Goal: Transaction & Acquisition: Purchase product/service

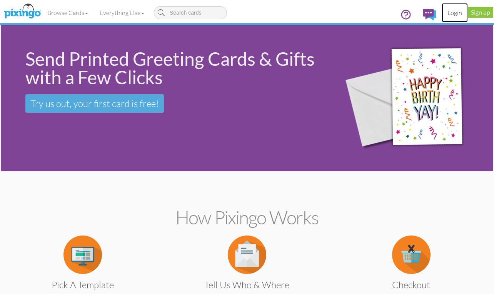
click at [457, 12] on link "Login" at bounding box center [455, 12] width 26 height 19
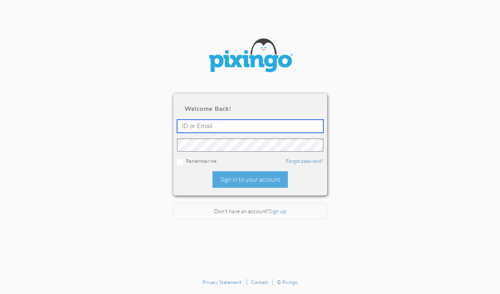
type input "[EMAIL_ADDRESS][DOMAIN_NAME]"
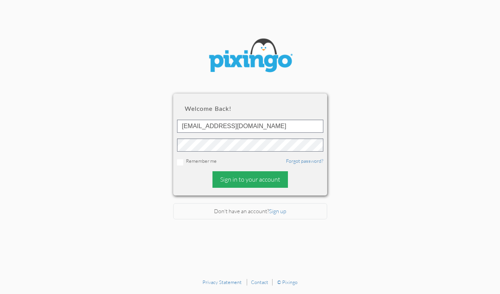
click at [265, 180] on div "Sign in to your account" at bounding box center [250, 179] width 75 height 17
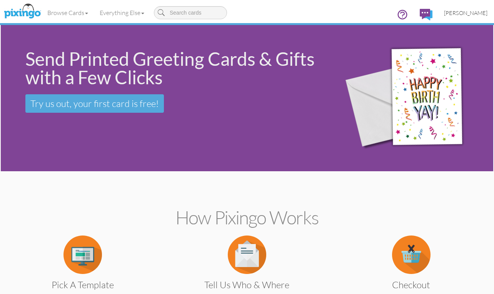
click at [464, 12] on span "[PERSON_NAME]" at bounding box center [466, 13] width 44 height 7
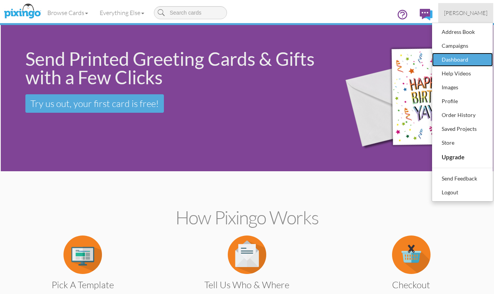
click at [457, 59] on div "Dashboard" at bounding box center [462, 60] width 45 height 12
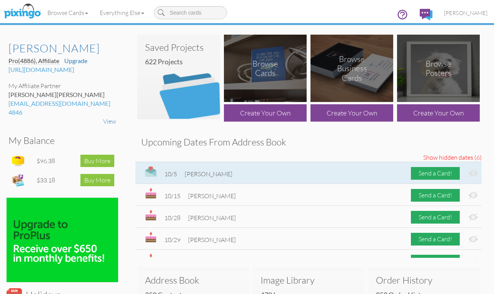
click at [469, 173] on img at bounding box center [473, 173] width 9 height 8
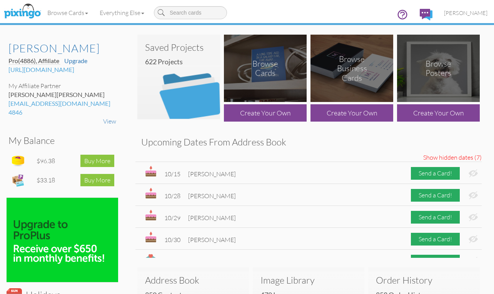
click at [469, 173] on img at bounding box center [473, 173] width 9 height 8
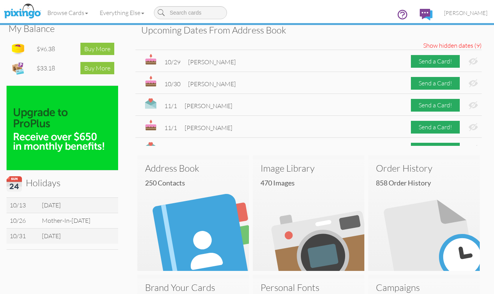
scroll to position [116, 0]
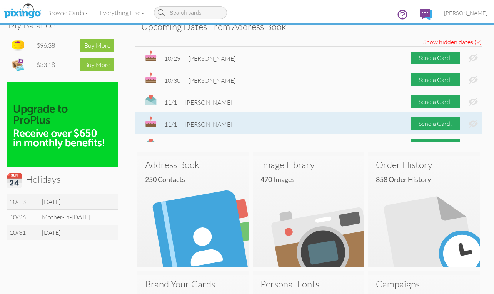
click at [470, 125] on img at bounding box center [473, 124] width 9 height 8
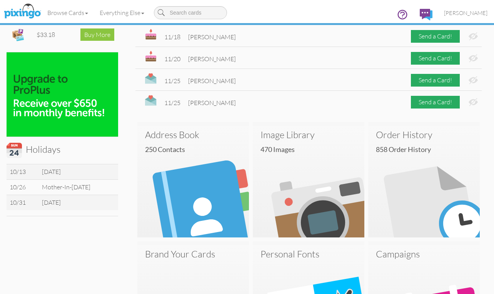
scroll to position [193, 0]
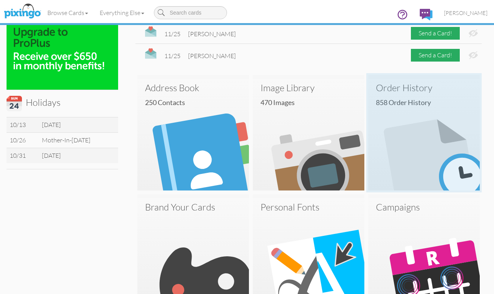
click at [451, 124] on img at bounding box center [425, 135] width 112 height 112
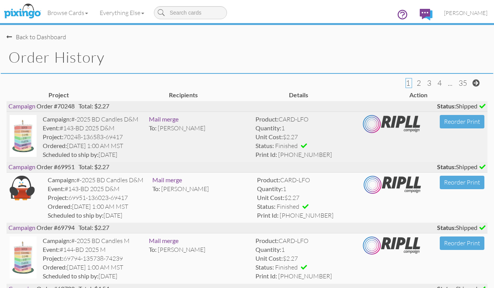
click at [20, 131] on img at bounding box center [23, 136] width 27 height 42
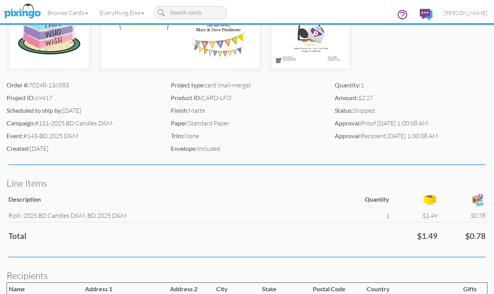
scroll to position [193, 0]
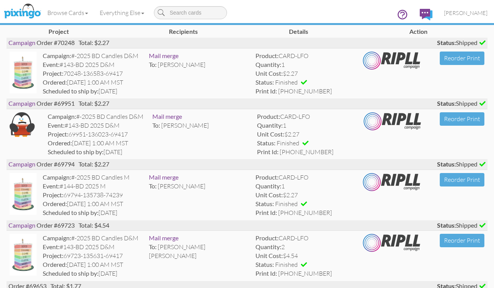
scroll to position [77, 0]
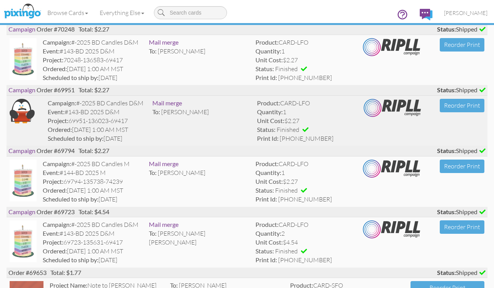
click at [20, 112] on img at bounding box center [22, 111] width 25 height 25
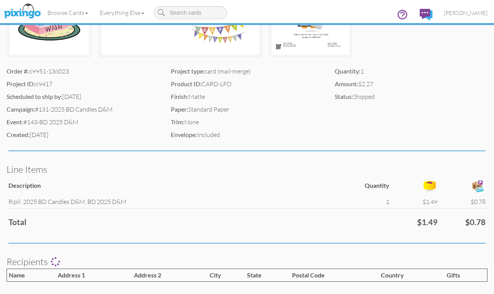
scroll to position [229, 0]
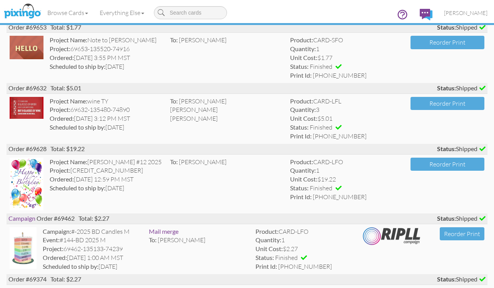
scroll to position [347, 0]
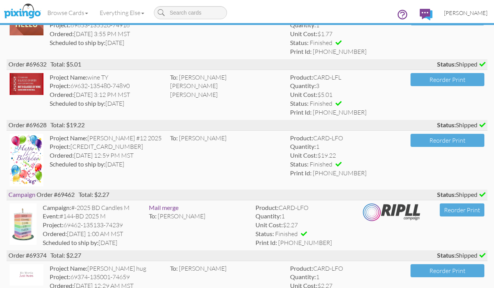
click at [466, 11] on span "[PERSON_NAME]" at bounding box center [466, 13] width 44 height 7
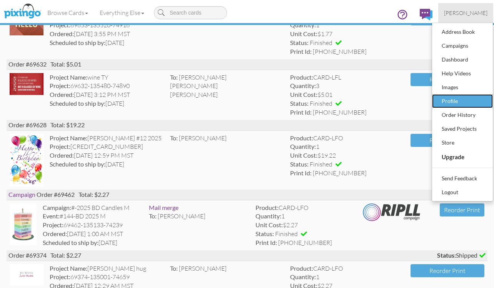
click at [457, 103] on div "Profile" at bounding box center [462, 102] width 45 height 12
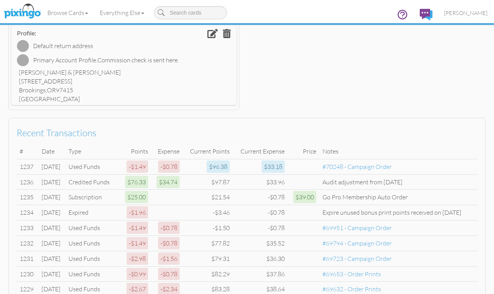
scroll to position [306, 0]
click at [464, 10] on span "[PERSON_NAME]" at bounding box center [466, 13] width 44 height 7
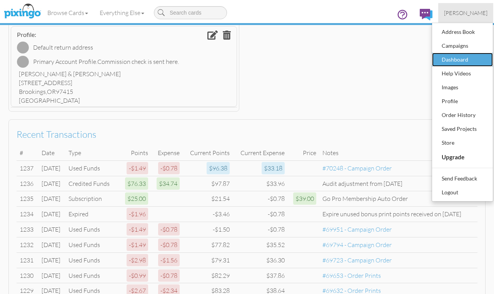
click at [462, 57] on div "Dashboard" at bounding box center [462, 60] width 45 height 12
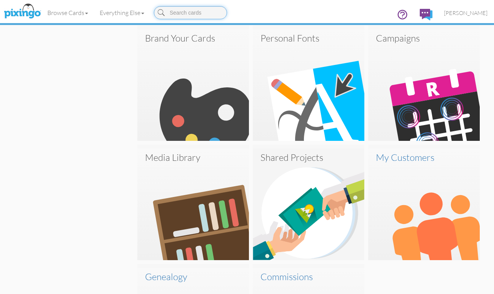
scroll to position [462, 0]
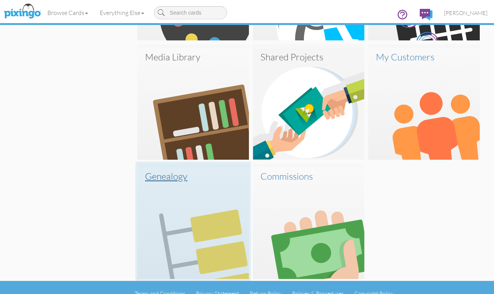
click at [169, 169] on img at bounding box center [193, 224] width 112 height 112
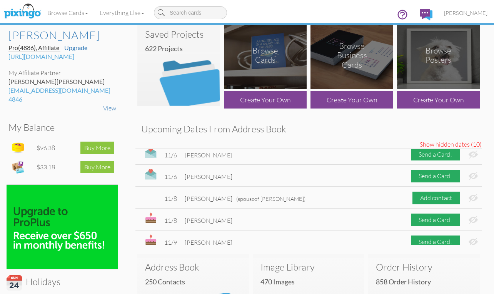
scroll to position [0, 0]
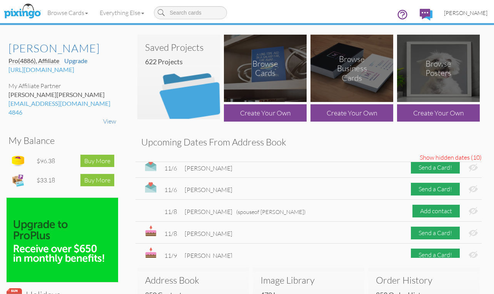
click at [460, 12] on span "[PERSON_NAME]" at bounding box center [466, 13] width 44 height 7
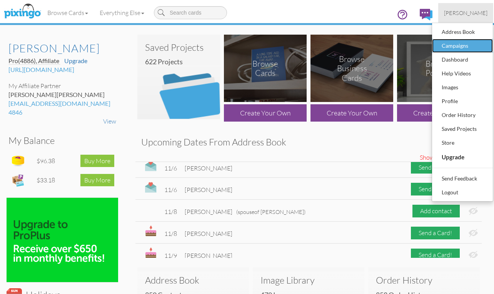
click at [456, 45] on div "Campaigns" at bounding box center [462, 46] width 45 height 12
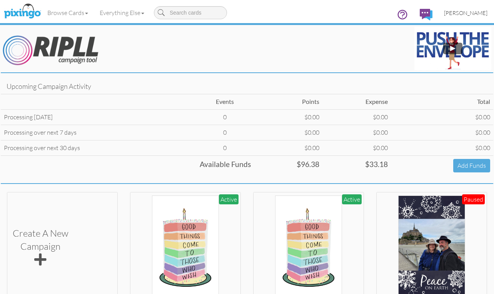
click at [451, 15] on span "[PERSON_NAME]" at bounding box center [466, 13] width 44 height 7
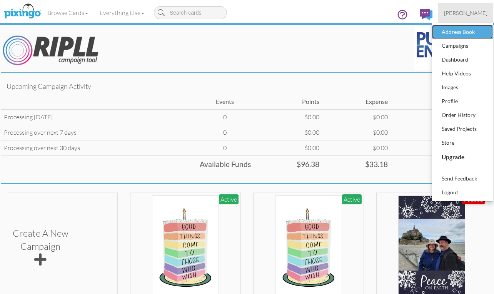
click at [473, 33] on div "Address Book" at bounding box center [462, 32] width 45 height 12
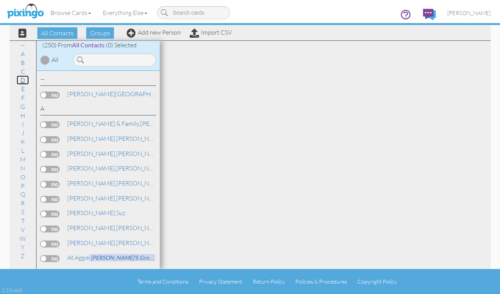
click at [21, 80] on link "D" at bounding box center [23, 79] width 12 height 9
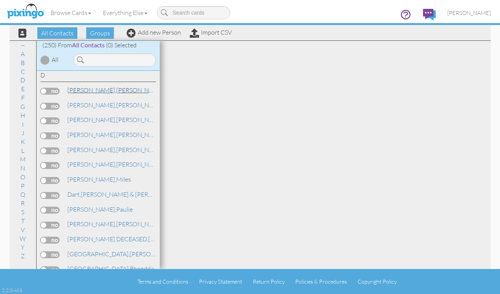
click at [87, 89] on span "[PERSON_NAME]," at bounding box center [91, 90] width 49 height 8
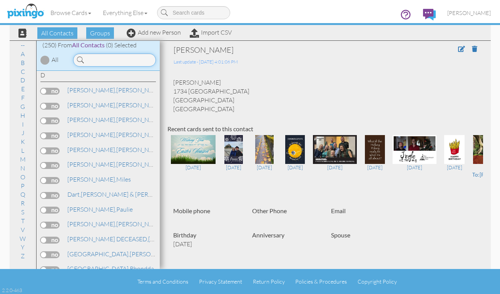
click at [133, 63] on input at bounding box center [114, 60] width 83 height 13
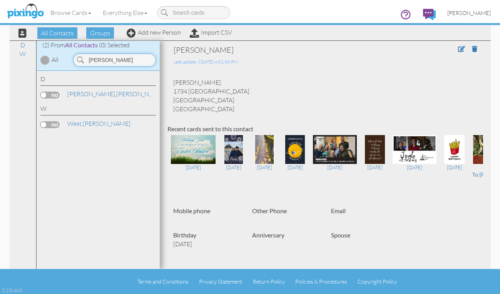
type input "[PERSON_NAME]"
click at [477, 10] on span "[PERSON_NAME]" at bounding box center [469, 13] width 44 height 7
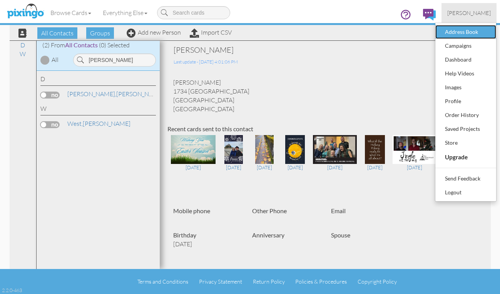
click at [449, 28] on div "Address Book" at bounding box center [465, 32] width 45 height 12
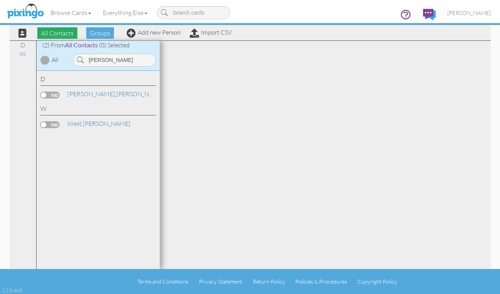
click at [59, 31] on span "All Contacts" at bounding box center [57, 33] width 40 height 12
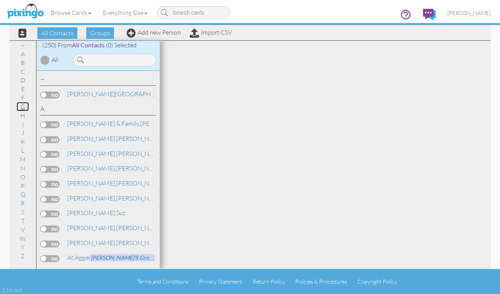
click at [19, 105] on link "G" at bounding box center [23, 106] width 12 height 9
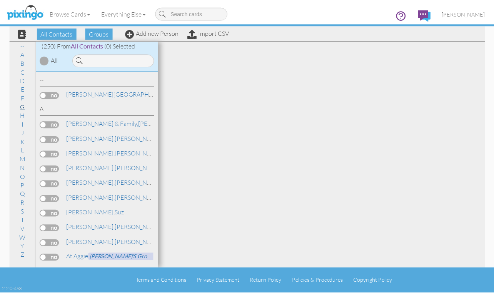
scroll to position [1271, 0]
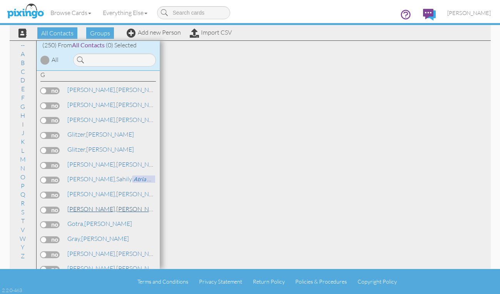
click at [92, 211] on link "[PERSON_NAME]" at bounding box center [116, 208] width 98 height 9
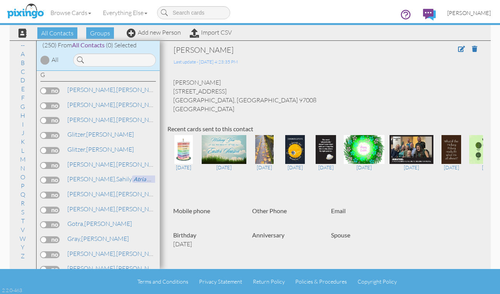
click at [462, 11] on span "[PERSON_NAME]" at bounding box center [469, 13] width 44 height 7
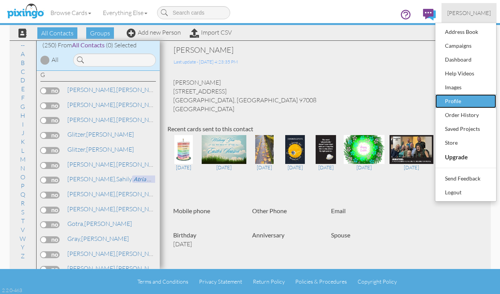
click at [460, 101] on div "Profile" at bounding box center [465, 102] width 45 height 12
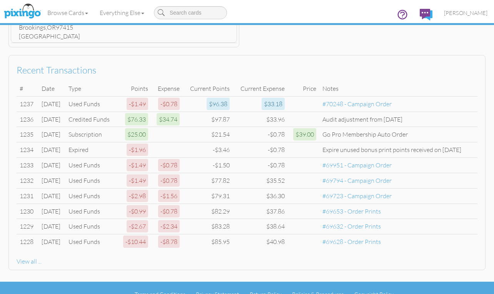
scroll to position [383, 0]
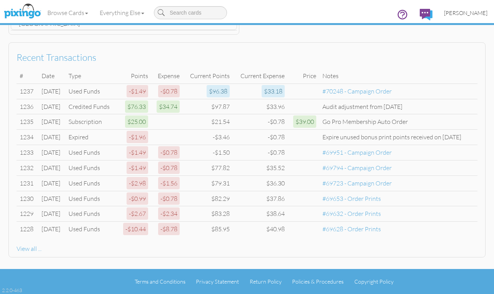
click at [476, 14] on span "[PERSON_NAME]" at bounding box center [466, 13] width 44 height 7
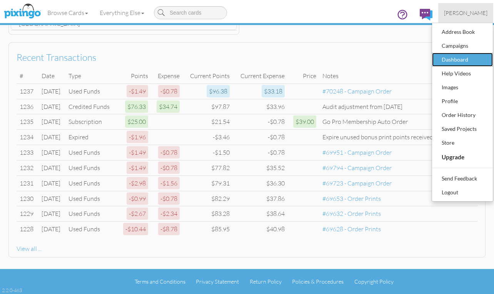
click at [464, 59] on div "Dashboard" at bounding box center [462, 60] width 45 height 12
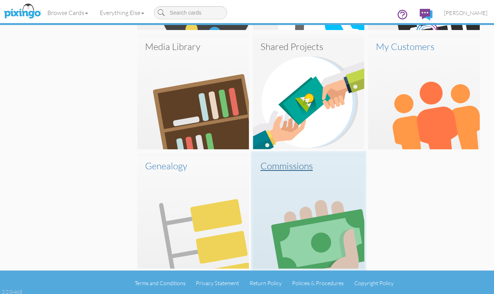
scroll to position [474, 0]
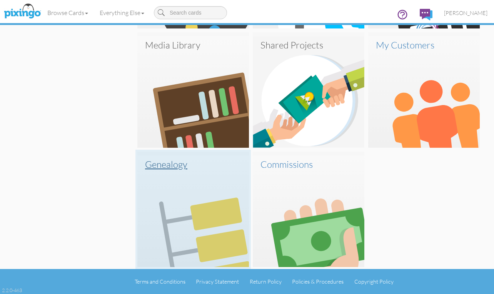
click at [155, 167] on h3 "Genealogy" at bounding box center [193, 164] width 96 height 10
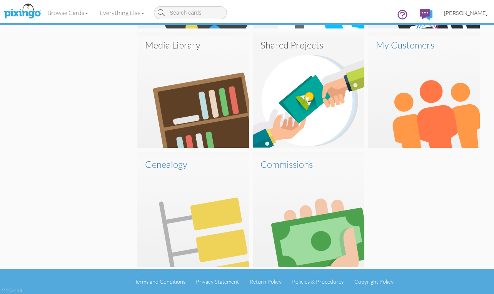
click at [467, 13] on span "[PERSON_NAME]" at bounding box center [466, 13] width 44 height 7
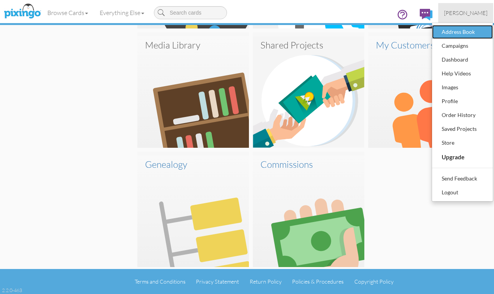
click at [463, 31] on div "Address Book" at bounding box center [462, 32] width 45 height 12
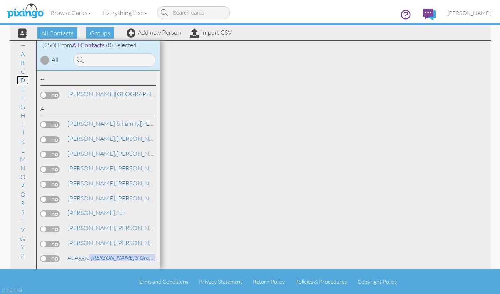
click at [22, 79] on link "D" at bounding box center [23, 79] width 12 height 9
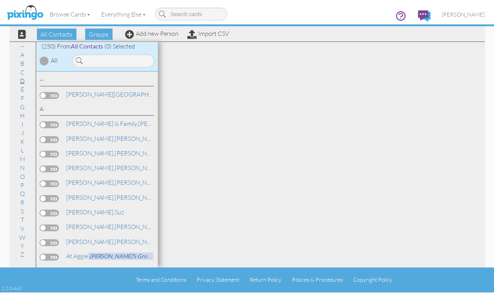
scroll to position [734, 0]
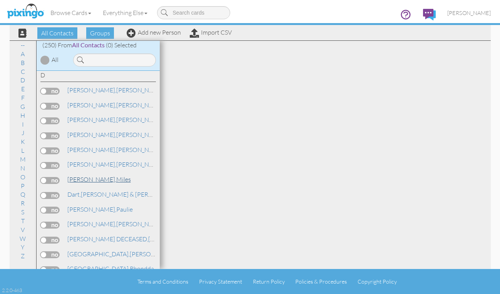
click at [91, 181] on link "[PERSON_NAME]" at bounding box center [99, 179] width 65 height 9
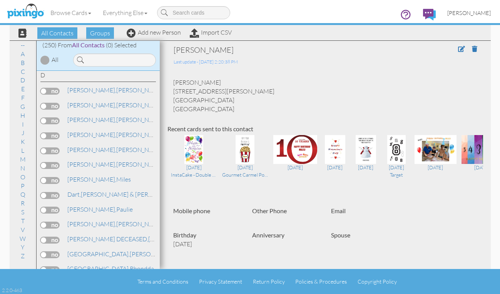
click at [483, 12] on span "[PERSON_NAME]" at bounding box center [469, 13] width 44 height 7
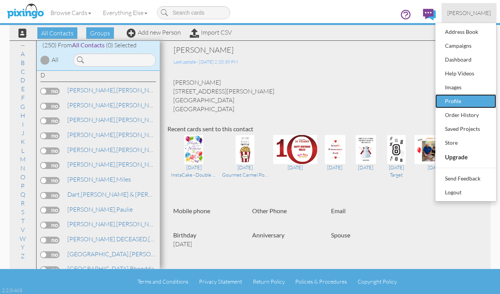
click at [455, 98] on div "Profile" at bounding box center [465, 102] width 45 height 12
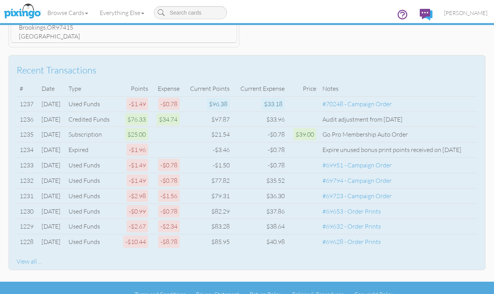
scroll to position [383, 0]
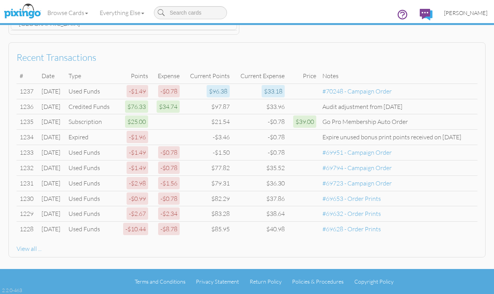
click at [466, 12] on span "[PERSON_NAME]" at bounding box center [466, 13] width 44 height 7
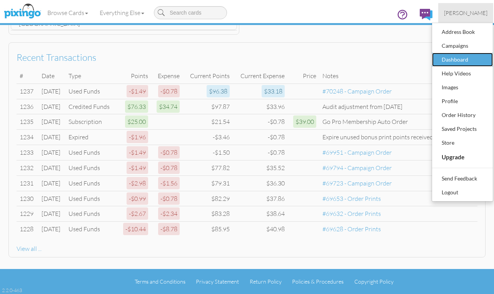
click at [461, 59] on div "Dashboard" at bounding box center [462, 60] width 45 height 12
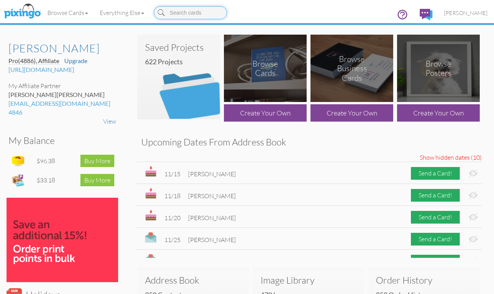
scroll to position [276, 0]
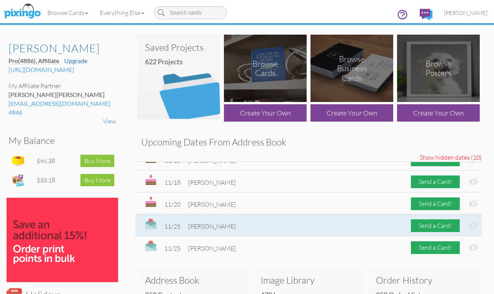
click at [469, 225] on img at bounding box center [473, 226] width 9 height 8
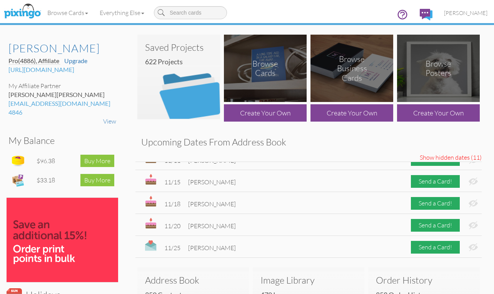
scroll to position [255, 0]
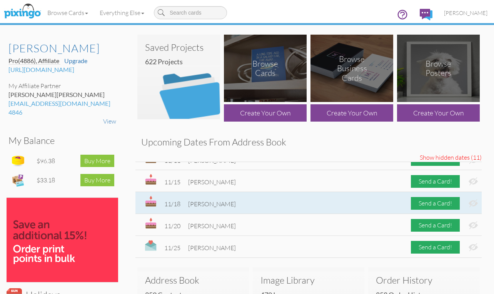
click at [469, 204] on img at bounding box center [473, 203] width 9 height 8
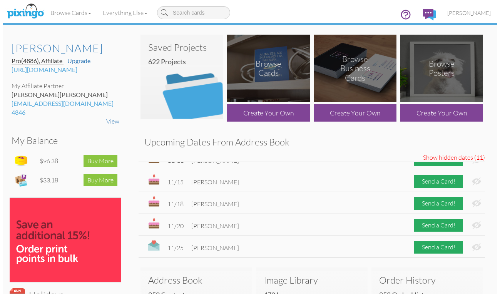
scroll to position [233, 0]
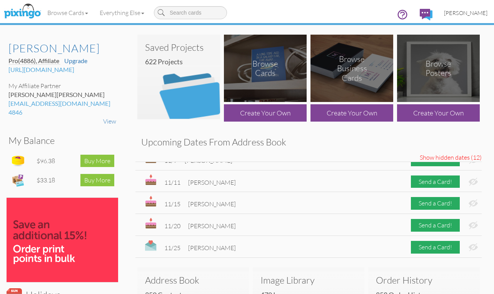
click at [466, 13] on span "[PERSON_NAME]" at bounding box center [466, 13] width 44 height 7
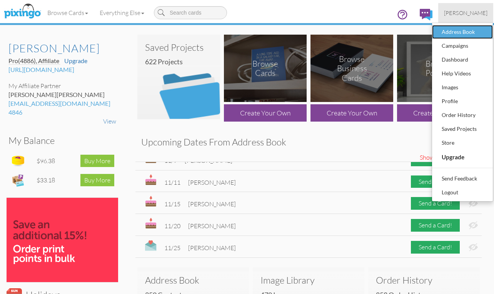
click at [465, 30] on div "Address Book" at bounding box center [462, 32] width 45 height 12
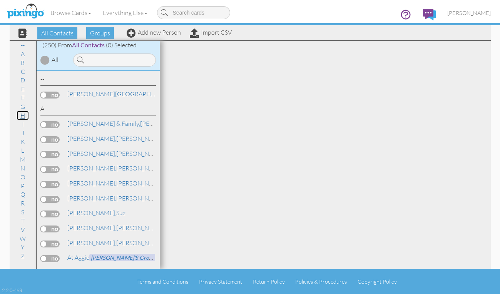
click at [24, 116] on link "H" at bounding box center [23, 115] width 12 height 9
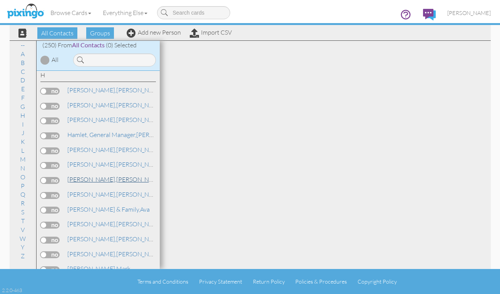
click at [87, 179] on link "[PERSON_NAME]" at bounding box center [116, 179] width 98 height 9
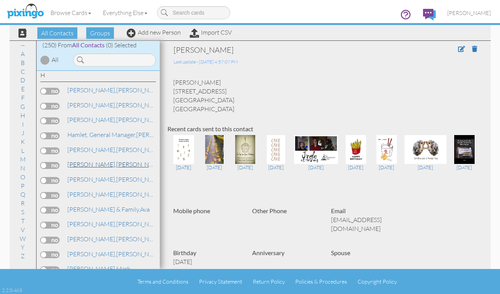
click at [87, 164] on link "[PERSON_NAME]" at bounding box center [116, 164] width 98 height 9
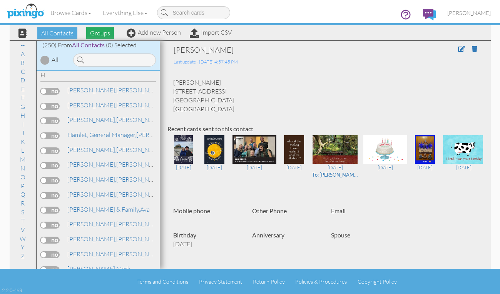
click at [98, 33] on span "Groups" at bounding box center [100, 33] width 28 height 12
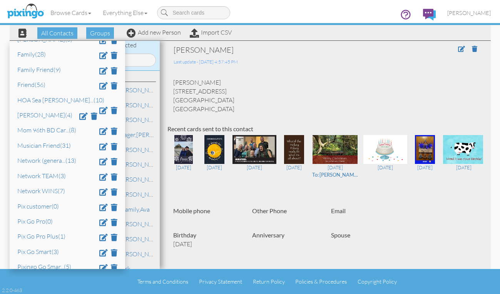
scroll to position [154, 0]
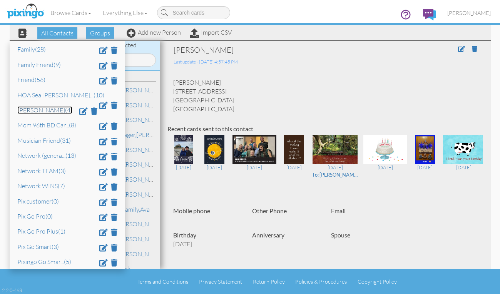
click at [41, 111] on link "[PERSON_NAME] (4)" at bounding box center [44, 110] width 55 height 8
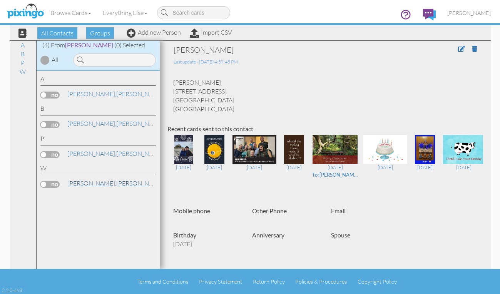
click at [92, 184] on link "[PERSON_NAME], [PERSON_NAME]" at bounding box center [116, 183] width 98 height 9
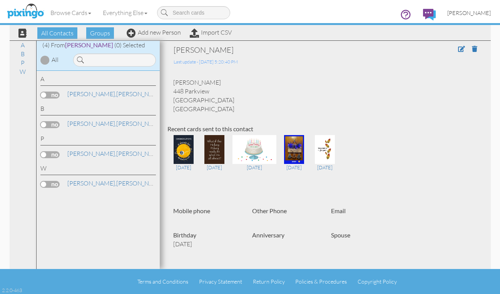
click at [466, 13] on span "[PERSON_NAME]" at bounding box center [469, 13] width 44 height 7
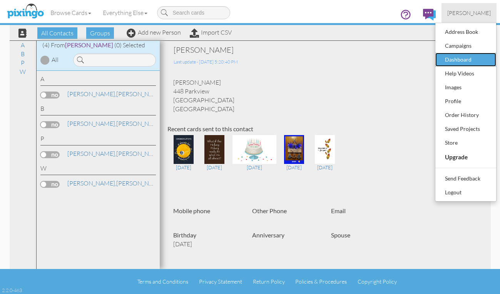
click at [457, 58] on div "Dashboard" at bounding box center [465, 60] width 45 height 12
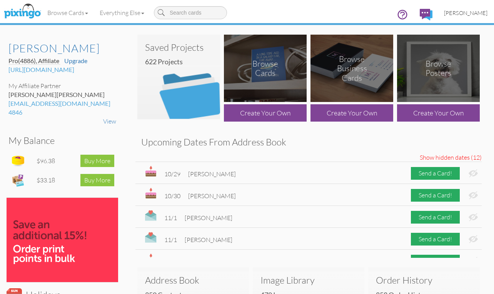
click at [465, 8] on link "[PERSON_NAME]" at bounding box center [466, 13] width 55 height 20
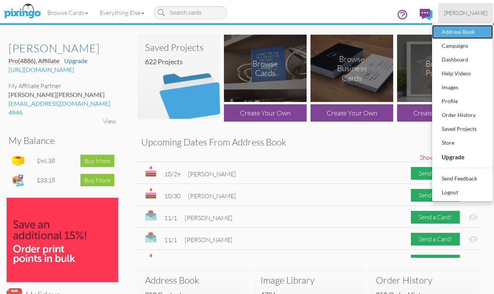
click at [461, 30] on div "Address Book" at bounding box center [462, 32] width 45 height 12
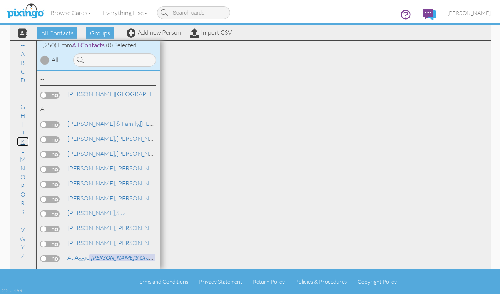
click at [22, 142] on link "K" at bounding box center [23, 141] width 12 height 9
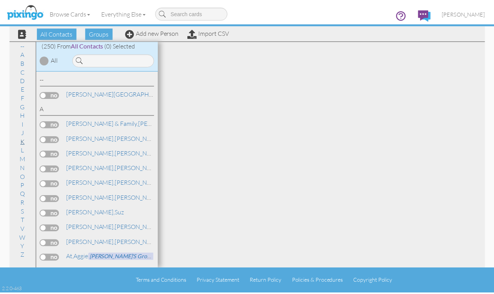
scroll to position [1912, 0]
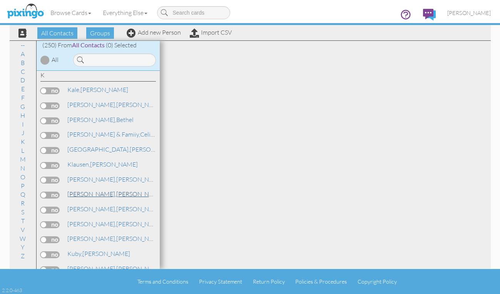
click at [76, 194] on span "[PERSON_NAME]," at bounding box center [91, 194] width 49 height 8
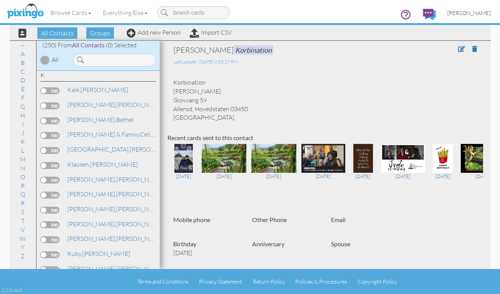
click at [471, 10] on span "[PERSON_NAME]" at bounding box center [469, 13] width 44 height 7
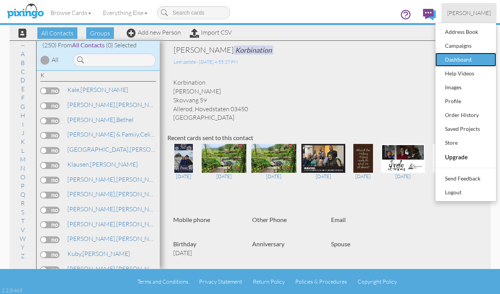
click at [463, 54] on div "Dashboard" at bounding box center [465, 60] width 45 height 12
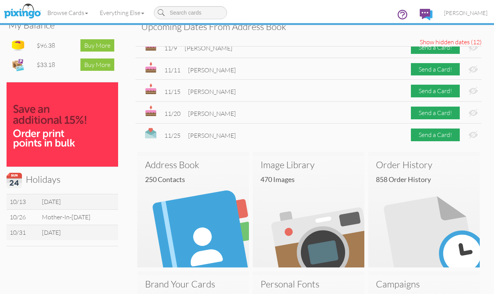
scroll to position [233, 0]
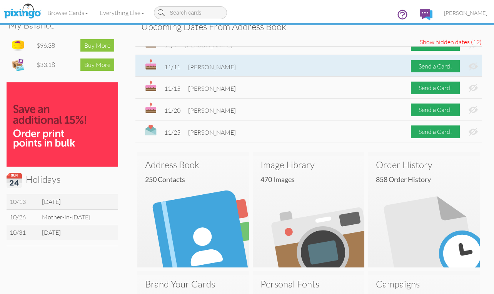
click at [469, 66] on img at bounding box center [473, 66] width 9 height 8
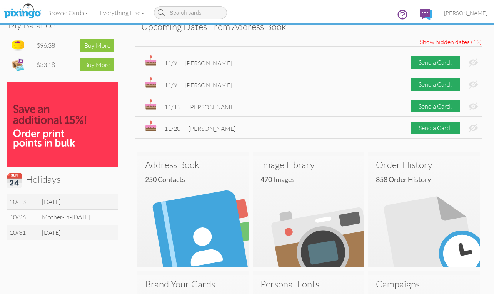
scroll to position [231, 0]
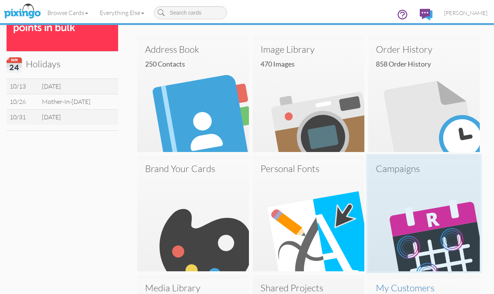
click at [417, 196] on img at bounding box center [425, 216] width 112 height 112
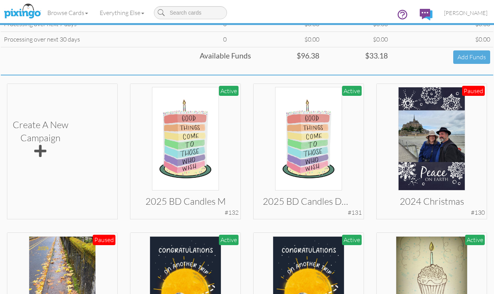
scroll to position [116, 0]
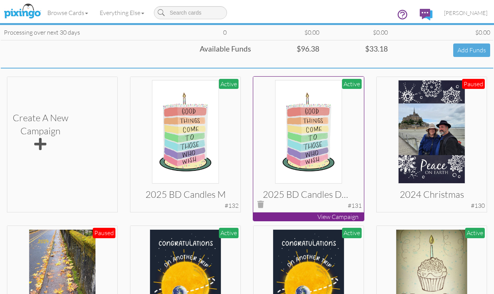
click at [295, 140] on img at bounding box center [308, 132] width 67 height 104
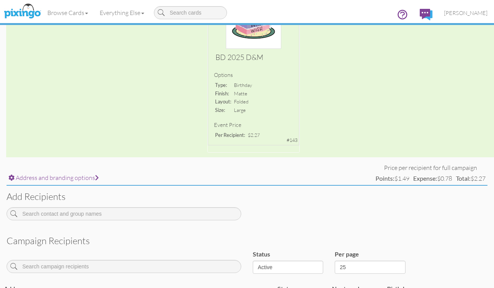
scroll to position [193, 0]
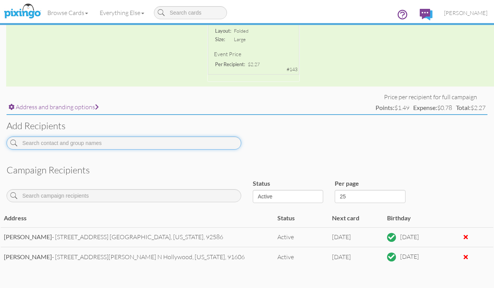
click at [145, 141] on input at bounding box center [124, 143] width 235 height 13
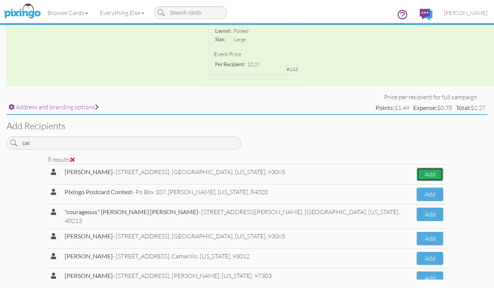
click at [420, 170] on button "Add" at bounding box center [430, 174] width 27 height 13
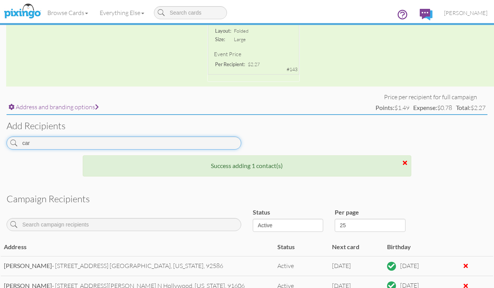
drag, startPoint x: 42, startPoint y: 147, endPoint x: 6, endPoint y: 147, distance: 35.8
click at [6, 147] on div "car" at bounding box center [124, 146] width 246 height 19
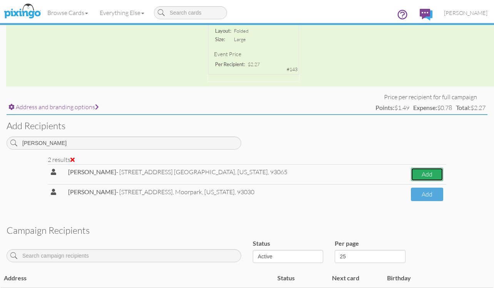
click at [415, 171] on button "Add" at bounding box center [427, 174] width 32 height 13
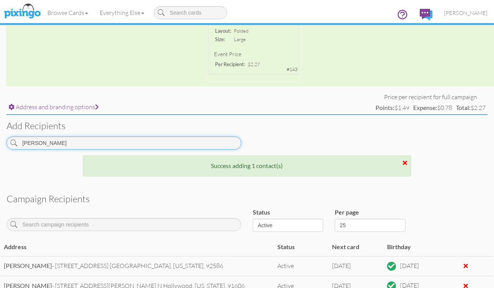
drag, startPoint x: 39, startPoint y: 142, endPoint x: 18, endPoint y: 143, distance: 20.4
click at [18, 143] on input "[PERSON_NAME]" at bounding box center [124, 143] width 235 height 13
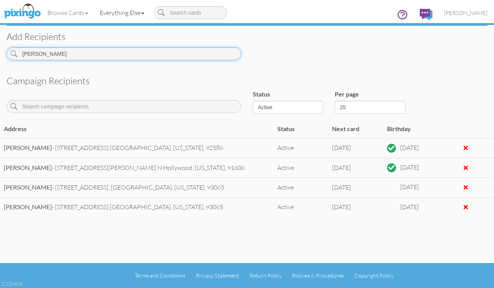
scroll to position [308, 0]
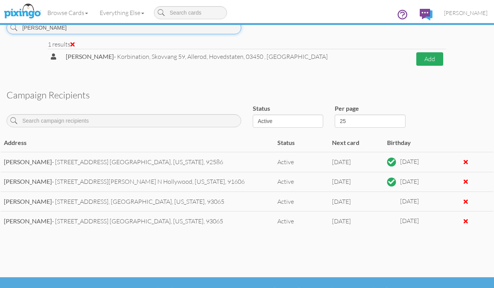
type input "[PERSON_NAME]"
click at [424, 60] on button "Add" at bounding box center [430, 58] width 27 height 13
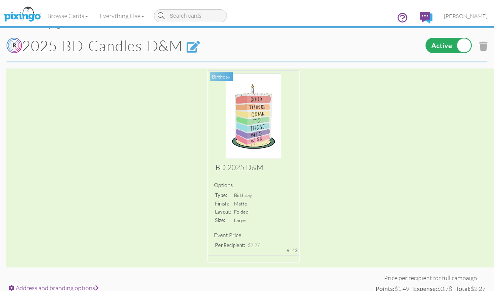
scroll to position [0, 0]
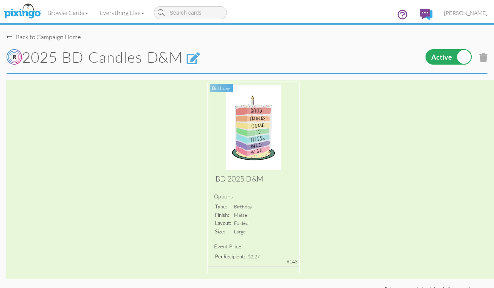
click at [40, 36] on div "Back to Campaign Home" at bounding box center [44, 37] width 74 height 9
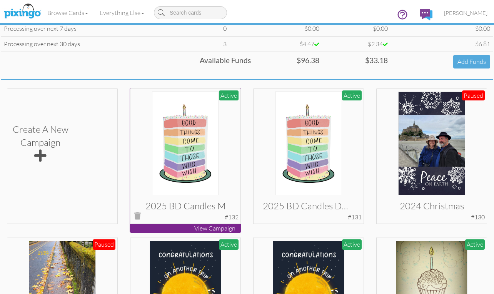
scroll to position [116, 0]
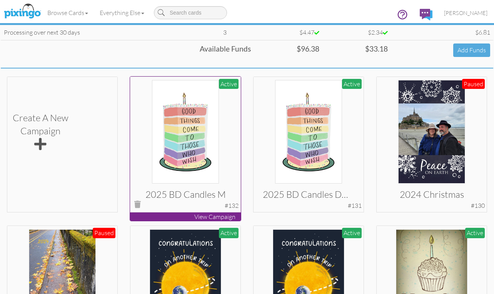
click at [184, 148] on img at bounding box center [185, 132] width 67 height 104
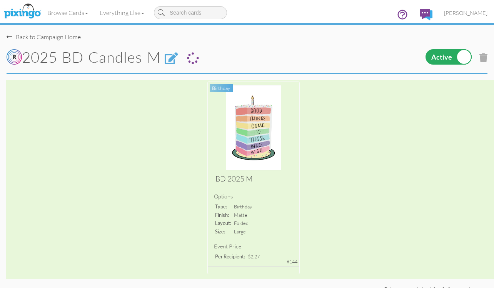
select select "object:12900"
select select "number:25"
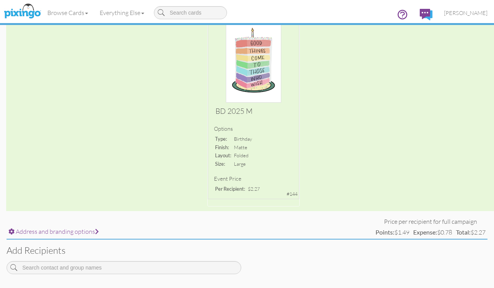
scroll to position [154, 0]
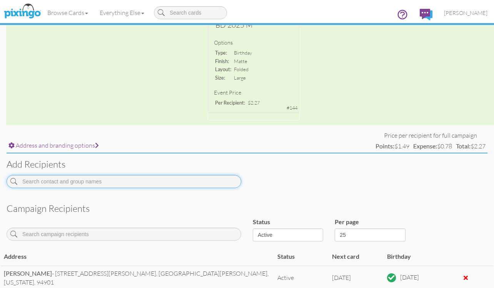
click at [165, 181] on input at bounding box center [124, 181] width 235 height 13
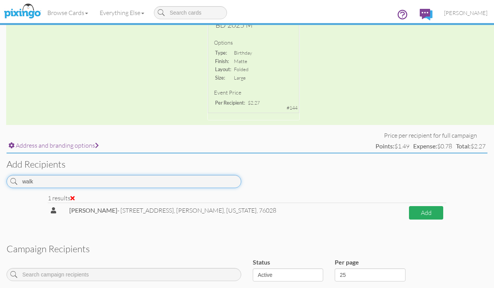
type input "walk"
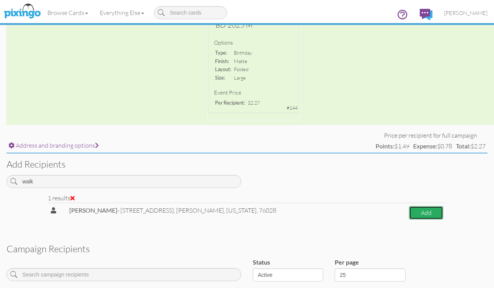
click at [411, 210] on button "Add" at bounding box center [426, 212] width 34 height 13
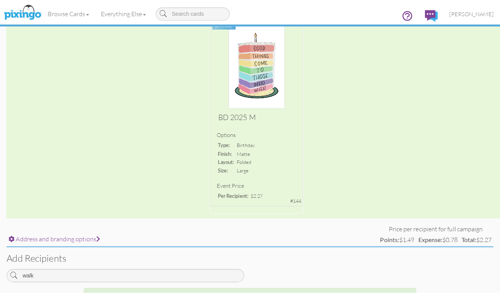
scroll to position [0, 0]
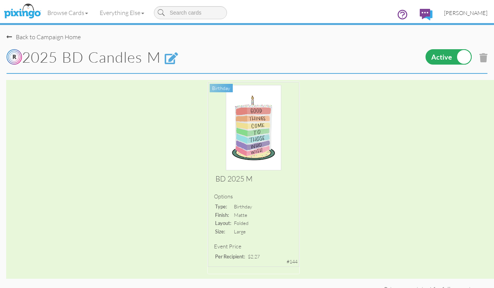
click at [467, 12] on span "[PERSON_NAME]" at bounding box center [466, 13] width 44 height 7
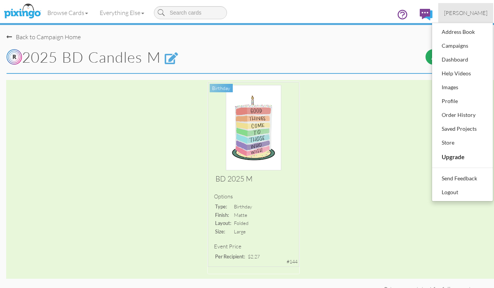
click at [37, 36] on div "Back to Campaign Home" at bounding box center [44, 37] width 74 height 9
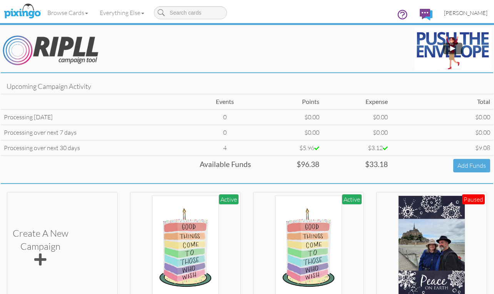
click at [472, 12] on span "[PERSON_NAME]" at bounding box center [466, 13] width 44 height 7
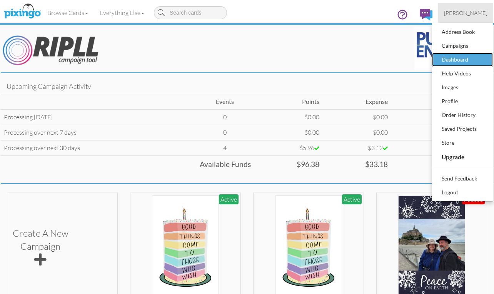
click at [452, 57] on div "Dashboard" at bounding box center [462, 60] width 45 height 12
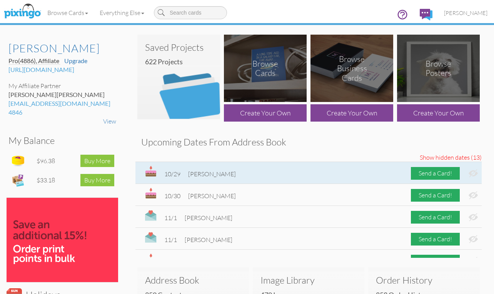
click at [469, 170] on img at bounding box center [473, 173] width 9 height 8
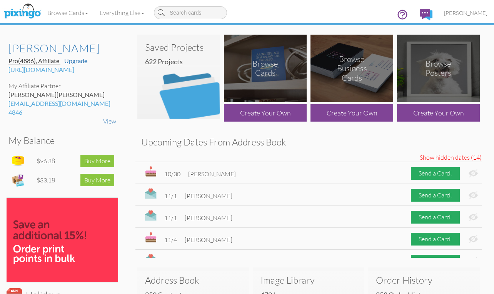
click at [469, 170] on img at bounding box center [473, 173] width 9 height 8
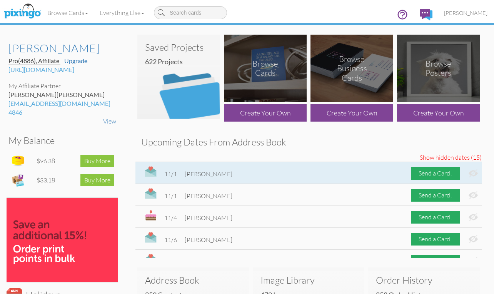
click at [469, 171] on img at bounding box center [473, 173] width 9 height 8
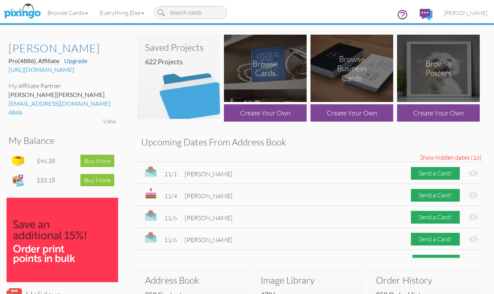
click at [469, 171] on img at bounding box center [473, 173] width 9 height 8
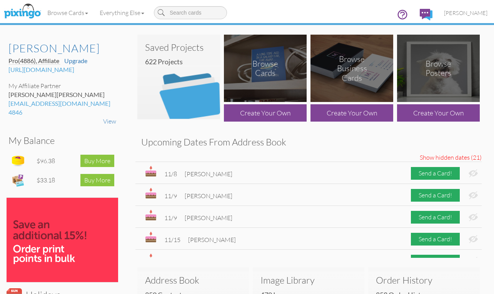
click at [469, 171] on img at bounding box center [473, 173] width 9 height 8
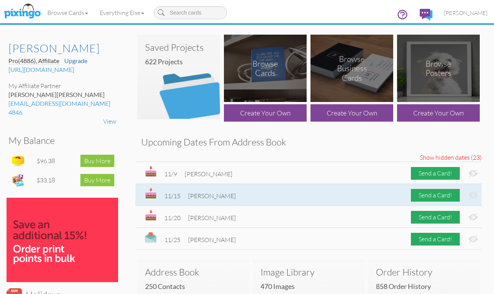
click at [474, 194] on img at bounding box center [473, 195] width 9 height 8
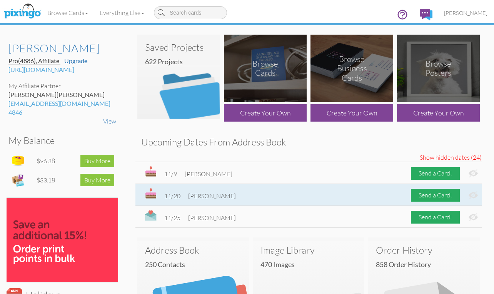
click at [473, 196] on img at bounding box center [473, 195] width 9 height 8
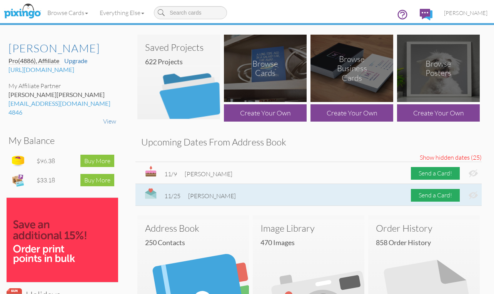
click at [476, 194] on img at bounding box center [473, 195] width 9 height 8
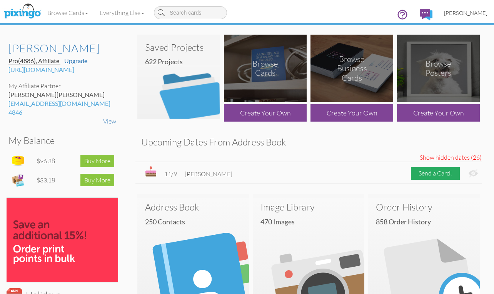
click at [468, 13] on span "[PERSON_NAME]" at bounding box center [466, 13] width 44 height 7
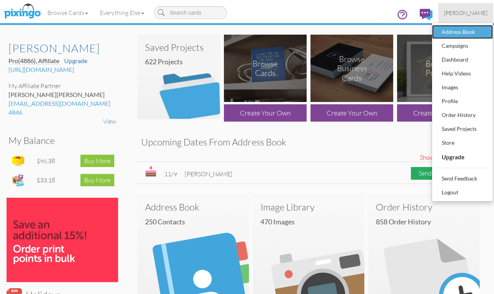
click at [463, 31] on div "Address Book" at bounding box center [462, 32] width 45 height 12
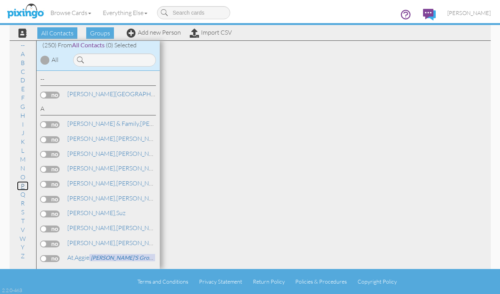
click at [23, 186] on link "P" at bounding box center [23, 185] width 12 height 9
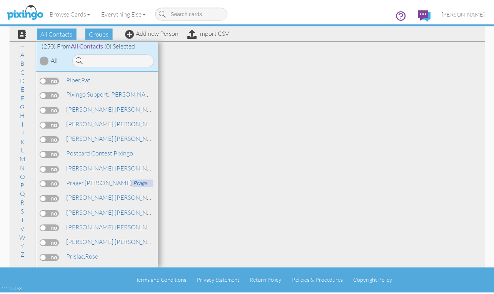
scroll to position [2757, 0]
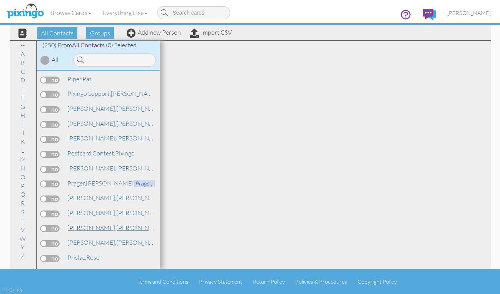
click at [92, 227] on span "[PERSON_NAME]," at bounding box center [91, 228] width 49 height 8
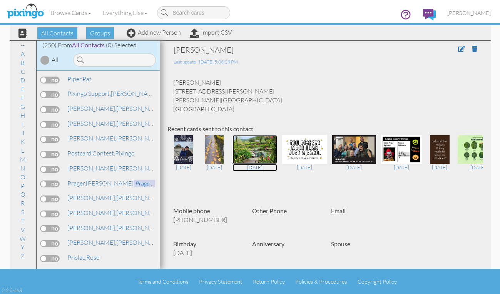
click at [260, 150] on img at bounding box center [255, 149] width 45 height 29
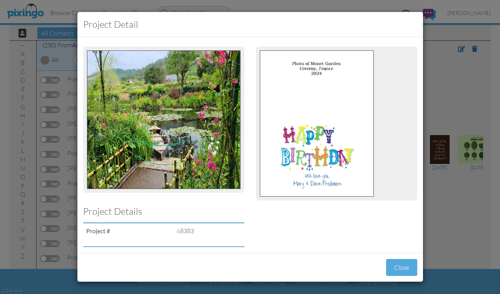
click at [446, 74] on div "Project detail Project Details Project # 68383 Close" at bounding box center [250, 147] width 500 height 294
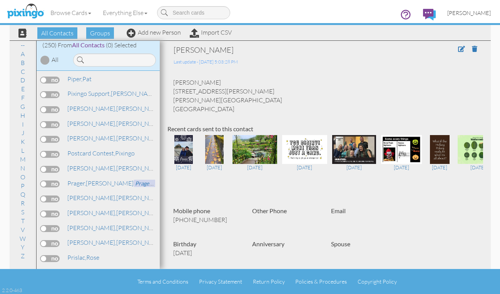
click at [475, 13] on span "[PERSON_NAME]" at bounding box center [469, 13] width 44 height 7
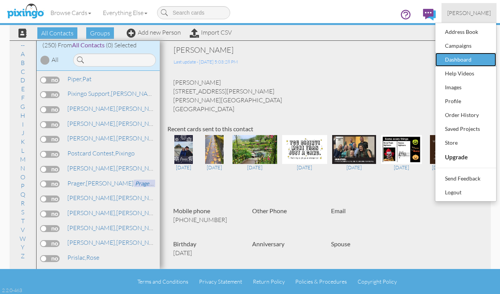
click at [467, 60] on div "Dashboard" at bounding box center [465, 60] width 45 height 12
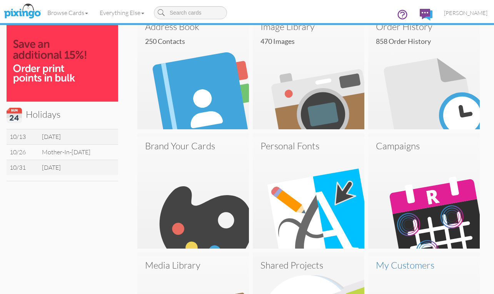
scroll to position [193, 0]
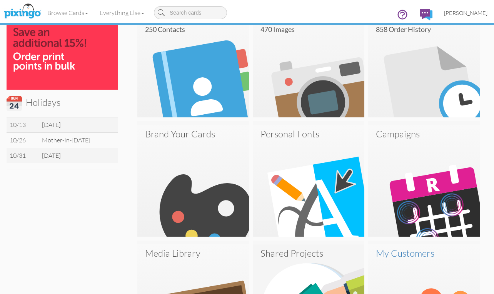
click at [471, 9] on link "[PERSON_NAME]" at bounding box center [466, 13] width 55 height 20
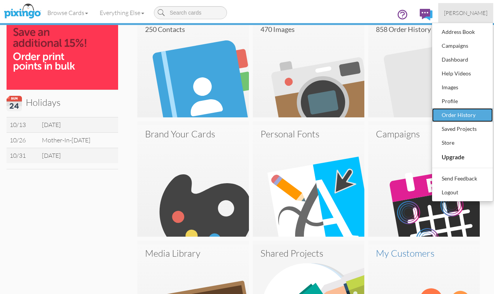
click at [470, 117] on div "Order History" at bounding box center [462, 115] width 45 height 12
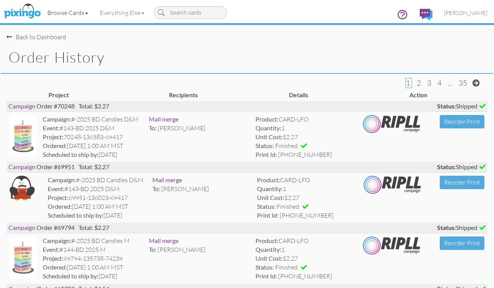
click at [72, 13] on link "Browse Cards" at bounding box center [68, 12] width 52 height 19
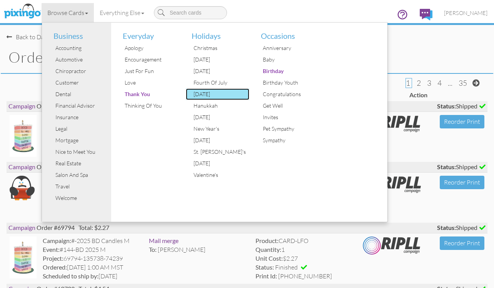
click at [211, 96] on div "[DATE]" at bounding box center [221, 95] width 58 height 12
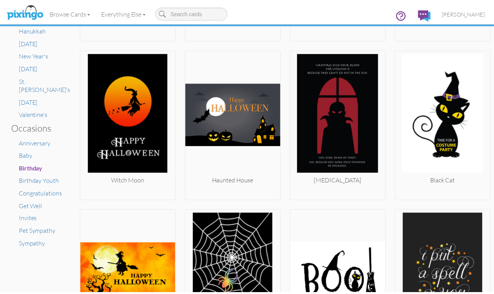
scroll to position [424, 0]
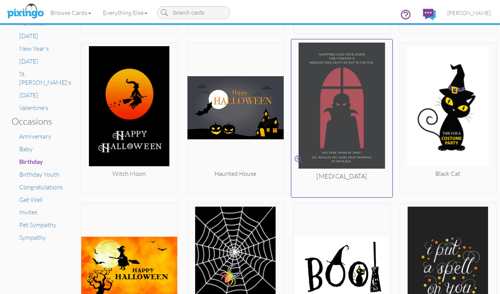
click at [364, 85] on img at bounding box center [341, 107] width 101 height 129
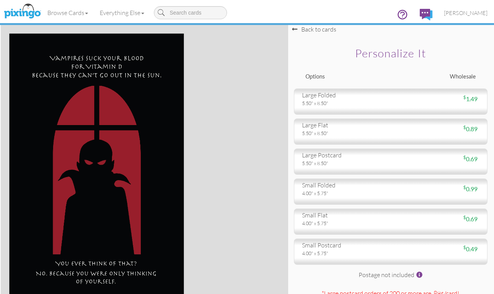
click at [310, 30] on div "Browse Cards Business Accounting Automotive Chiropractor Customer Dental Financ…" at bounding box center [247, 15] width 481 height 30
click at [295, 27] on div "Browse Cards Business Accounting Automotive Chiropractor Customer Dental Financ…" at bounding box center [247, 15] width 481 height 30
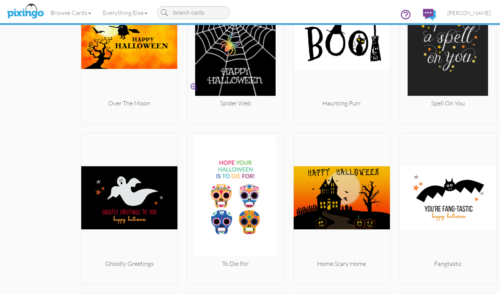
scroll to position [693, 0]
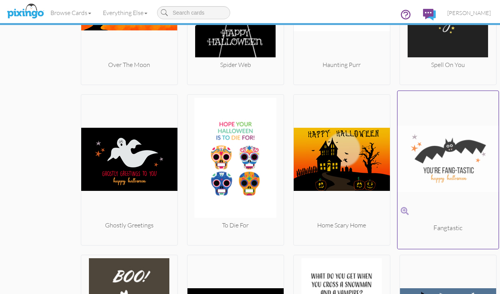
click at [401, 210] on span at bounding box center [405, 211] width 8 height 11
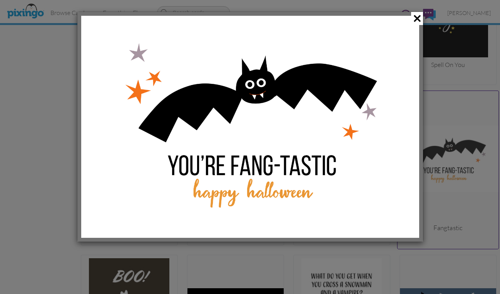
click at [469, 120] on div at bounding box center [250, 147] width 500 height 294
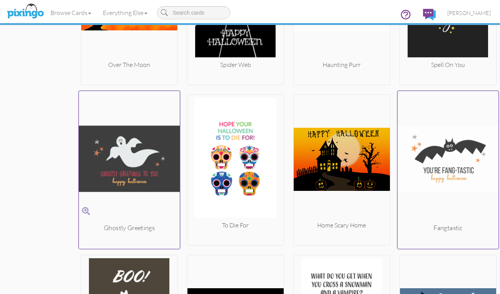
click at [82, 211] on span at bounding box center [86, 211] width 8 height 11
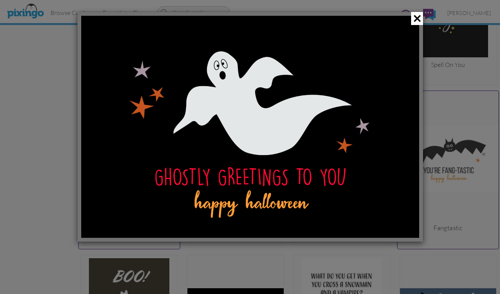
click at [55, 177] on div at bounding box center [250, 147] width 500 height 294
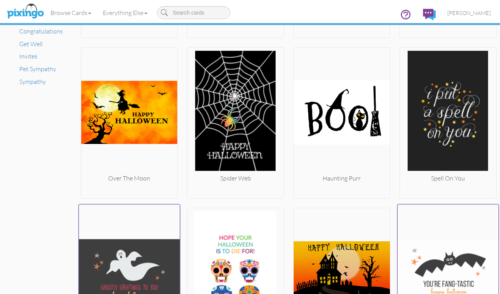
scroll to position [578, 0]
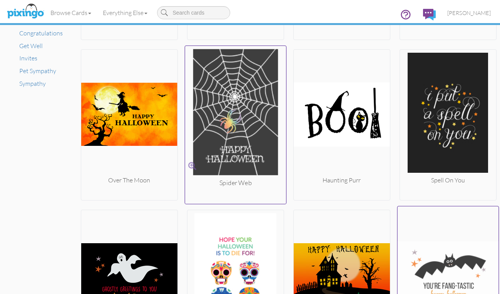
click at [191, 164] on span at bounding box center [192, 166] width 8 height 11
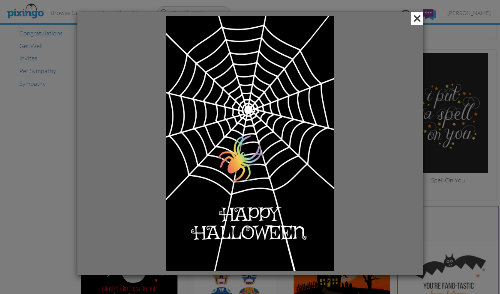
click at [414, 18] on span at bounding box center [417, 18] width 12 height 13
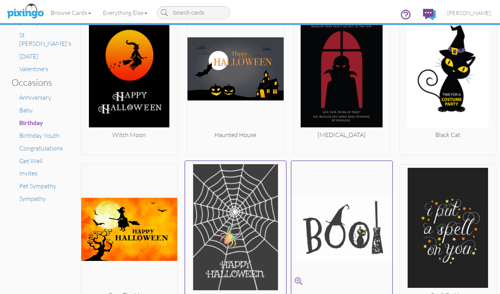
scroll to position [462, 0]
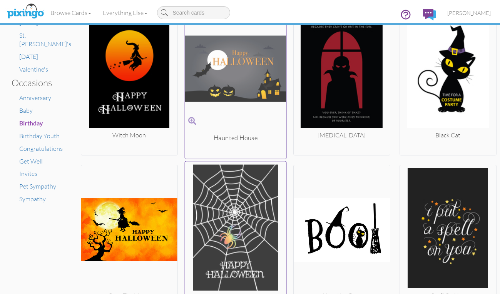
click at [188, 121] on span at bounding box center [192, 121] width 8 height 11
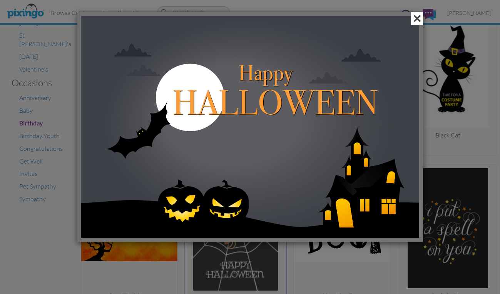
click at [419, 16] on span at bounding box center [417, 18] width 12 height 13
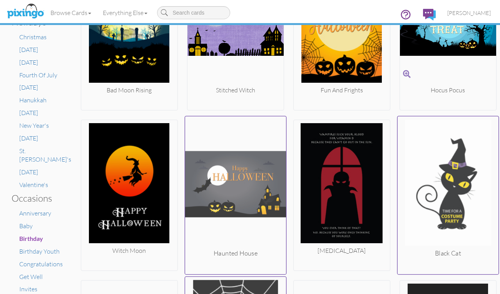
scroll to position [193, 0]
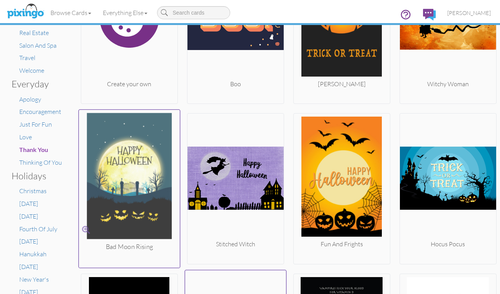
click at [82, 228] on span at bounding box center [86, 230] width 8 height 11
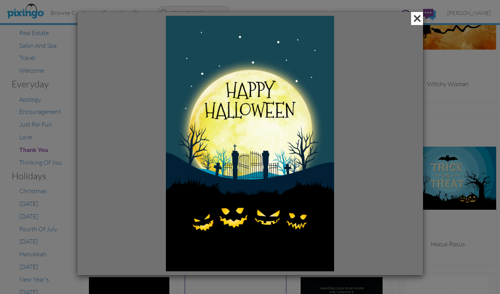
click at [415, 16] on span at bounding box center [417, 18] width 12 height 13
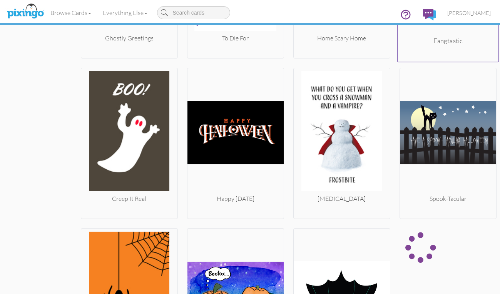
scroll to position [886, 0]
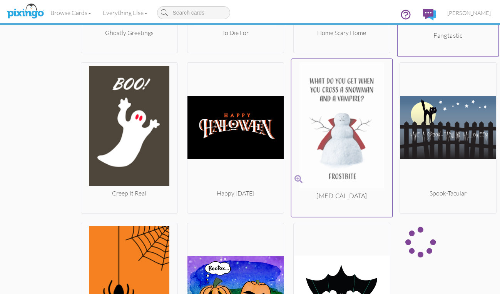
click at [295, 180] on span at bounding box center [299, 179] width 8 height 11
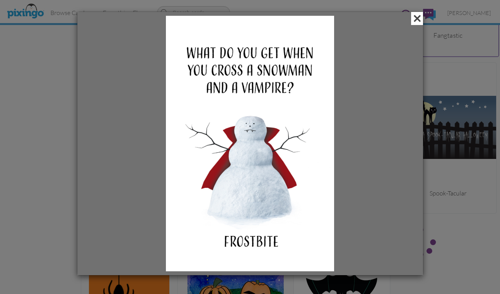
click at [415, 19] on span at bounding box center [417, 18] width 12 height 13
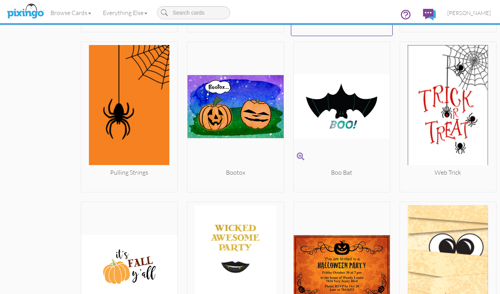
scroll to position [1078, 0]
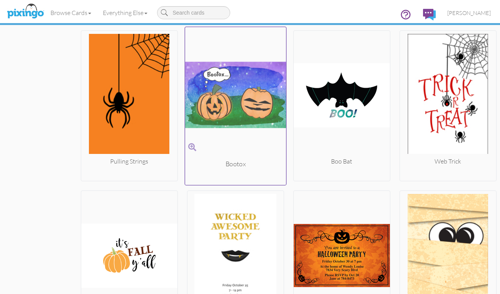
click at [188, 145] on span at bounding box center [192, 147] width 8 height 11
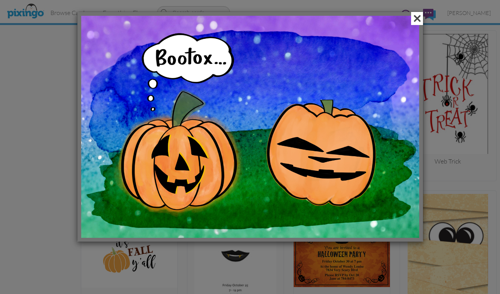
click at [417, 19] on span at bounding box center [417, 18] width 12 height 13
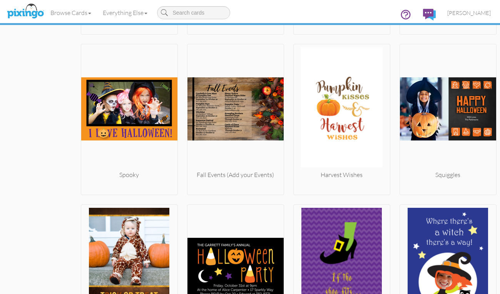
scroll to position [1386, 0]
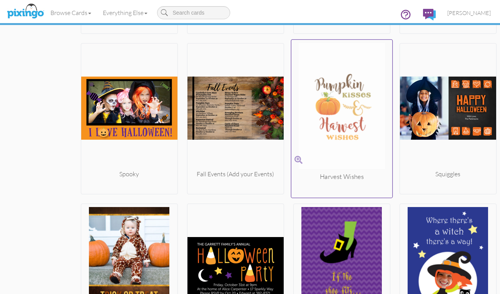
click at [297, 160] on span at bounding box center [299, 160] width 8 height 11
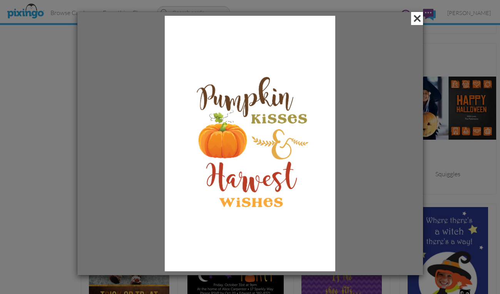
click at [417, 21] on span at bounding box center [417, 18] width 12 height 13
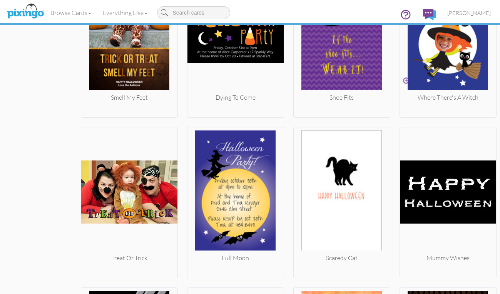
scroll to position [1626, 0]
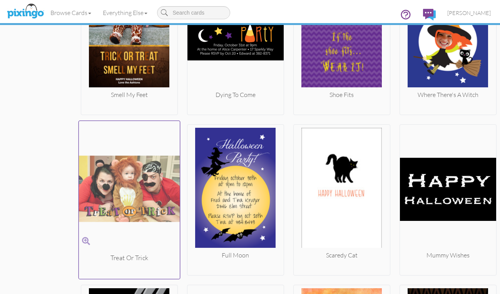
click at [82, 239] on span at bounding box center [86, 241] width 8 height 11
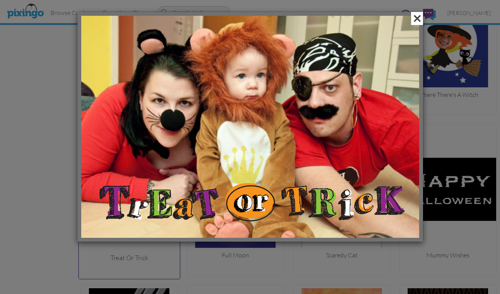
click at [414, 18] on span at bounding box center [417, 18] width 12 height 13
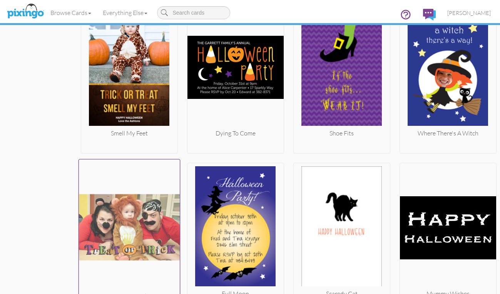
scroll to position [1511, 0]
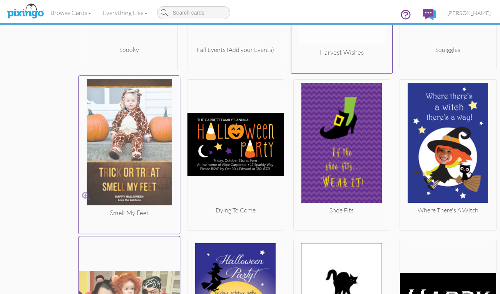
click at [82, 195] on span at bounding box center [86, 196] width 8 height 11
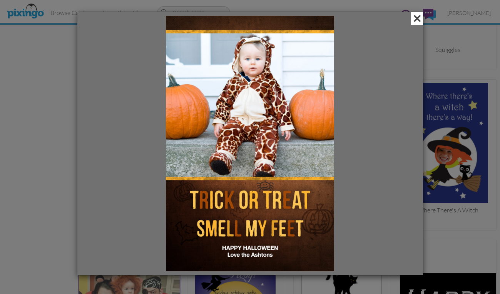
click at [416, 19] on span at bounding box center [417, 18] width 12 height 13
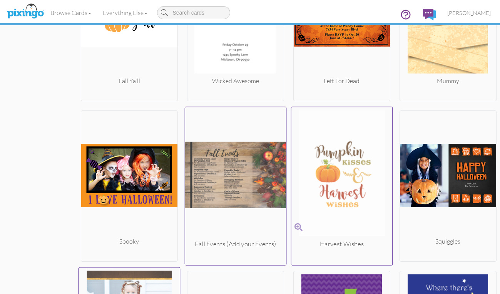
scroll to position [1318, 0]
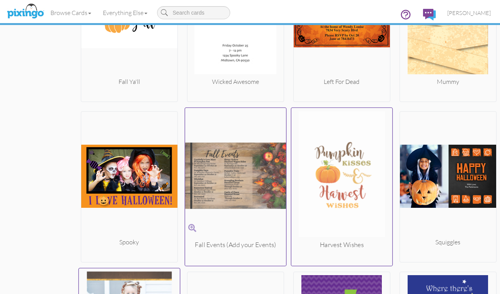
click at [191, 228] on span at bounding box center [192, 228] width 8 height 11
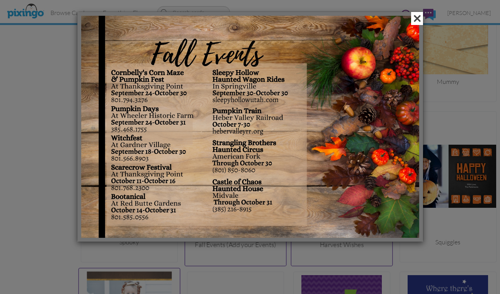
click at [416, 18] on span at bounding box center [417, 18] width 12 height 13
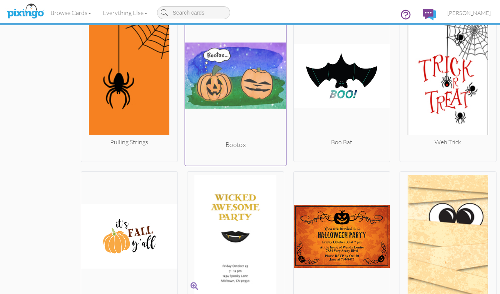
scroll to position [1087, 0]
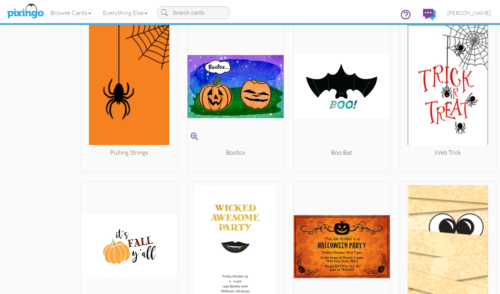
click at [191, 138] on span at bounding box center [195, 136] width 8 height 11
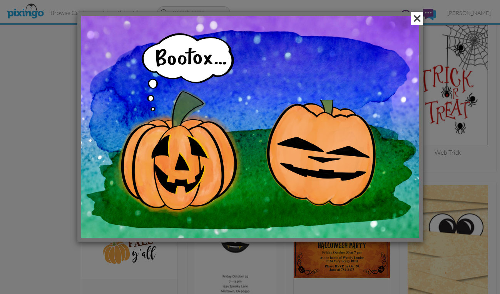
click at [418, 15] on span at bounding box center [417, 18] width 12 height 13
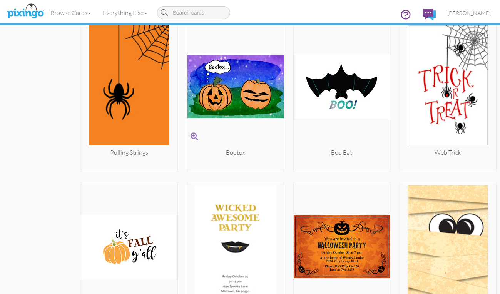
click at [240, 71] on img at bounding box center [236, 86] width 96 height 123
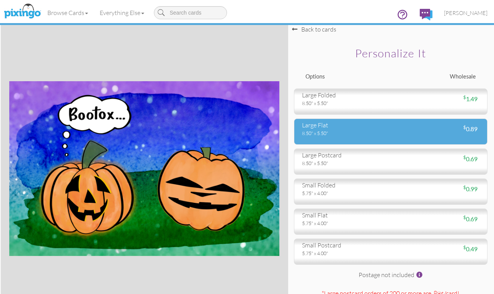
click at [358, 125] on div "large flat" at bounding box center [343, 125] width 83 height 9
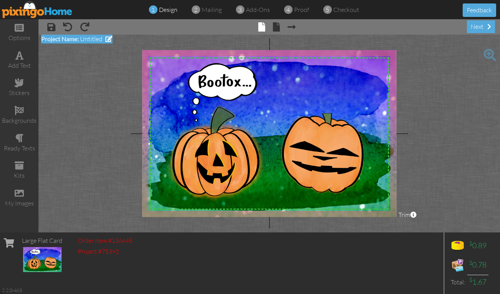
click at [108, 40] on span at bounding box center [109, 39] width 7 height 6
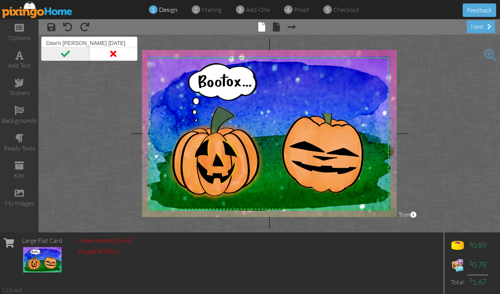
type input "Daw'n [PERSON_NAME] [DATE]"
click at [65, 52] on span at bounding box center [65, 54] width 48 height 14
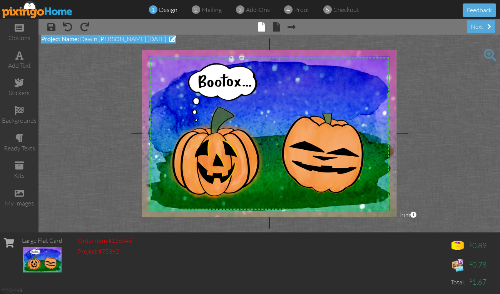
click at [169, 37] on span at bounding box center [172, 39] width 7 height 6
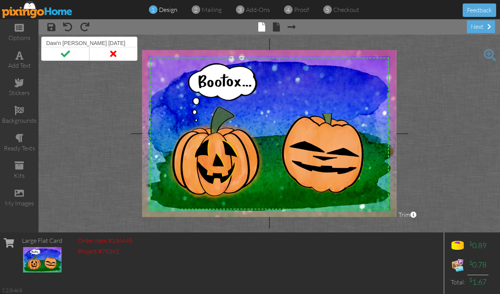
click at [57, 42] on input "Daw'n [PERSON_NAME] [DATE]" at bounding box center [89, 43] width 96 height 13
type input "[PERSON_NAME] [DATE]"
click at [62, 54] on span at bounding box center [65, 54] width 48 height 14
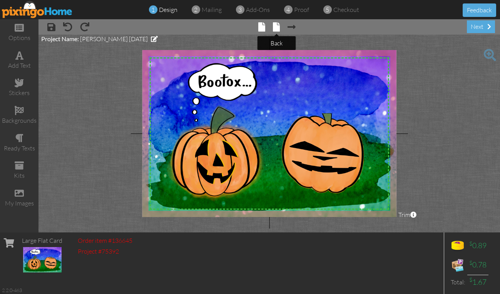
click at [276, 27] on span at bounding box center [276, 26] width 7 height 9
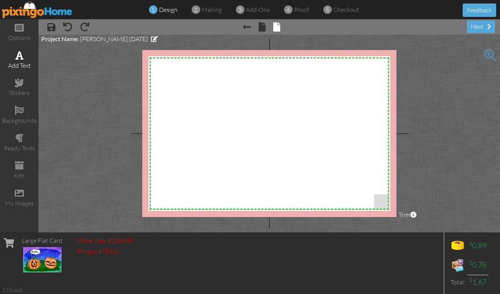
click at [14, 63] on div "add text" at bounding box center [19, 65] width 39 height 9
click at [23, 62] on div "add text" at bounding box center [19, 65] width 39 height 9
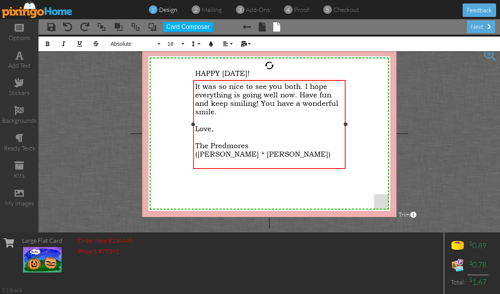
drag, startPoint x: 220, startPoint y: 154, endPoint x: 224, endPoint y: 149, distance: 7.1
click at [221, 152] on span "([PERSON_NAME] * [PERSON_NAME])" at bounding box center [263, 154] width 136 height 8
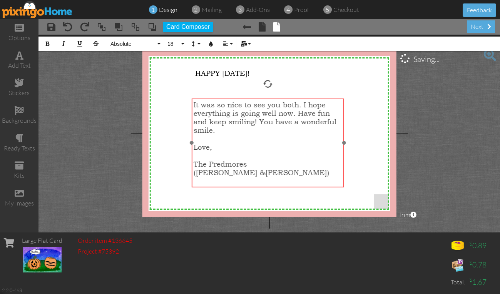
drag, startPoint x: 253, startPoint y: 79, endPoint x: 252, endPoint y: 98, distance: 18.5
click at [252, 98] on div at bounding box center [267, 143] width 156 height 92
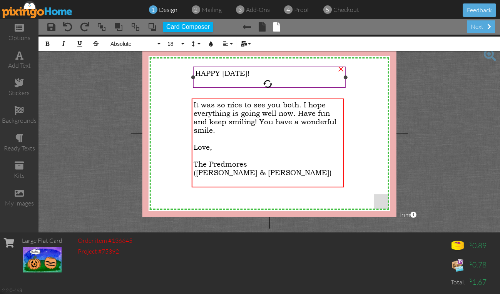
click at [209, 73] on span "HAPPY [DATE]!" at bounding box center [222, 73] width 55 height 8
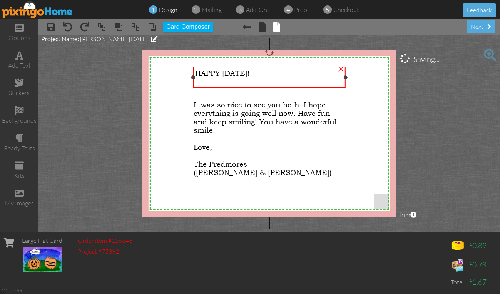
click at [209, 73] on span "HAPPY [DATE]!" at bounding box center [222, 73] width 55 height 8
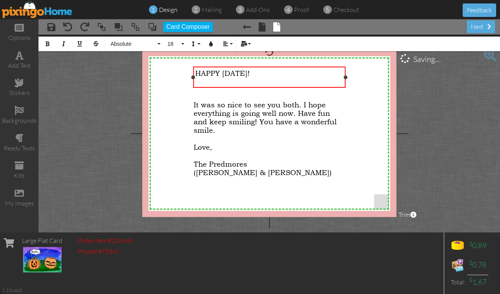
click at [209, 73] on span "HAPPY [DATE]!" at bounding box center [222, 73] width 55 height 8
drag, startPoint x: 209, startPoint y: 73, endPoint x: 298, endPoint y: 74, distance: 88.6
click at [298, 74] on div "HAPPY [DATE]!" at bounding box center [269, 73] width 149 height 8
click at [227, 43] on icon "button" at bounding box center [225, 43] width 5 height 5
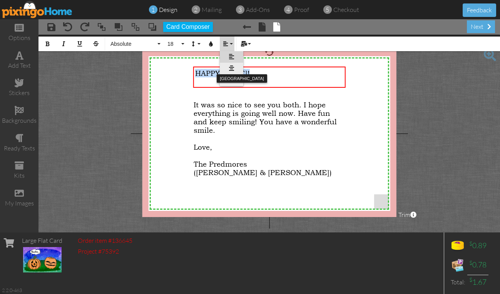
click at [230, 66] on icon at bounding box center [231, 68] width 5 height 6
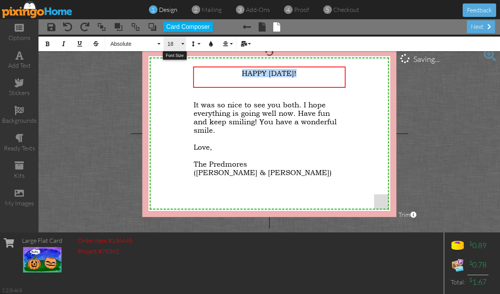
click at [168, 41] on span "18" at bounding box center [173, 44] width 13 height 7
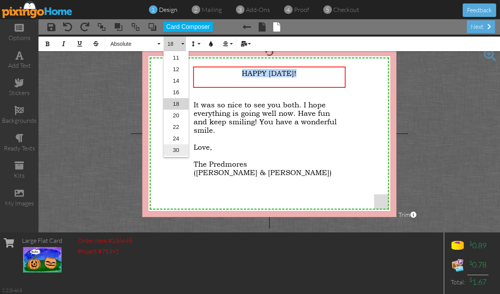
click at [178, 150] on link "30" at bounding box center [176, 150] width 25 height 12
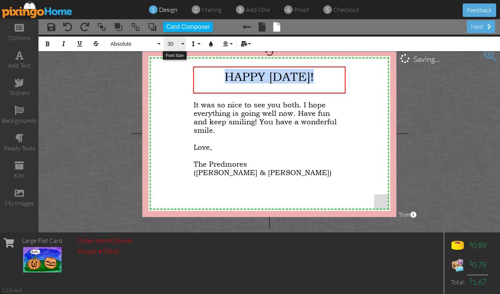
click at [173, 45] on span "30" at bounding box center [173, 44] width 13 height 7
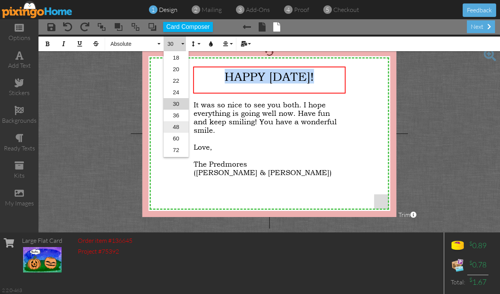
click at [181, 126] on link "48" at bounding box center [176, 127] width 25 height 12
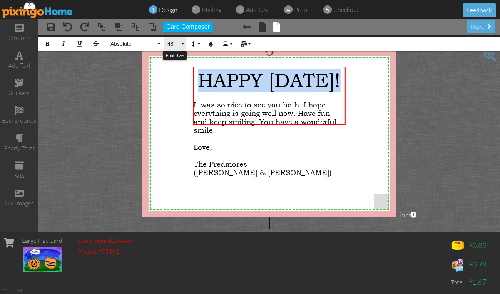
click at [170, 44] on span "48" at bounding box center [173, 44] width 13 height 7
click at [176, 106] on link "36" at bounding box center [176, 105] width 25 height 12
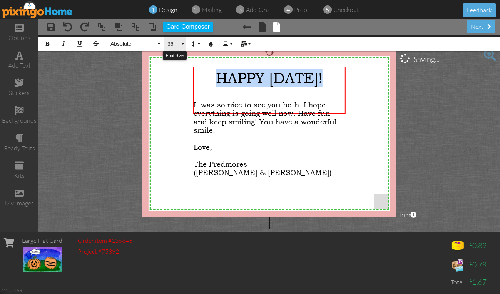
click at [172, 45] on span "36" at bounding box center [173, 44] width 13 height 7
click at [178, 95] on link "30" at bounding box center [176, 94] width 25 height 12
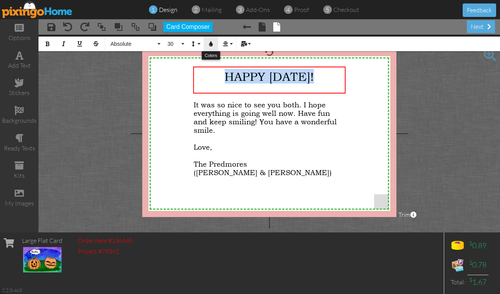
click at [208, 42] on button "Colors" at bounding box center [211, 44] width 15 height 15
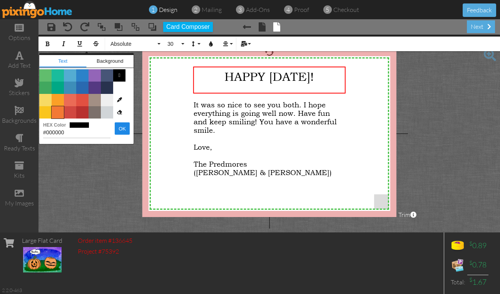
click at [57, 112] on span "Color #F37934" at bounding box center [58, 112] width 12 height 12
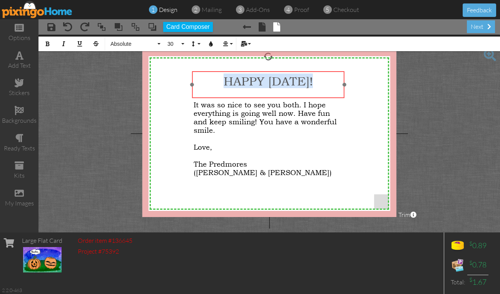
drag, startPoint x: 267, startPoint y: 67, endPoint x: 266, endPoint y: 72, distance: 4.8
click at [266, 72] on div "​ HAPPY [DATE]! ​" at bounding box center [268, 84] width 152 height 27
click at [268, 70] on div at bounding box center [268, 84] width 156 height 30
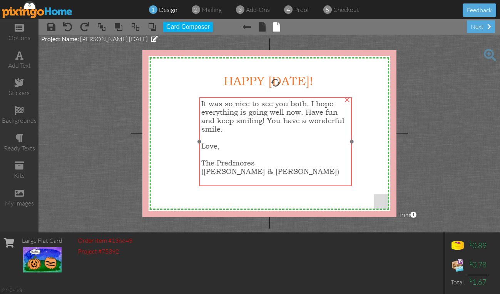
drag, startPoint x: 264, startPoint y: 103, endPoint x: 272, endPoint y: 102, distance: 7.8
click at [272, 102] on span "It was so nice to see you both. I hope everything is going well now. Have fun a…" at bounding box center [272, 116] width 143 height 34
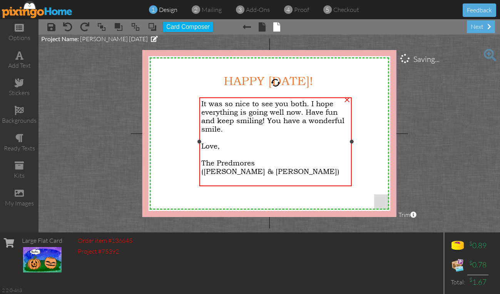
click at [205, 146] on span "Love," at bounding box center [210, 146] width 18 height 8
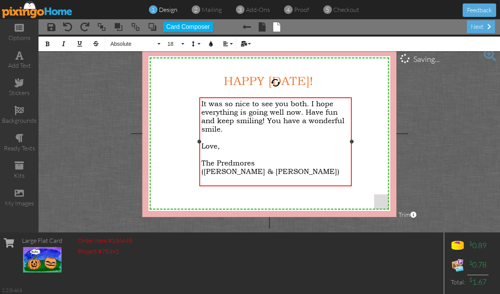
click at [205, 146] on span "Love," at bounding box center [210, 146] width 18 height 8
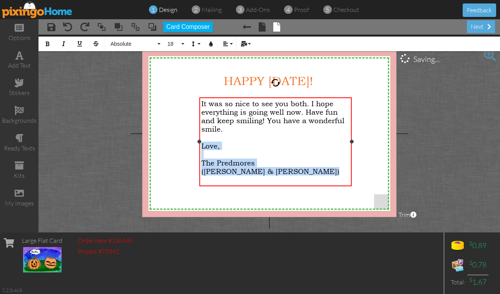
drag, startPoint x: 205, startPoint y: 146, endPoint x: 274, endPoint y: 170, distance: 72.8
click at [273, 170] on div "It was so nice to see you both. I hope everything is going well now. Have fun a…" at bounding box center [275, 141] width 149 height 85
click at [230, 42] on button "Align" at bounding box center [227, 44] width 15 height 15
click at [235, 65] on link "[GEOGRAPHIC_DATA]" at bounding box center [231, 69] width 23 height 12
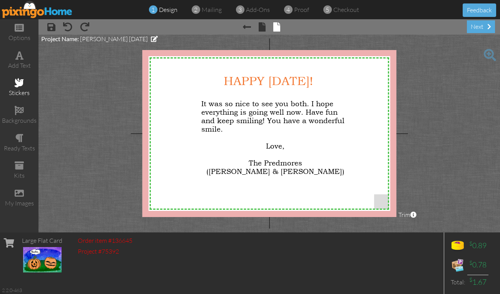
click at [22, 88] on div "stickers" at bounding box center [19, 87] width 39 height 27
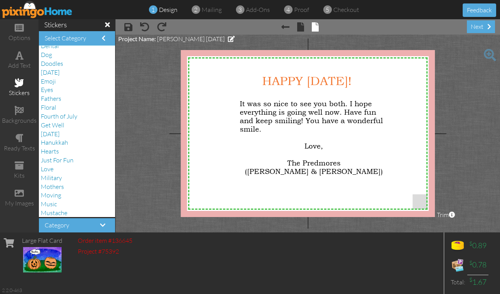
scroll to position [77, 0]
click at [59, 132] on span "[DATE]" at bounding box center [50, 134] width 19 height 8
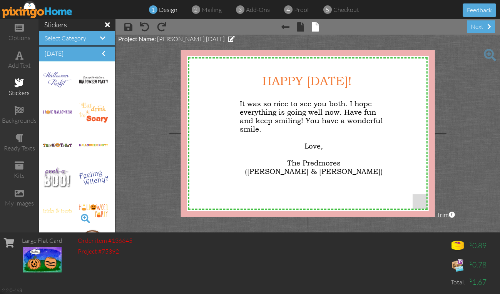
click at [79, 217] on span at bounding box center [85, 218] width 13 height 13
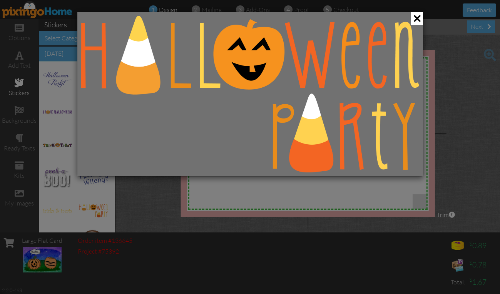
click at [79, 217] on div at bounding box center [250, 147] width 500 height 294
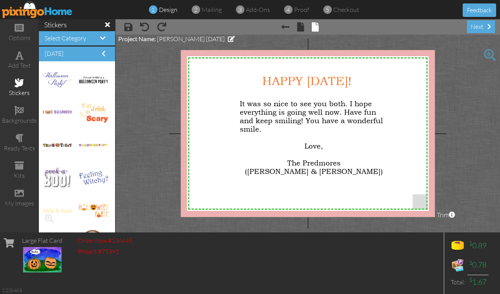
click at [56, 214] on div at bounding box center [57, 210] width 29 height 29
click at [50, 219] on span at bounding box center [49, 218] width 13 height 13
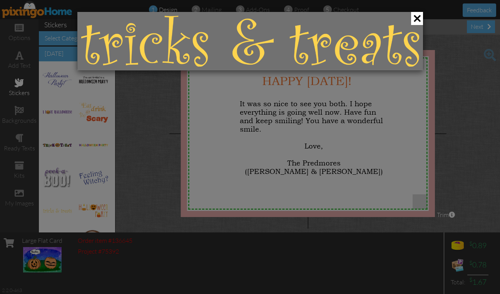
click at [50, 219] on div at bounding box center [250, 147] width 500 height 294
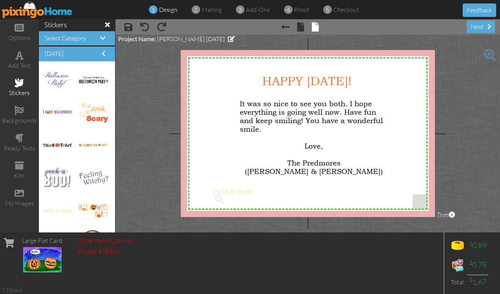
drag, startPoint x: 53, startPoint y: 210, endPoint x: 223, endPoint y: 190, distance: 171.3
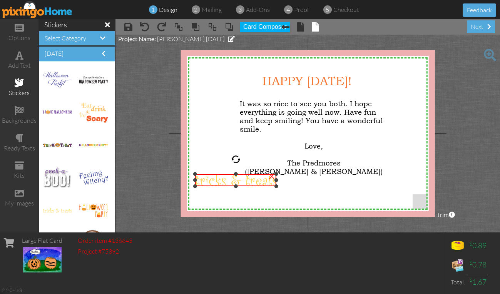
click at [215, 174] on div "×" at bounding box center [235, 180] width 81 height 12
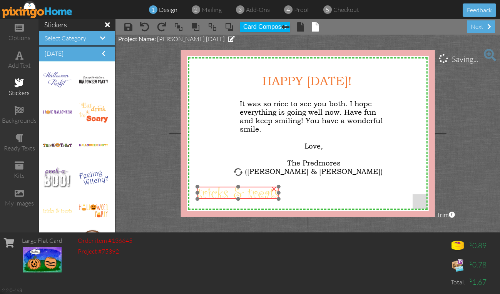
drag, startPoint x: 217, startPoint y: 174, endPoint x: 219, endPoint y: 186, distance: 12.9
click at [219, 187] on img at bounding box center [238, 193] width 81 height 12
click at [47, 151] on span at bounding box center [49, 153] width 13 height 13
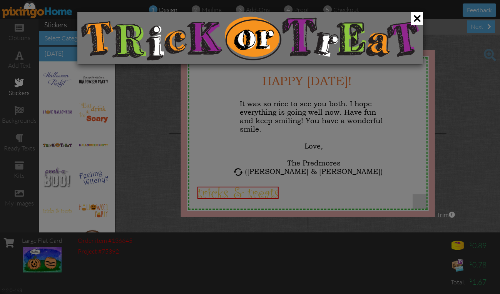
click at [47, 151] on div at bounding box center [250, 147] width 500 height 294
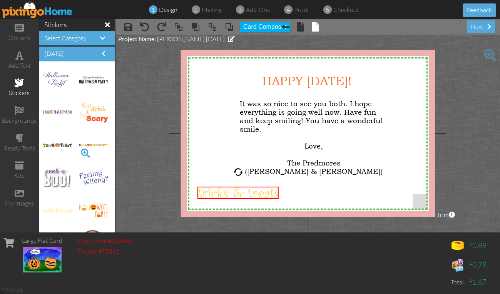
click at [80, 149] on span at bounding box center [85, 153] width 13 height 13
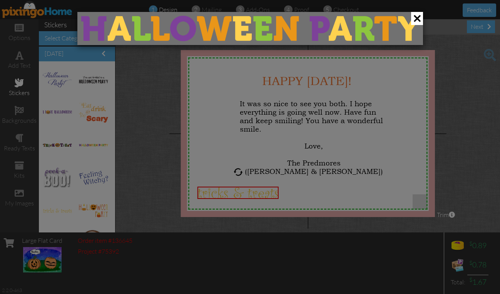
click at [80, 149] on div at bounding box center [250, 147] width 500 height 294
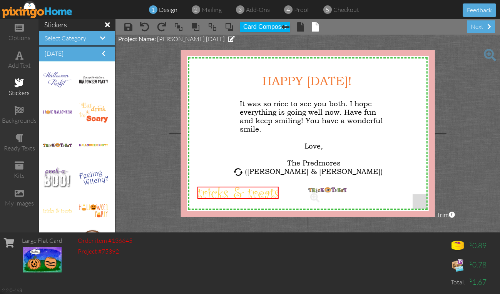
drag, startPoint x: 58, startPoint y: 143, endPoint x: 324, endPoint y: 188, distance: 269.4
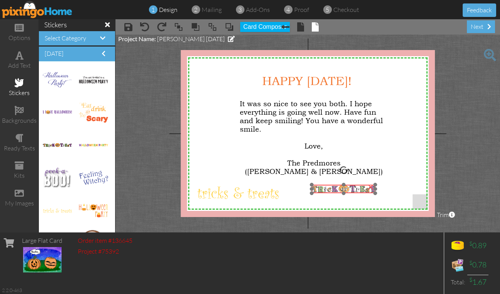
drag, startPoint x: 344, startPoint y: 184, endPoint x: 348, endPoint y: 193, distance: 9.9
click at [348, 193] on img at bounding box center [344, 189] width 64 height 8
click at [313, 194] on div "×" at bounding box center [340, 189] width 69 height 9
click at [307, 192] on img at bounding box center [339, 188] width 69 height 9
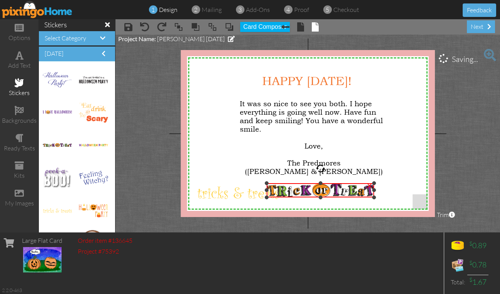
drag, startPoint x: 305, startPoint y: 194, endPoint x: 303, endPoint y: 199, distance: 5.2
click at [303, 198] on div "×" at bounding box center [320, 190] width 107 height 14
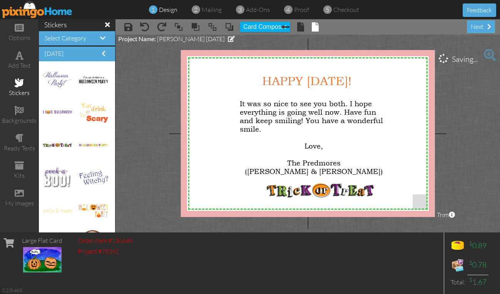
drag, startPoint x: 236, startPoint y: 193, endPoint x: 131, endPoint y: 202, distance: 105.1
click at [131, 202] on project-studio-wrapper "X X X X X X X X X X X X X X X X X X X X X X X X X X X X X X X X X X X X X X X X…" at bounding box center [308, 134] width 385 height 198
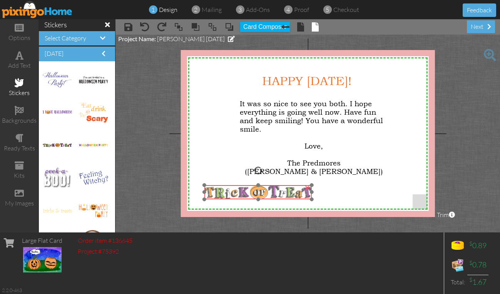
drag, startPoint x: 292, startPoint y: 193, endPoint x: 230, endPoint y: 194, distance: 62.4
click at [230, 194] on img at bounding box center [257, 192] width 107 height 14
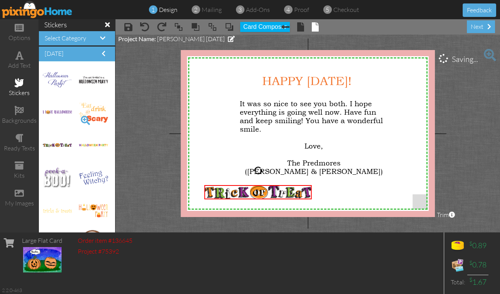
click at [79, 121] on span at bounding box center [85, 120] width 13 height 13
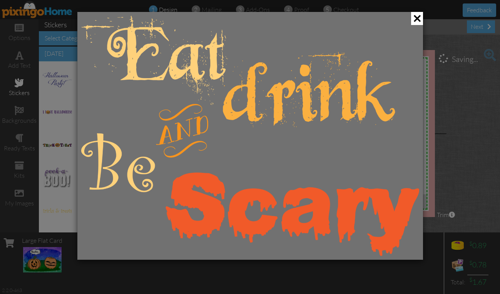
click at [58, 114] on div at bounding box center [250, 147] width 500 height 294
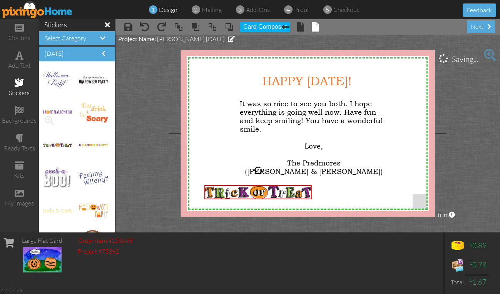
click at [55, 122] on span at bounding box center [49, 120] width 13 height 13
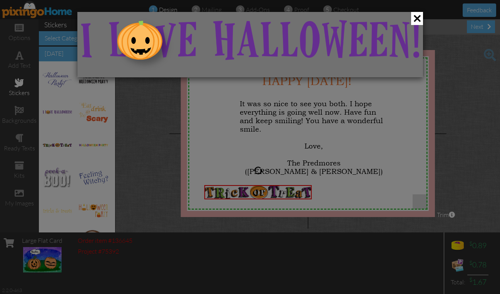
click at [55, 122] on div at bounding box center [250, 147] width 500 height 294
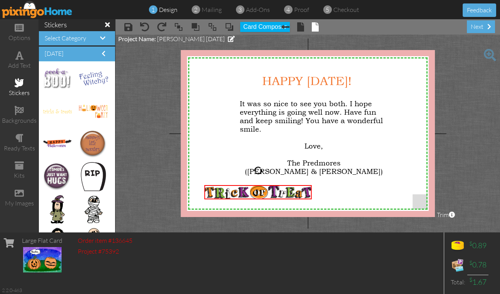
scroll to position [132, 0]
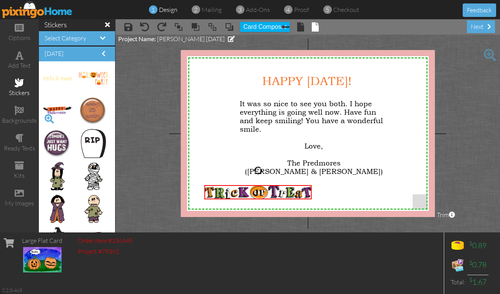
click at [47, 117] on span at bounding box center [49, 118] width 13 height 13
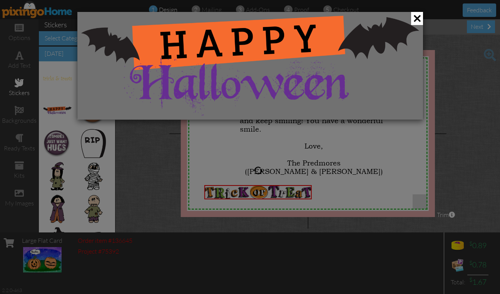
click at [47, 117] on div at bounding box center [250, 147] width 500 height 294
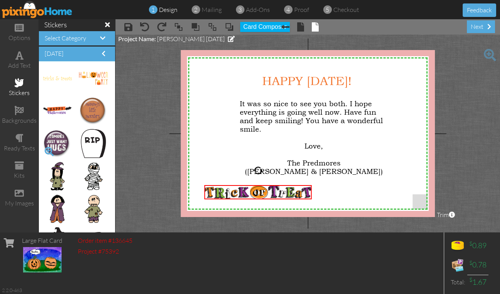
click at [49, 151] on span at bounding box center [49, 151] width 13 height 13
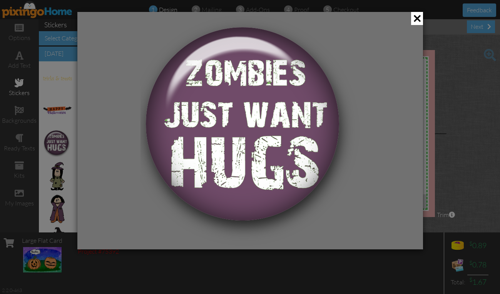
click at [49, 151] on div at bounding box center [250, 147] width 500 height 294
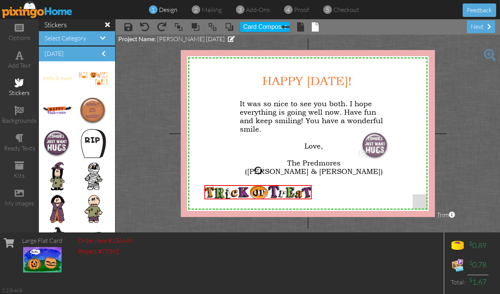
drag, startPoint x: 58, startPoint y: 140, endPoint x: 372, endPoint y: 142, distance: 313.9
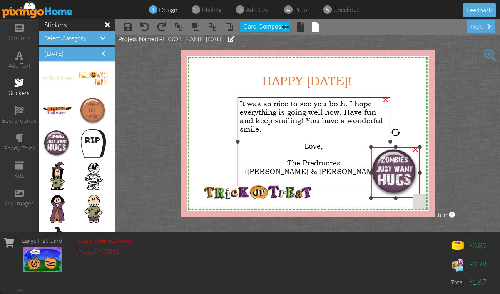
drag, startPoint x: 356, startPoint y: 130, endPoint x: 367, endPoint y: 146, distance: 19.0
click at [367, 146] on div "X X X X X X X X X X X X X X X X X X X X X X X X X X X X X X X X X X X X X X X X…" at bounding box center [308, 133] width 254 height 167
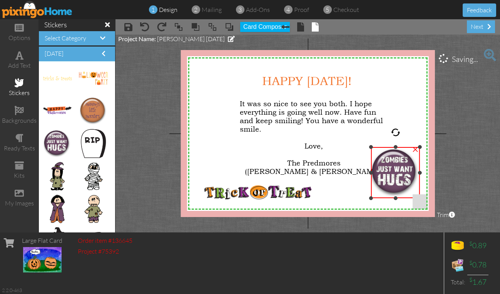
click at [399, 168] on img at bounding box center [395, 172] width 49 height 51
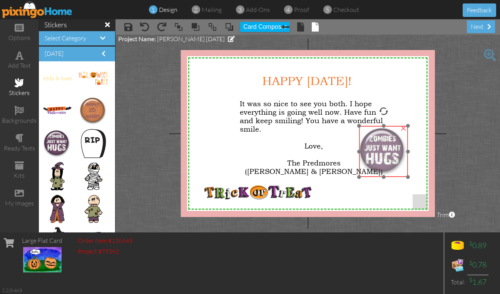
drag, startPoint x: 397, startPoint y: 157, endPoint x: 385, endPoint y: 136, distance: 24.3
click at [385, 136] on img at bounding box center [383, 151] width 49 height 51
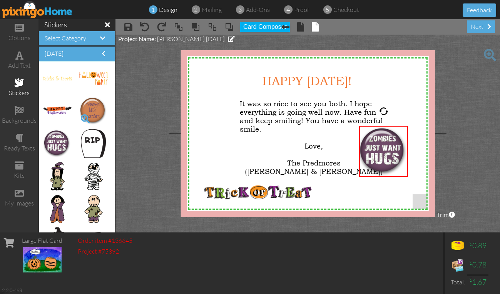
click at [79, 119] on span at bounding box center [85, 118] width 13 height 13
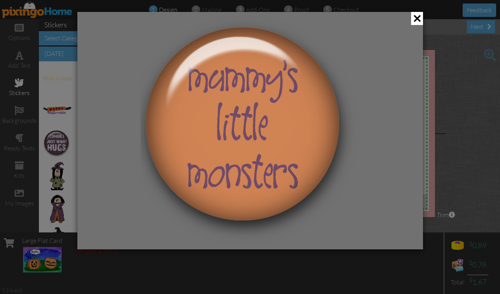
click at [78, 119] on div at bounding box center [250, 131] width 346 height 238
click at [53, 114] on div at bounding box center [250, 147] width 500 height 294
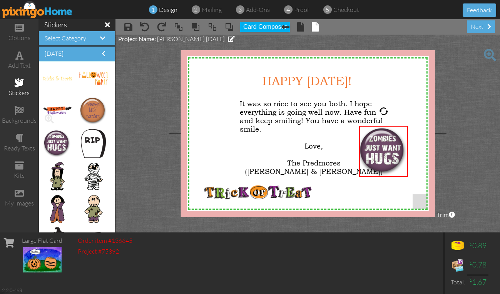
click at [47, 117] on span at bounding box center [49, 118] width 13 height 13
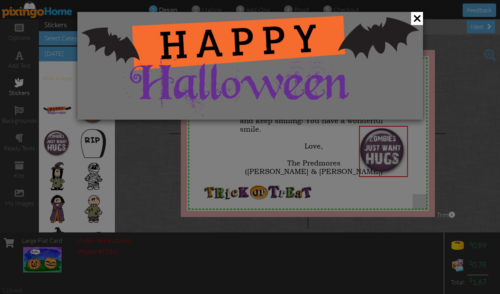
click at [47, 117] on div at bounding box center [250, 147] width 500 height 294
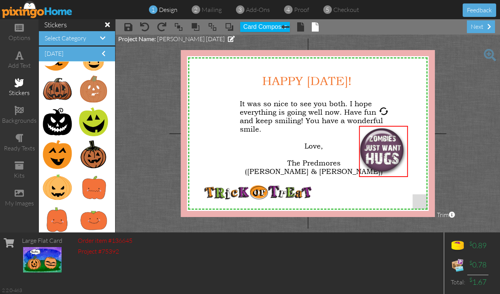
scroll to position [456, 0]
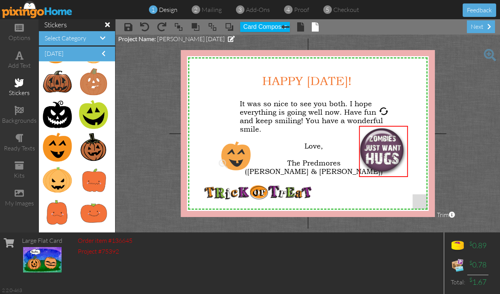
drag, startPoint x: 57, startPoint y: 143, endPoint x: 231, endPoint y: 152, distance: 174.3
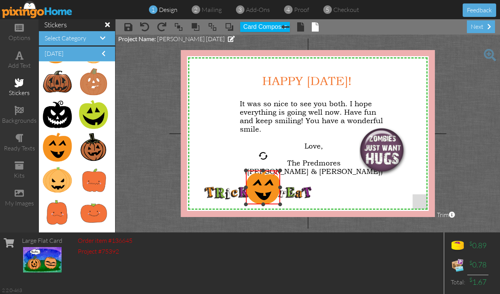
drag, startPoint x: 217, startPoint y: 141, endPoint x: 249, endPoint y: 170, distance: 43.1
click at [249, 171] on div "×" at bounding box center [263, 188] width 34 height 34
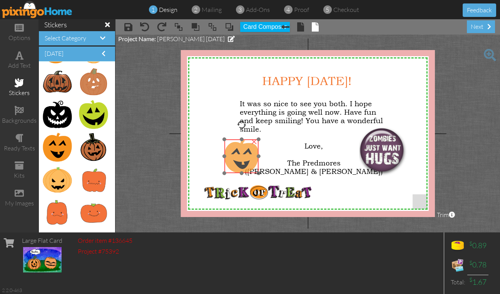
drag, startPoint x: 266, startPoint y: 186, endPoint x: 245, endPoint y: 154, distance: 37.9
click at [245, 154] on img at bounding box center [242, 156] width 34 height 34
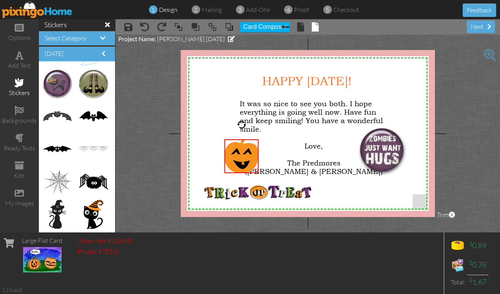
scroll to position [883, 0]
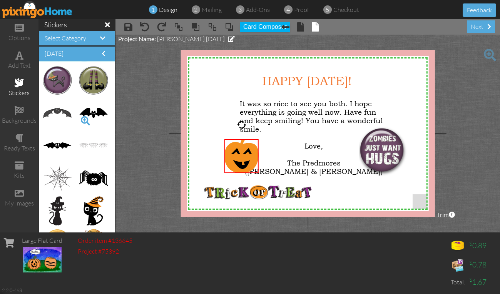
click at [79, 120] on span at bounding box center [85, 120] width 13 height 13
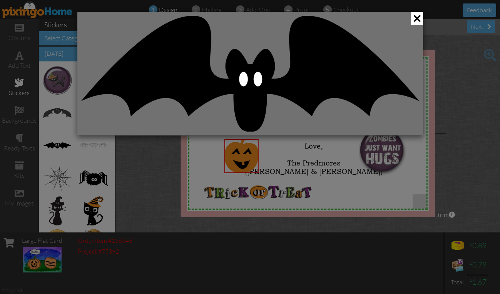
click at [77, 120] on div at bounding box center [250, 74] width 346 height 124
click at [52, 119] on div at bounding box center [250, 147] width 500 height 294
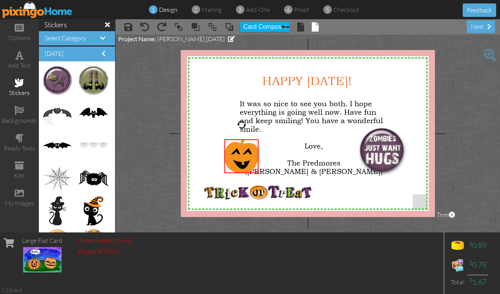
click at [48, 122] on span at bounding box center [49, 120] width 13 height 13
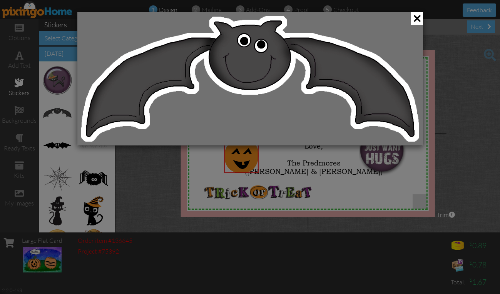
click at [48, 122] on div at bounding box center [250, 147] width 500 height 294
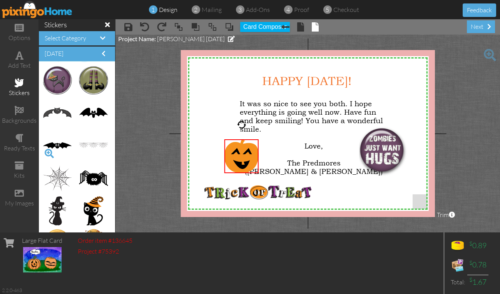
click at [50, 151] on span at bounding box center [49, 153] width 13 height 13
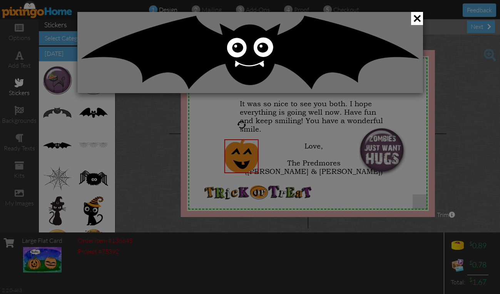
click at [50, 151] on div at bounding box center [250, 147] width 500 height 294
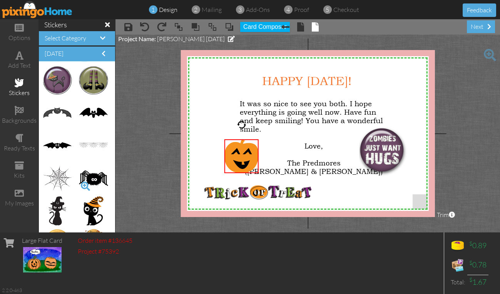
click at [80, 183] on span at bounding box center [85, 186] width 13 height 13
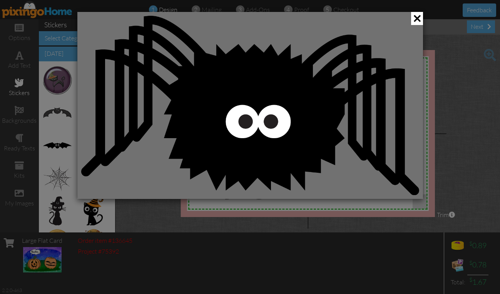
click at [80, 183] on div at bounding box center [250, 105] width 346 height 187
click at [77, 183] on div at bounding box center [250, 106] width 347 height 188
click at [56, 181] on div at bounding box center [250, 147] width 500 height 294
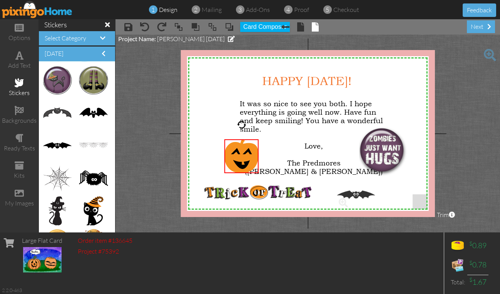
drag, startPoint x: 55, startPoint y: 142, endPoint x: 350, endPoint y: 192, distance: 298.3
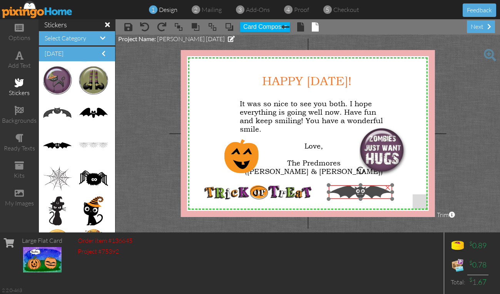
drag, startPoint x: 367, startPoint y: 187, endPoint x: 359, endPoint y: 192, distance: 9.3
click at [359, 192] on img at bounding box center [361, 192] width 64 height 14
click at [133, 125] on project-studio-wrapper "X X X X X X X X X X X X X X X X X X X X X X X X X X X X X X X X X X X X X X X X…" at bounding box center [308, 134] width 385 height 198
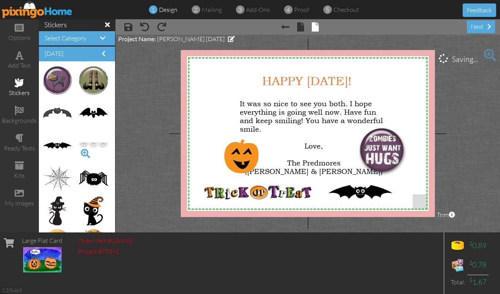
click at [79, 149] on span at bounding box center [85, 153] width 13 height 13
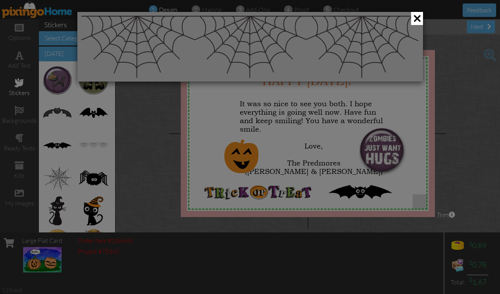
click at [76, 149] on div at bounding box center [250, 147] width 500 height 294
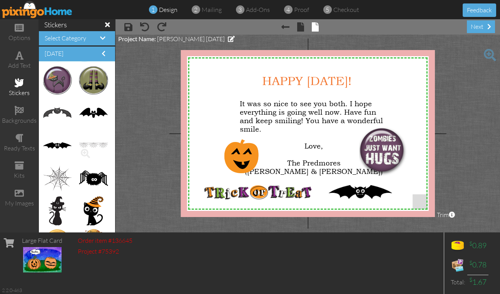
click at [79, 149] on span at bounding box center [85, 153] width 13 height 13
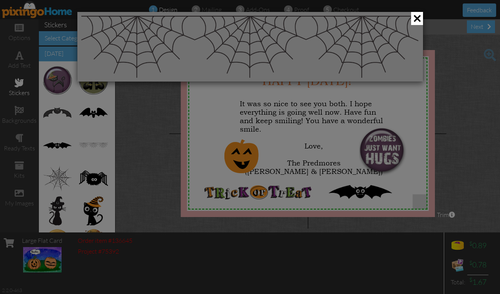
click at [76, 149] on div at bounding box center [250, 147] width 500 height 294
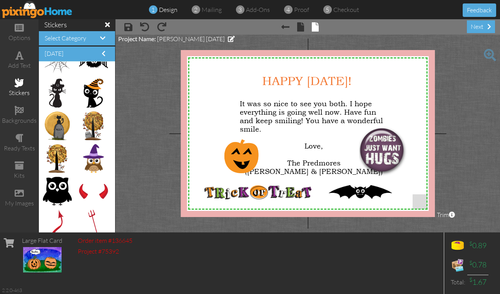
scroll to position [979, 0]
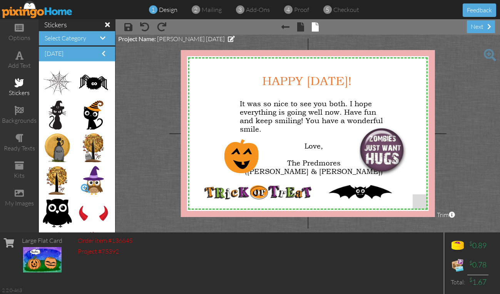
click at [79, 190] on span at bounding box center [85, 188] width 13 height 13
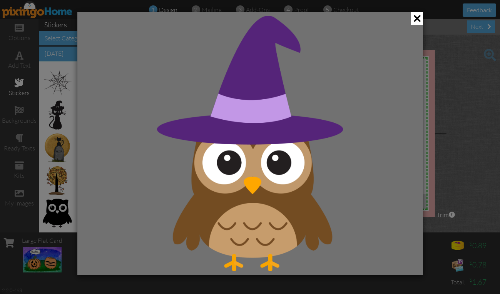
click at [79, 190] on div at bounding box center [250, 143] width 346 height 263
click at [69, 172] on div at bounding box center [250, 147] width 500 height 294
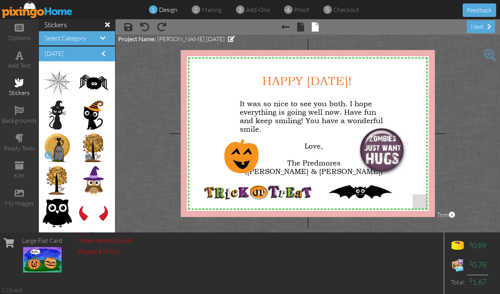
click at [49, 156] on span at bounding box center [49, 155] width 13 height 13
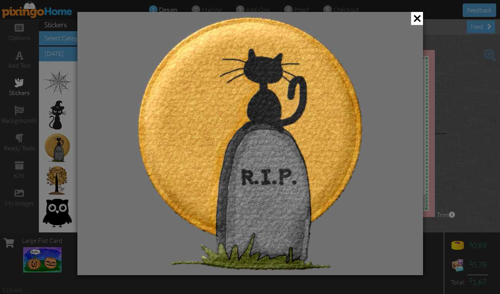
click at [49, 156] on div at bounding box center [250, 147] width 500 height 294
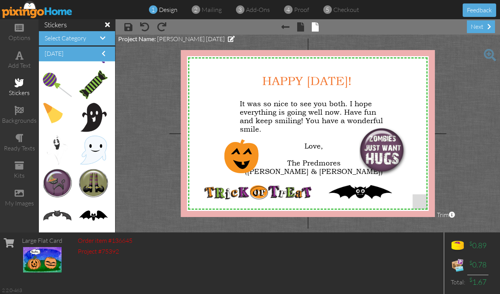
scroll to position [814, 0]
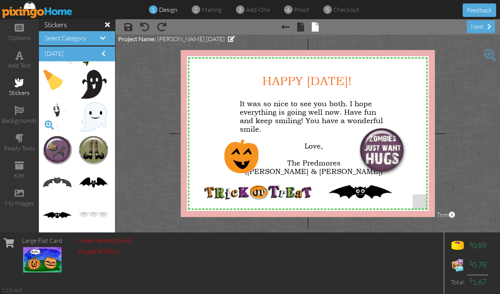
click at [48, 124] on span at bounding box center [49, 125] width 13 height 13
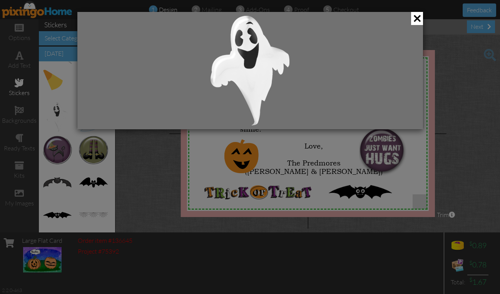
click at [48, 124] on div at bounding box center [250, 147] width 500 height 294
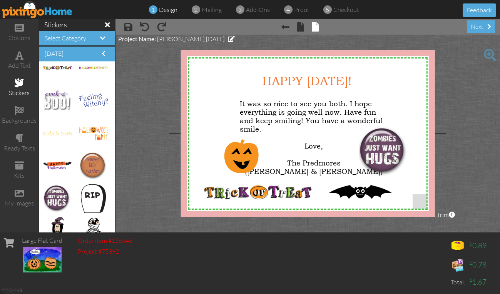
scroll to position [70, 0]
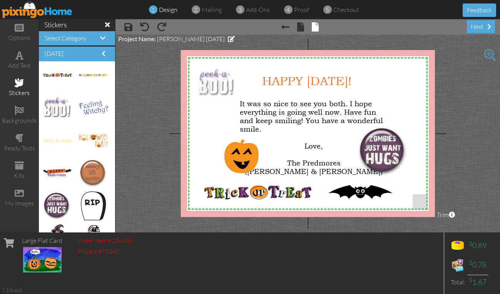
drag, startPoint x: 52, startPoint y: 104, endPoint x: 206, endPoint y: 79, distance: 156.4
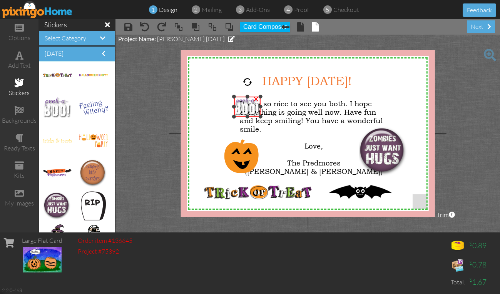
drag, startPoint x: 198, startPoint y: 67, endPoint x: 220, endPoint y: 95, distance: 35.7
click at [220, 95] on div "X X X X X X X X X X X X X X X X X X X X X X X X X X X X X X X X X X X X X X X X…" at bounding box center [308, 133] width 254 height 167
drag, startPoint x: 236, startPoint y: 106, endPoint x: 204, endPoint y: 102, distance: 32.6
click at [204, 102] on img at bounding box center [215, 103] width 27 height 20
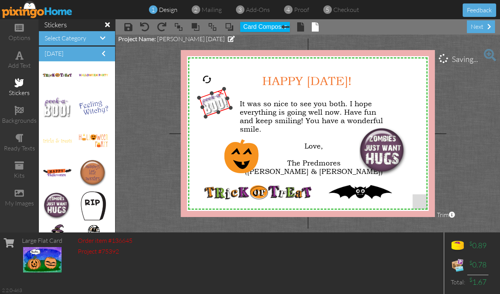
drag, startPoint x: 215, startPoint y: 75, endPoint x: 206, endPoint y: 77, distance: 9.1
click at [206, 77] on div at bounding box center [207, 80] width 12 height 12
click at [202, 99] on div at bounding box center [201, 98] width 5 height 5
drag, startPoint x: 211, startPoint y: 104, endPoint x: 210, endPoint y: 96, distance: 8.9
click at [210, 96] on img at bounding box center [216, 94] width 30 height 26
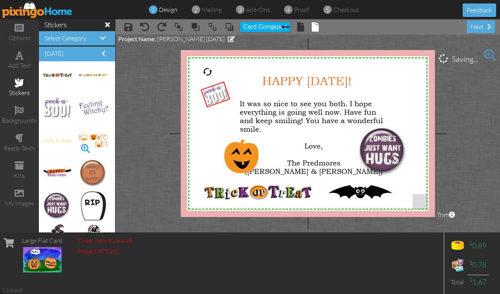
click at [81, 144] on span at bounding box center [85, 148] width 13 height 13
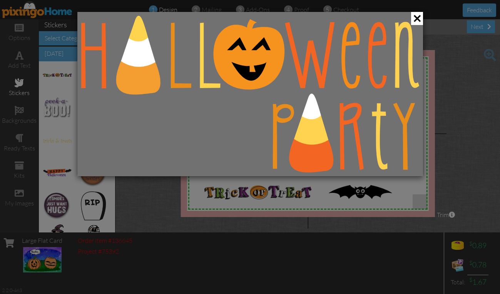
click at [81, 144] on img at bounding box center [250, 94] width 338 height 157
click at [59, 151] on div at bounding box center [250, 147] width 500 height 294
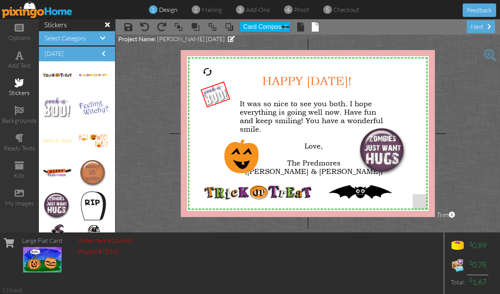
scroll to position [162, 0]
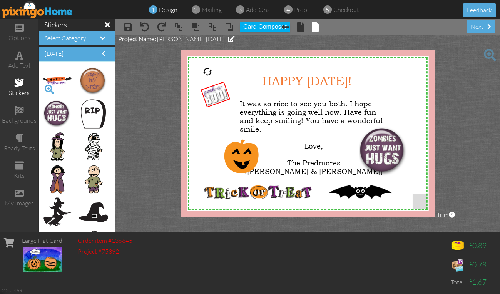
click at [45, 84] on span at bounding box center [49, 89] width 13 height 13
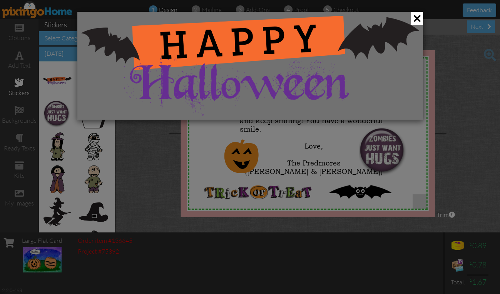
click at [45, 84] on div at bounding box center [250, 147] width 500 height 294
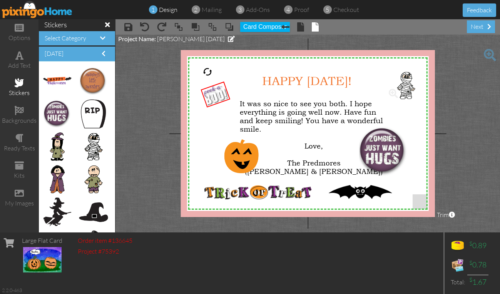
drag, startPoint x: 87, startPoint y: 149, endPoint x: 401, endPoint y: 88, distance: 319.8
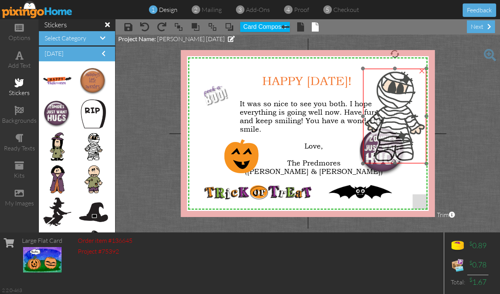
drag, startPoint x: 389, startPoint y: 73, endPoint x: 365, endPoint y: 70, distance: 24.0
click at [365, 70] on img at bounding box center [395, 116] width 64 height 95
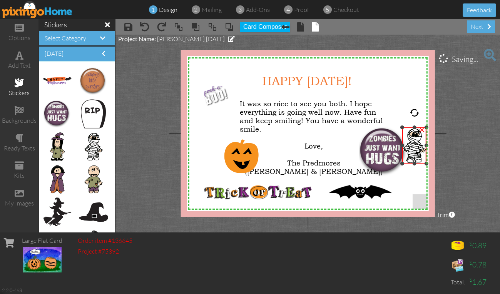
drag, startPoint x: 362, startPoint y: 67, endPoint x: 419, endPoint y: 126, distance: 82.0
click at [419, 127] on div "×" at bounding box center [414, 145] width 24 height 36
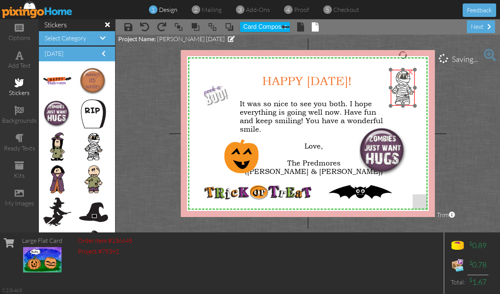
drag, startPoint x: 412, startPoint y: 141, endPoint x: 404, endPoint y: 90, distance: 50.7
click at [404, 90] on img at bounding box center [403, 88] width 24 height 36
drag, startPoint x: 389, startPoint y: 71, endPoint x: 393, endPoint y: 76, distance: 6.3
click at [393, 76] on div at bounding box center [393, 76] width 4 height 4
drag, startPoint x: 407, startPoint y: 97, endPoint x: 402, endPoint y: 98, distance: 4.4
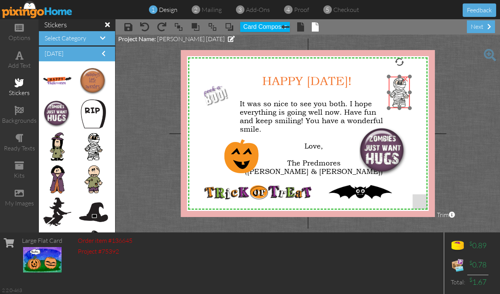
click at [402, 98] on img at bounding box center [399, 93] width 21 height 32
drag, startPoint x: 398, startPoint y: 59, endPoint x: 405, endPoint y: 62, distance: 7.7
click at [405, 62] on div at bounding box center [405, 62] width 11 height 11
drag, startPoint x: 392, startPoint y: 74, endPoint x: 395, endPoint y: 82, distance: 9.0
click at [395, 82] on div at bounding box center [395, 83] width 5 height 5
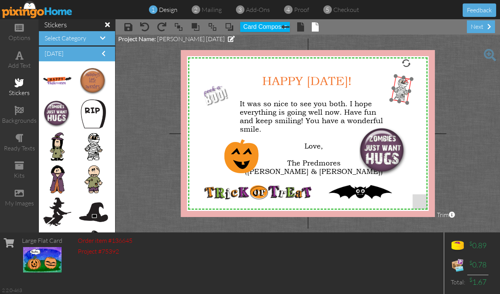
drag, startPoint x: 401, startPoint y: 93, endPoint x: 402, endPoint y: 86, distance: 6.9
click at [402, 86] on img at bounding box center [402, 89] width 20 height 27
click at [471, 121] on project-studio-wrapper "X X X X X X X X X X X X X X X X X X X X X X X X X X X X X X X X X X X X X X X X…" at bounding box center [308, 134] width 385 height 198
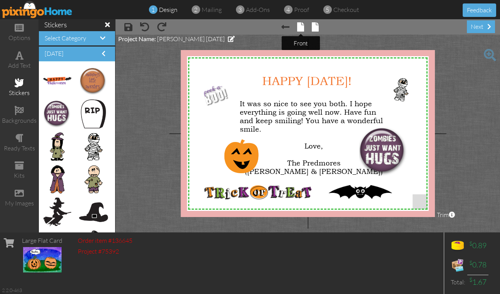
click at [301, 25] on span at bounding box center [300, 26] width 7 height 9
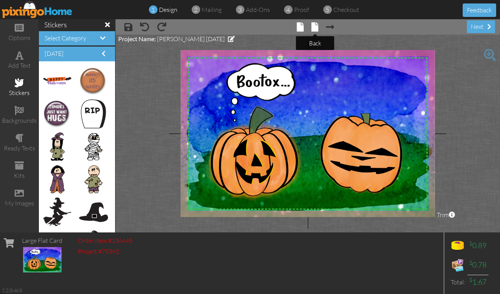
click at [314, 27] on span at bounding box center [315, 26] width 7 height 9
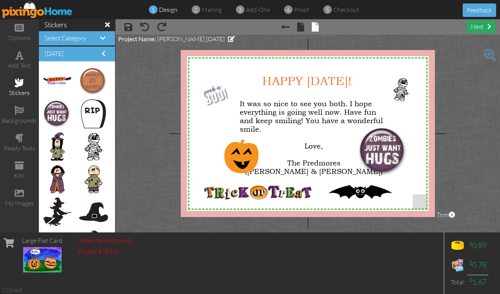
click at [476, 25] on div "next" at bounding box center [481, 26] width 28 height 13
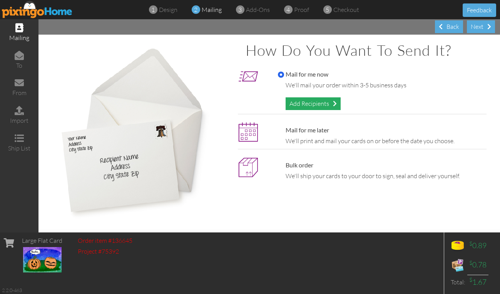
click at [307, 100] on div "Add Recipients" at bounding box center [313, 103] width 55 height 13
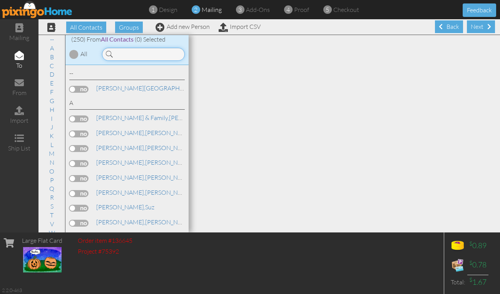
click at [160, 54] on input at bounding box center [143, 54] width 83 height 13
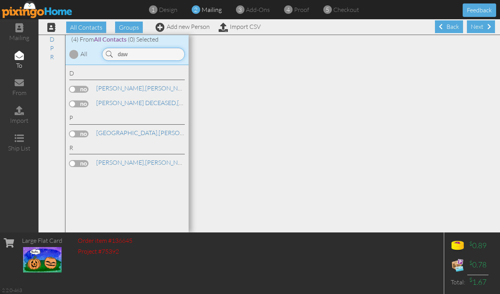
type input "daw"
click at [88, 164] on label at bounding box center [78, 163] width 19 height 7
click at [0, 0] on input "checkbox" at bounding box center [0, 0] width 0 height 0
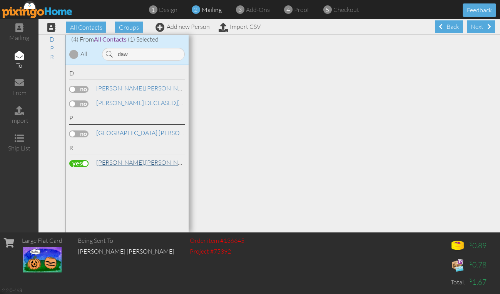
click at [130, 162] on link "[PERSON_NAME], [PERSON_NAME]" at bounding box center [145, 162] width 98 height 9
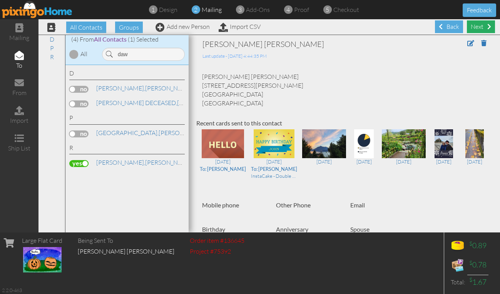
click at [471, 23] on div "Next" at bounding box center [481, 26] width 28 height 13
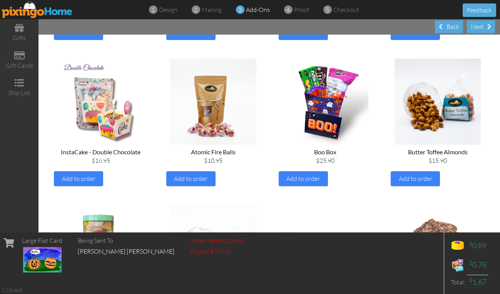
scroll to position [204, 0]
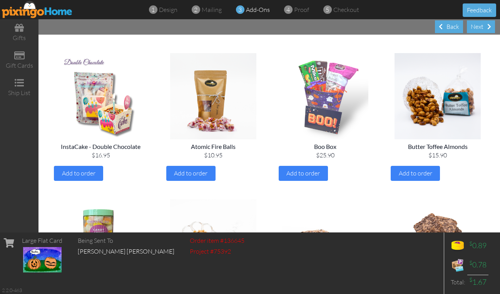
click at [322, 88] on img at bounding box center [326, 96] width 100 height 86
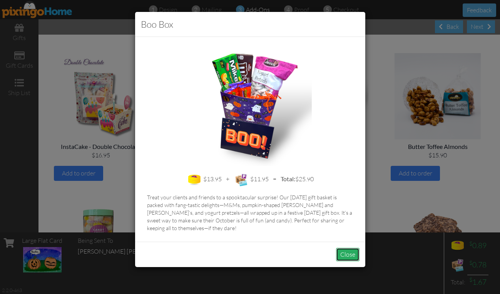
click at [348, 252] on button "Close" at bounding box center [347, 254] width 23 height 13
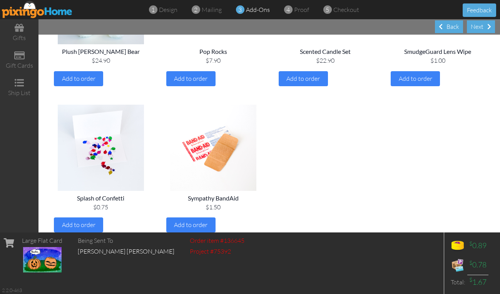
scroll to position [1050, 0]
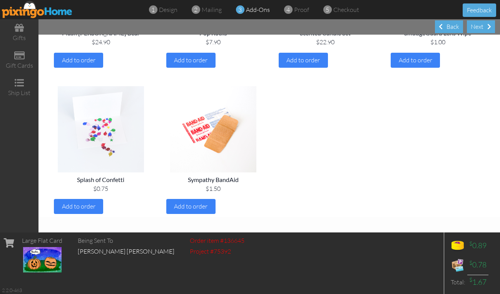
click at [97, 134] on img at bounding box center [101, 129] width 100 height 86
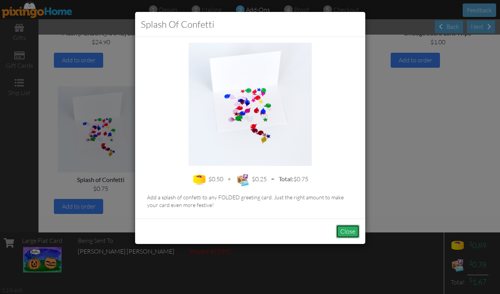
click at [348, 232] on button "Close" at bounding box center [347, 231] width 23 height 13
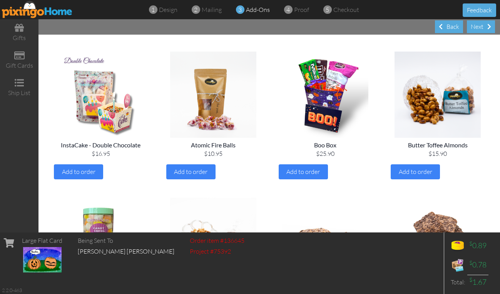
scroll to position [203, 0]
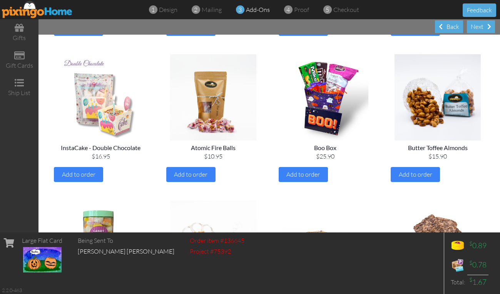
click at [80, 92] on img at bounding box center [101, 97] width 100 height 86
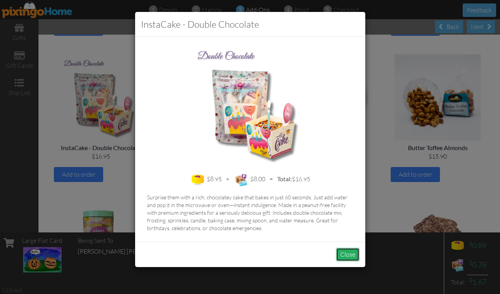
click at [350, 255] on button "Close" at bounding box center [347, 254] width 23 height 13
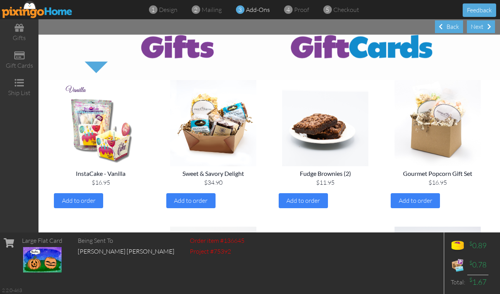
scroll to position [0, 0]
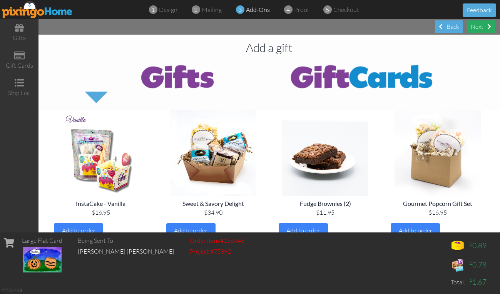
click at [482, 25] on div "Next" at bounding box center [481, 26] width 28 height 13
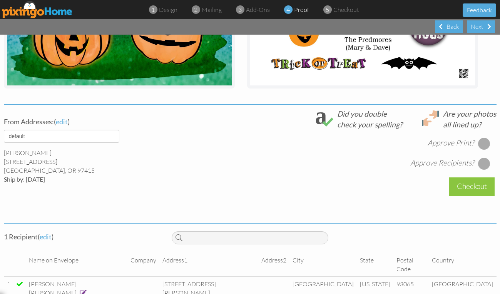
scroll to position [228, 0]
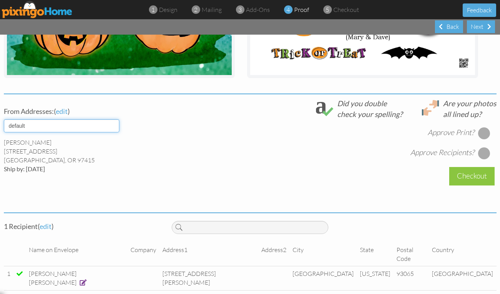
click at [111, 126] on select "default" at bounding box center [62, 125] width 116 height 13
select select "object:18729"
click at [4, 119] on select "default" at bounding box center [62, 125] width 116 height 13
click at [480, 134] on div at bounding box center [484, 133] width 12 height 12
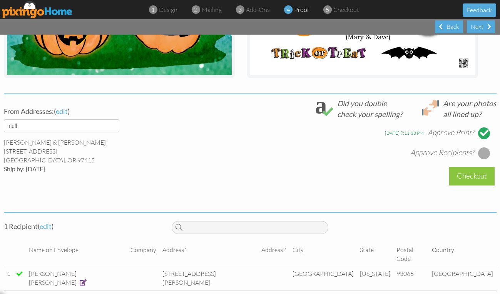
click at [482, 154] on div at bounding box center [484, 153] width 12 height 12
click at [481, 26] on div "Next" at bounding box center [481, 26] width 28 height 13
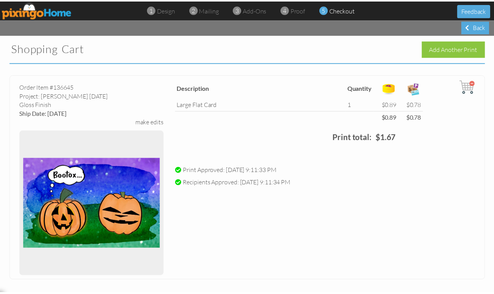
scroll to position [195, 0]
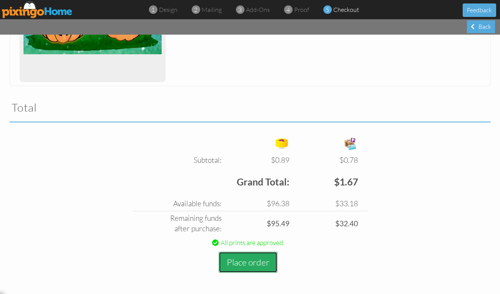
click at [241, 259] on button "Place order" at bounding box center [248, 262] width 59 height 21
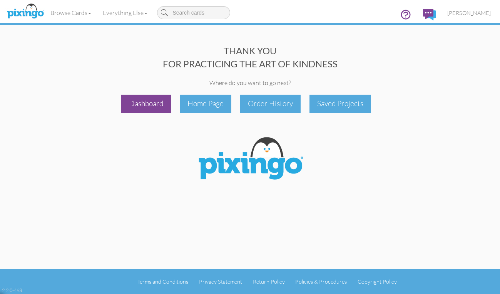
click at [150, 102] on div "Dashboard" at bounding box center [146, 104] width 50 height 18
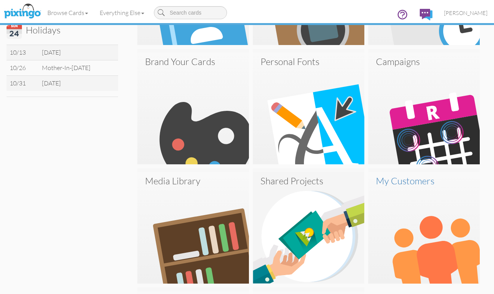
scroll to position [154, 0]
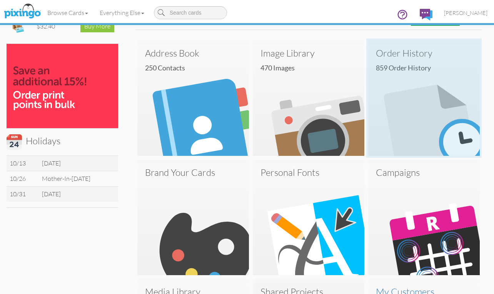
click at [418, 90] on img at bounding box center [425, 100] width 112 height 112
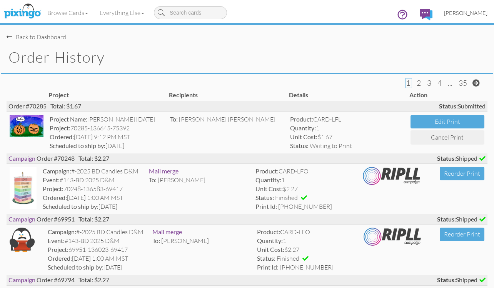
click at [474, 10] on span "[PERSON_NAME]" at bounding box center [466, 13] width 44 height 7
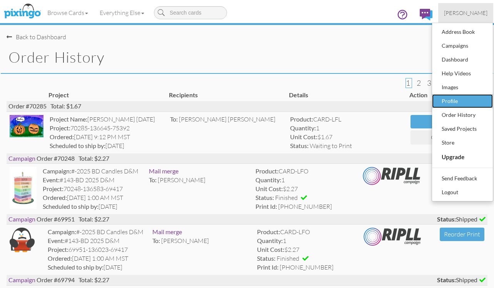
click at [458, 101] on div "Profile" at bounding box center [462, 102] width 45 height 12
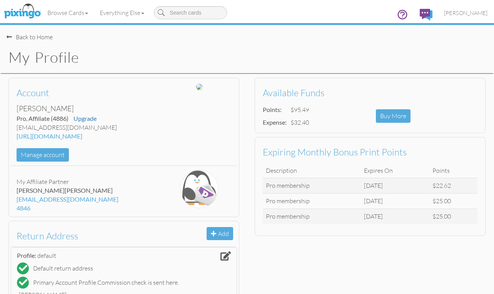
click at [25, 36] on div "Back to Home" at bounding box center [30, 37] width 46 height 9
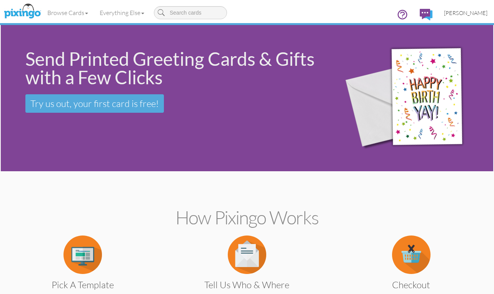
click at [468, 12] on span "[PERSON_NAME]" at bounding box center [466, 13] width 44 height 7
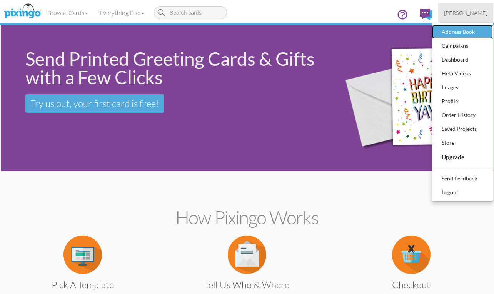
click at [464, 28] on div "Address Book" at bounding box center [462, 32] width 45 height 12
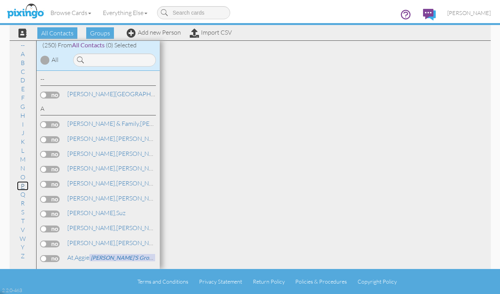
click at [22, 184] on link "P" at bounding box center [23, 185] width 12 height 9
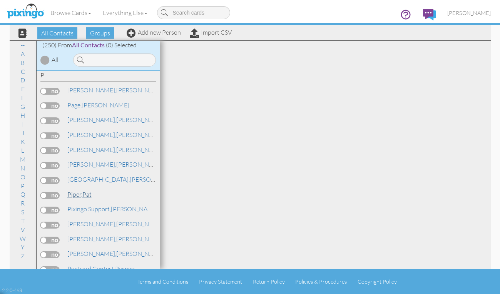
click at [73, 193] on span "Piper," at bounding box center [74, 195] width 15 height 8
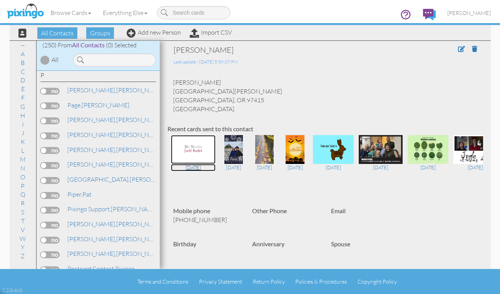
click at [187, 150] on img at bounding box center [193, 149] width 45 height 29
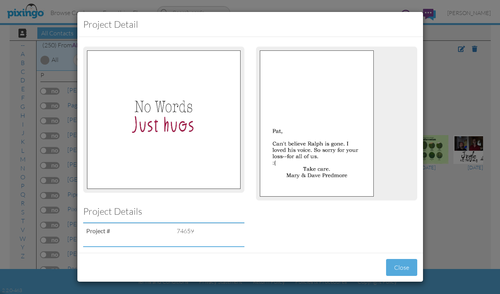
click at [454, 85] on div "Project detail Project Details Project # 74659 Close" at bounding box center [250, 147] width 500 height 294
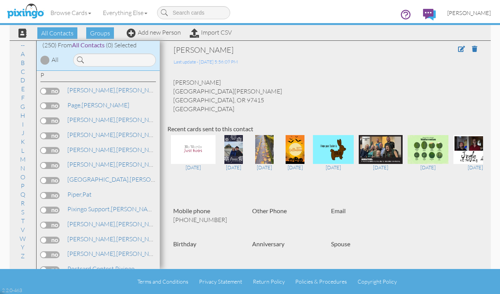
click at [468, 13] on span "[PERSON_NAME]" at bounding box center [469, 13] width 44 height 7
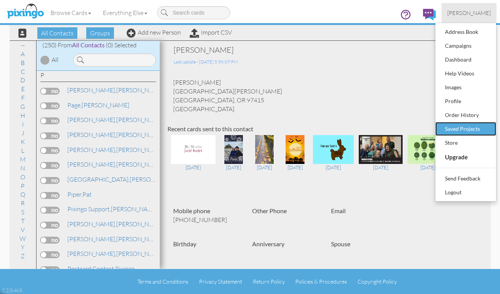
click at [463, 129] on div "Saved Projects" at bounding box center [465, 129] width 45 height 12
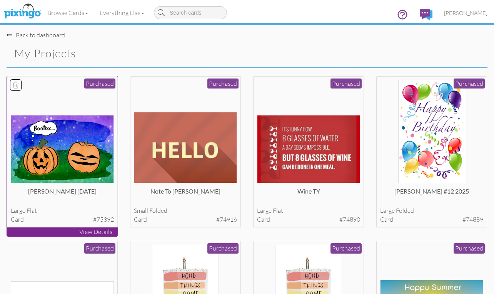
click at [63, 137] on img at bounding box center [63, 149] width 104 height 68
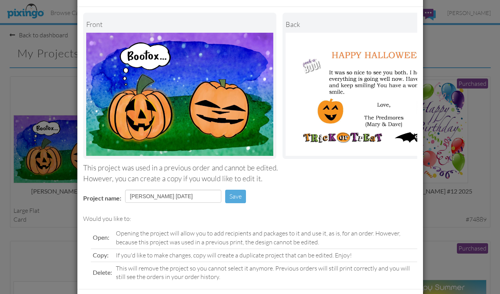
scroll to position [72, 0]
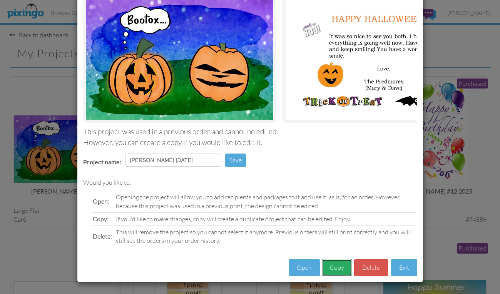
click at [334, 267] on button "Copy" at bounding box center [337, 267] width 30 height 17
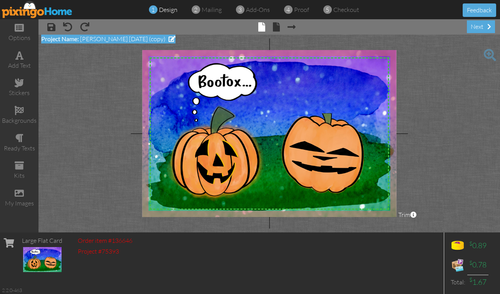
click at [175, 35] on div "Project Name: [PERSON_NAME] [DATE] (copy)" at bounding box center [108, 39] width 134 height 9
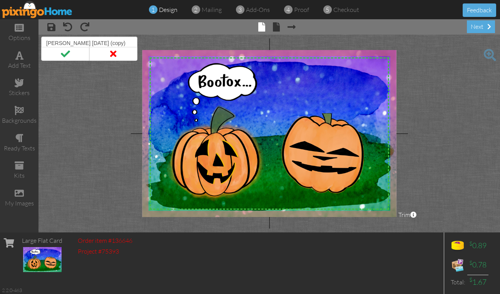
click at [52, 43] on input "[PERSON_NAME] [DATE] (copy)" at bounding box center [89, 43] width 96 height 13
drag, startPoint x: 52, startPoint y: 43, endPoint x: 66, endPoint y: 42, distance: 14.7
click at [66, 42] on input "[PERSON_NAME] [DATE] (copy)" at bounding box center [89, 43] width 96 height 13
drag, startPoint x: 106, startPoint y: 42, endPoint x: 145, endPoint y: 33, distance: 39.6
click at [145, 33] on div "× save × undo × redo × front × back × Next page next X X X X X X X X X X X X X …" at bounding box center [270, 125] width 462 height 213
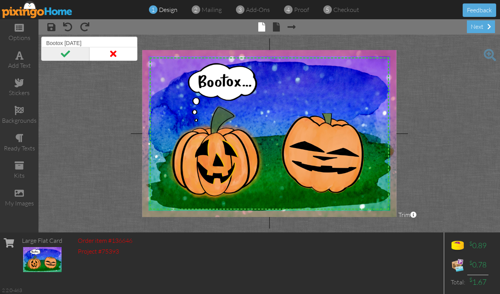
type input "Bootox [DATE]"
click at [63, 47] on span at bounding box center [65, 54] width 48 height 14
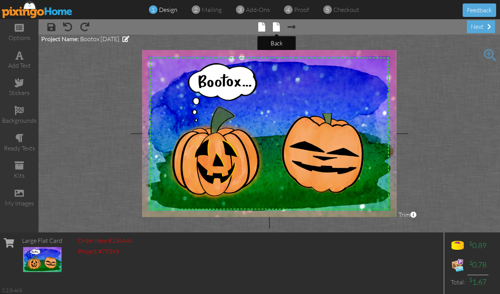
click at [277, 25] on span at bounding box center [276, 26] width 7 height 9
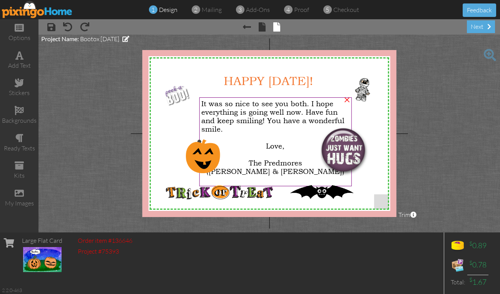
click at [205, 104] on span "It was so nice to see you both. I hope everything is going well now. Have fun a…" at bounding box center [272, 116] width 143 height 34
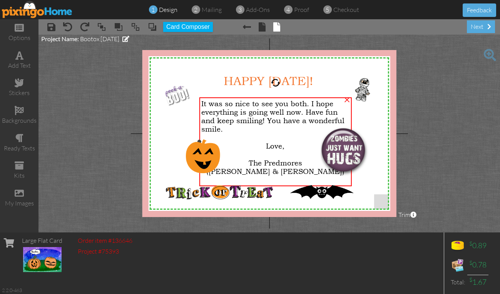
click at [204, 103] on span "It was so nice to see you both. I hope everything is going well now. Have fun a…" at bounding box center [272, 116] width 143 height 34
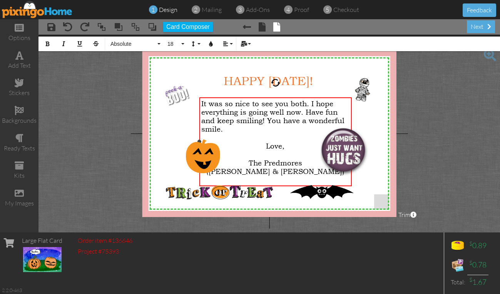
click at [204, 103] on span "It was so nice to see you both. I hope everything is going well now. Have fun a…" at bounding box center [272, 116] width 143 height 34
drag, startPoint x: 204, startPoint y: 103, endPoint x: 329, endPoint y: 99, distance: 125.6
click at [329, 99] on div "It was so nice to see you both. I hope everything is going well now. Have fun a…" at bounding box center [275, 141] width 152 height 89
click at [307, 112] on span "everything is going well now. Have fun and keep smiling! You have a wonderful s…" at bounding box center [272, 120] width 143 height 25
drag, startPoint x: 307, startPoint y: 112, endPoint x: 206, endPoint y: 116, distance: 101.0
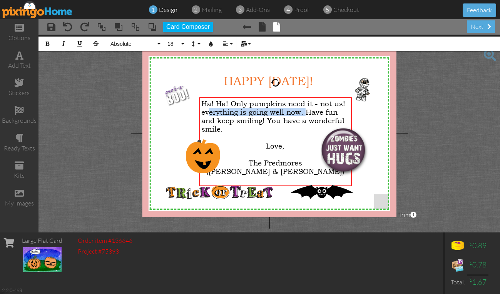
click at [206, 116] on span "everything is going well now. Have fun and keep smiling! You have a wonderful s…" at bounding box center [272, 120] width 143 height 25
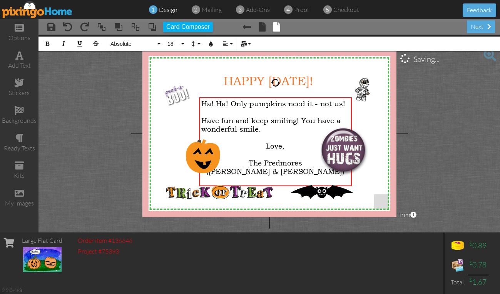
click at [270, 101] on span "Ha! Ha! Only pumpkins need it - not us!" at bounding box center [273, 103] width 144 height 8
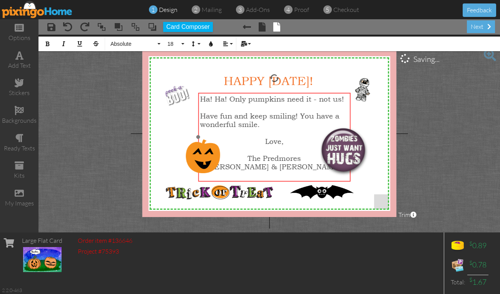
drag, startPoint x: 270, startPoint y: 98, endPoint x: 268, endPoint y: 93, distance: 4.8
click at [268, 93] on div "Ha! Ha! Only pump ​ ​ kins need it - not us! ​ Have fun and keep smiling! You h…" at bounding box center [274, 137] width 152 height 89
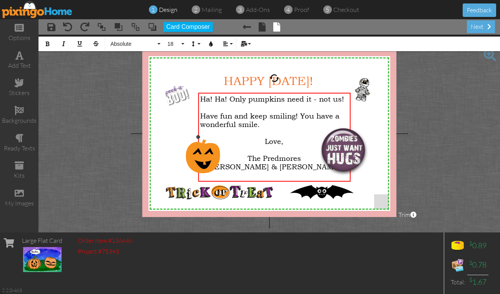
click at [253, 157] on span "The Predmores" at bounding box center [275, 158] width 54 height 8
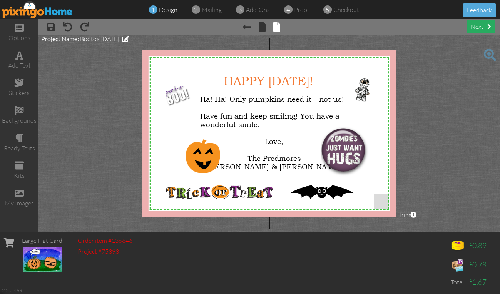
click at [473, 24] on div "next" at bounding box center [481, 26] width 28 height 13
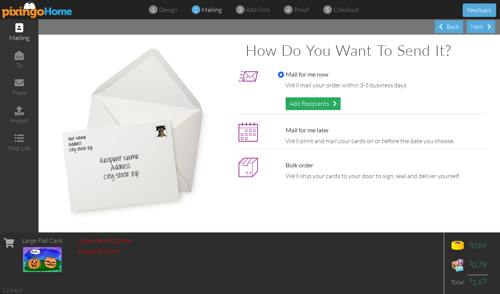
click at [315, 102] on div "Add Recipients" at bounding box center [313, 103] width 55 height 13
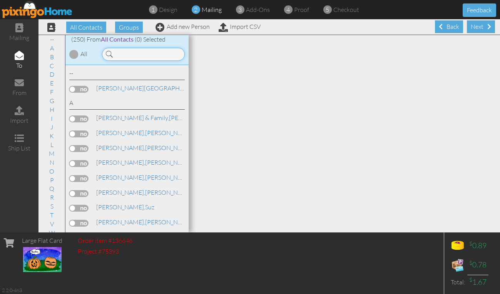
click at [158, 54] on input at bounding box center [143, 54] width 83 height 13
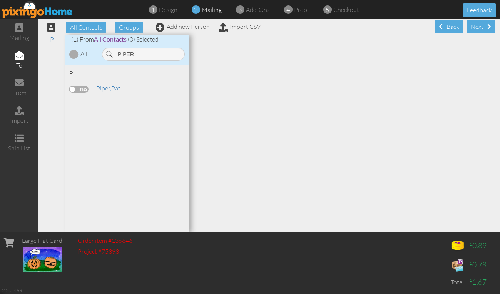
click at [84, 91] on label at bounding box center [78, 89] width 19 height 7
click at [0, 0] on input "checkbox" at bounding box center [0, 0] width 0 height 0
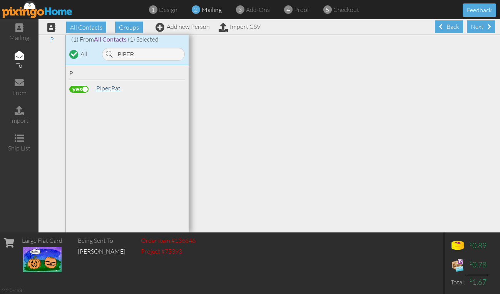
click at [105, 87] on span "Piper," at bounding box center [103, 88] width 15 height 8
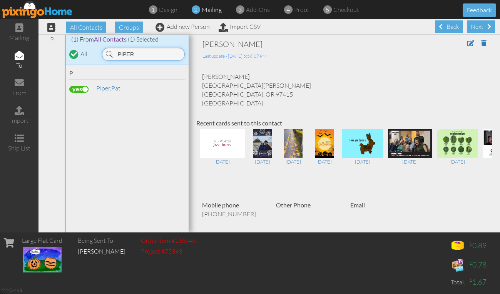
click at [128, 53] on input "PIPER" at bounding box center [143, 54] width 83 height 13
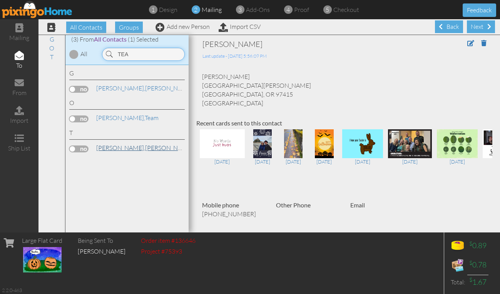
type input "TEA"
click at [120, 149] on link "[PERSON_NAME]" at bounding box center [145, 147] width 98 height 9
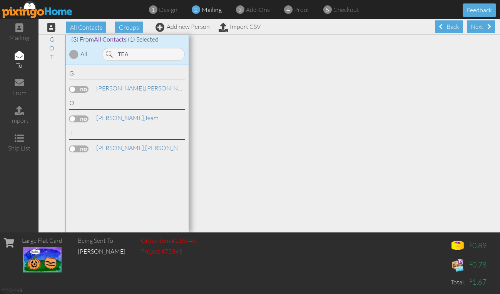
click at [81, 147] on label at bounding box center [78, 149] width 19 height 7
click at [0, 0] on input "checkbox" at bounding box center [0, 0] width 0 height 0
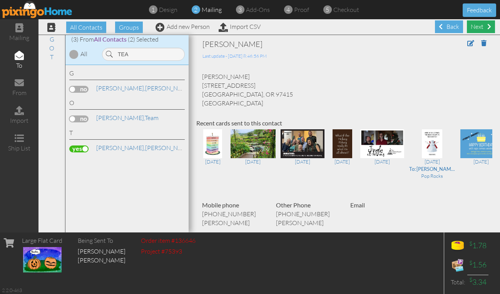
click at [476, 25] on div "Next" at bounding box center [481, 26] width 28 height 13
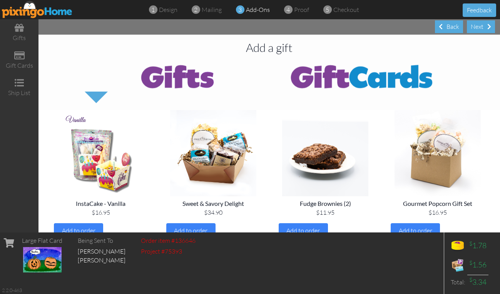
click at [476, 25] on div "Next" at bounding box center [481, 26] width 28 height 13
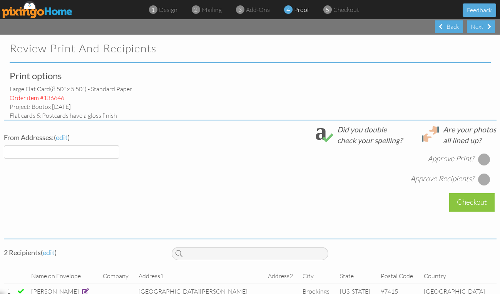
select select "object:23218"
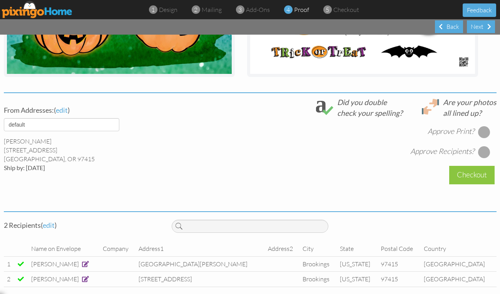
scroll to position [243, 0]
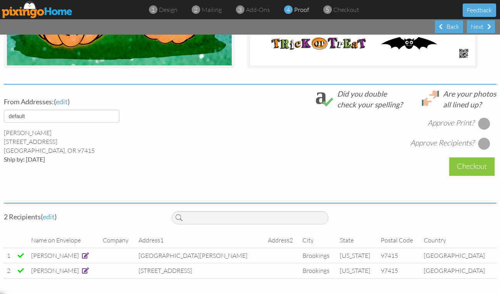
click at [483, 117] on div at bounding box center [484, 123] width 12 height 12
click at [482, 137] on div at bounding box center [484, 143] width 12 height 12
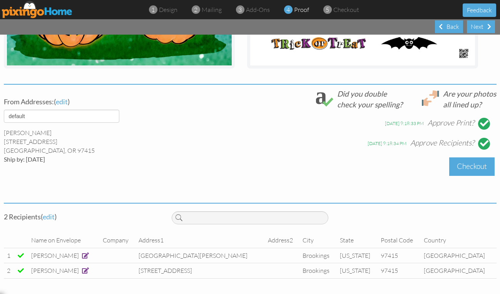
click at [466, 159] on div "Checkout" at bounding box center [471, 167] width 45 height 18
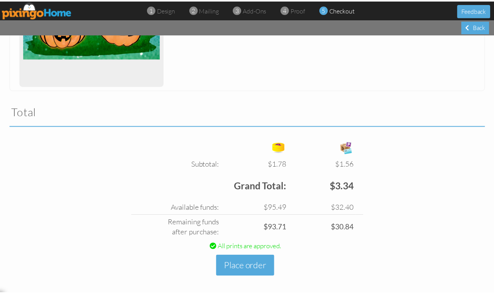
scroll to position [195, 0]
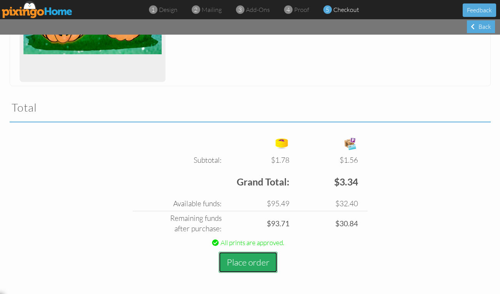
click at [238, 260] on button "Place order" at bounding box center [248, 262] width 59 height 21
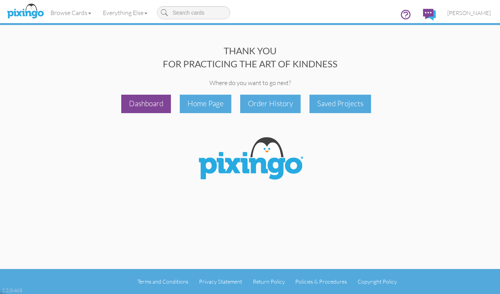
click at [141, 105] on div "Dashboard" at bounding box center [146, 104] width 50 height 18
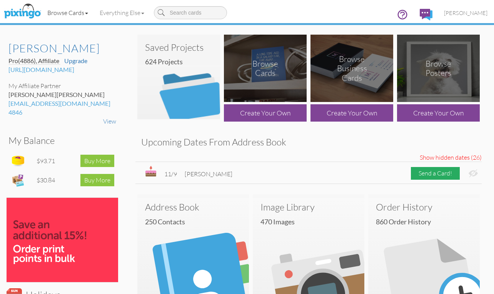
click at [78, 12] on link "Browse Cards" at bounding box center [68, 12] width 52 height 19
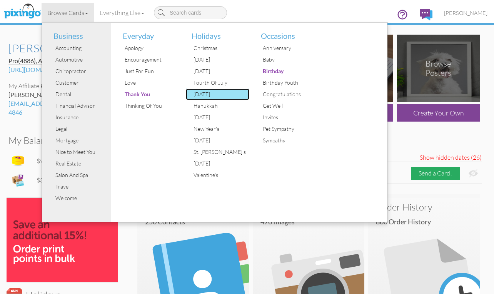
click at [214, 92] on div "[DATE]" at bounding box center [221, 95] width 58 height 12
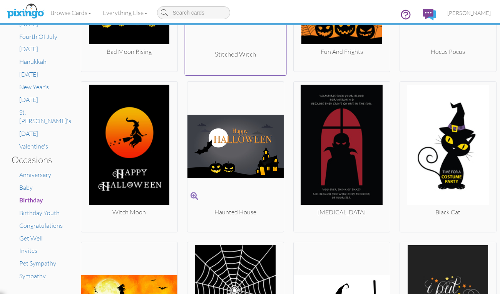
scroll to position [308, 0]
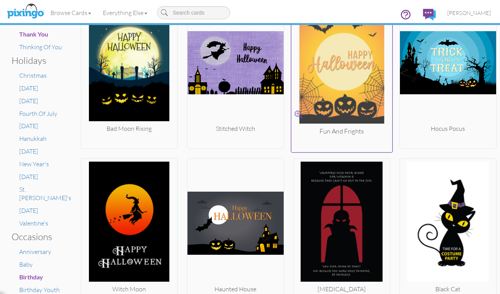
click at [295, 116] on span at bounding box center [299, 114] width 8 height 11
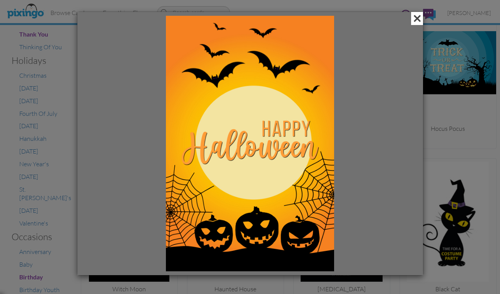
click at [416, 16] on span at bounding box center [417, 18] width 12 height 13
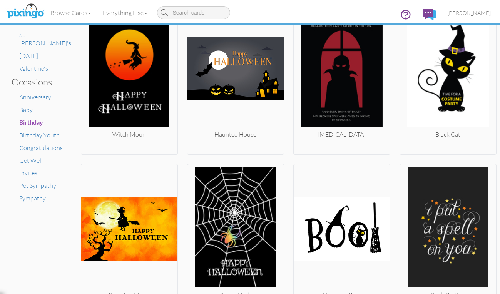
scroll to position [462, 0]
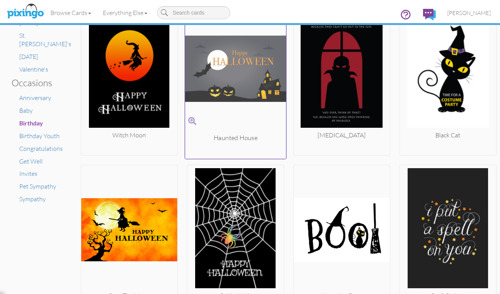
click at [190, 117] on span at bounding box center [192, 121] width 8 height 11
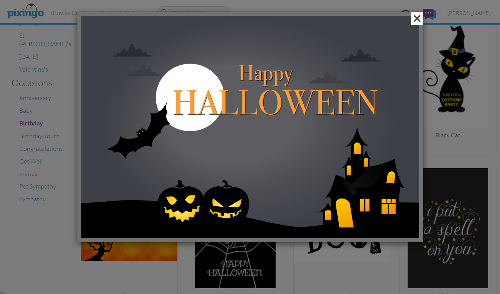
click at [414, 18] on span at bounding box center [417, 18] width 12 height 13
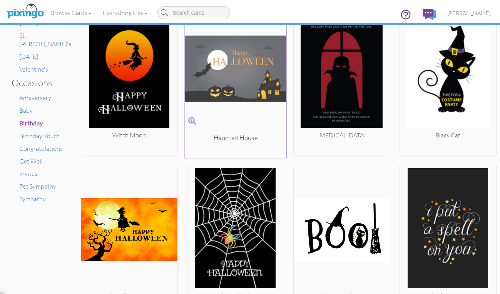
click at [241, 85] on img at bounding box center [235, 68] width 101 height 129
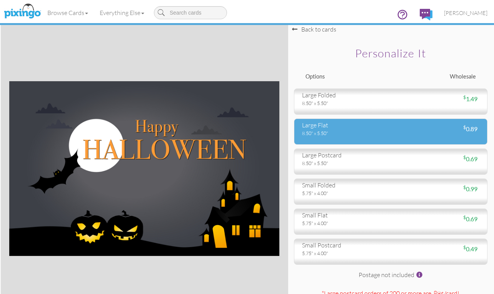
click at [338, 126] on div "large flat" at bounding box center [343, 125] width 83 height 9
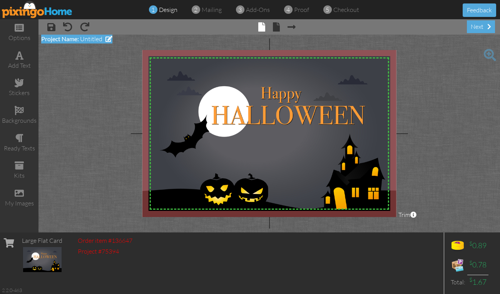
click at [109, 37] on span at bounding box center [109, 39] width 7 height 6
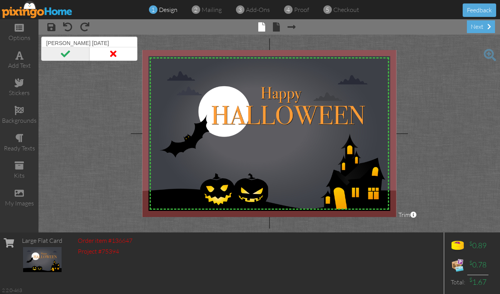
type input "[PERSON_NAME] [DATE]"
click at [62, 54] on span at bounding box center [65, 54] width 48 height 14
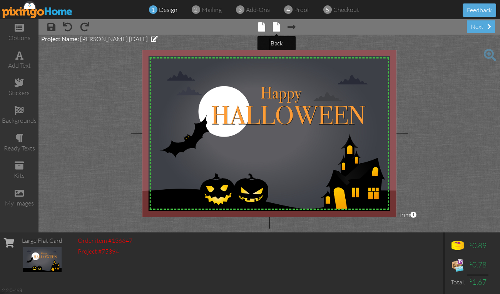
click at [278, 28] on span at bounding box center [276, 26] width 7 height 9
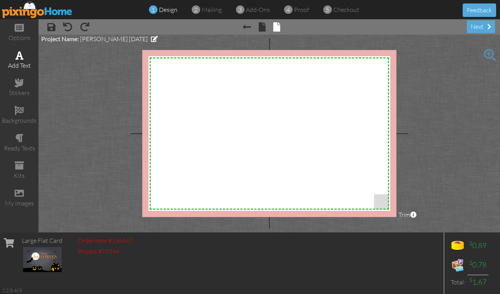
click at [23, 65] on div "add text" at bounding box center [19, 65] width 39 height 9
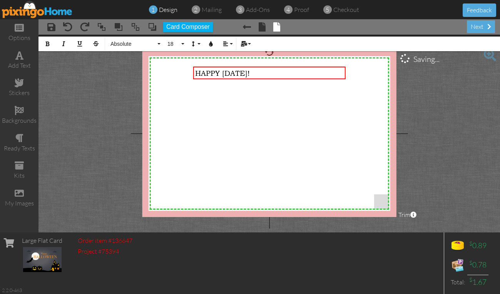
click at [292, 129] on div "X X X X X X X X X X X X X X X X X X X X X X X X X X X X X X X X X X X X X X X X…" at bounding box center [269, 133] width 254 height 167
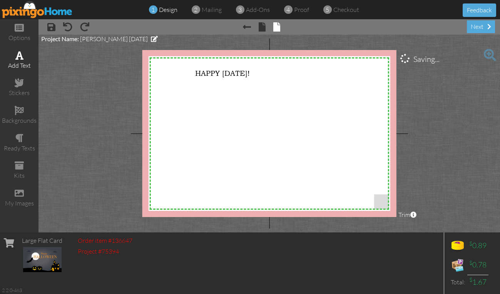
click at [30, 61] on div "add text" at bounding box center [19, 65] width 39 height 9
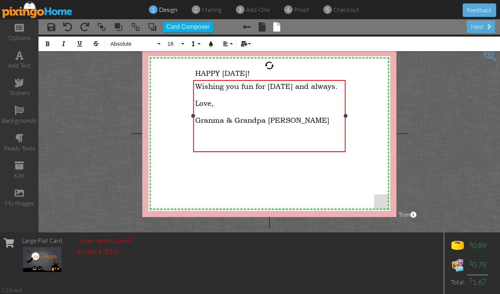
click at [196, 86] on span "Wishing you fun for [DATE] and always." at bounding box center [266, 86] width 142 height 8
click at [231, 87] on span "Wishing you fun for [DATE] and always." at bounding box center [266, 86] width 142 height 8
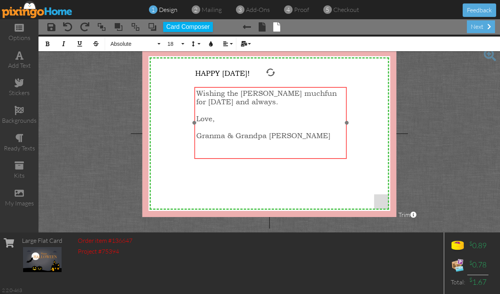
drag, startPoint x: 280, startPoint y: 80, endPoint x: 281, endPoint y: 87, distance: 7.0
click at [281, 87] on div "Wishing the [PERSON_NAME] much ​ ​ fun for [DATE] and always. ​ Love, ​ Granma …" at bounding box center [270, 123] width 152 height 72
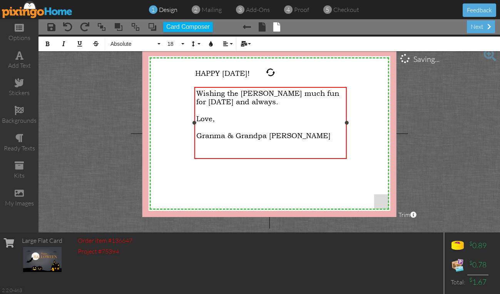
click at [199, 131] on div "​" at bounding box center [270, 127] width 149 height 8
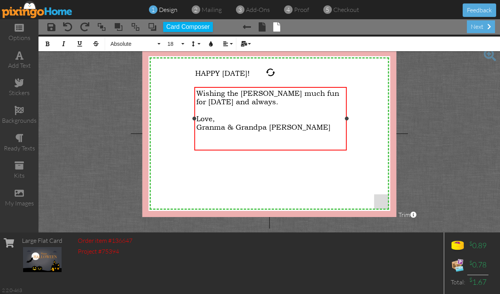
click at [213, 126] on span "Granma & Grandpa [PERSON_NAME]" at bounding box center [263, 127] width 134 height 8
click at [201, 119] on span "Love," at bounding box center [205, 118] width 18 height 8
drag, startPoint x: 201, startPoint y: 119, endPoint x: 328, endPoint y: 127, distance: 127.0
click at [328, 127] on div "Wishing the [PERSON_NAME] much fun for [DATE] and always. ​ Love, Grandma & Gra…" at bounding box center [270, 118] width 149 height 59
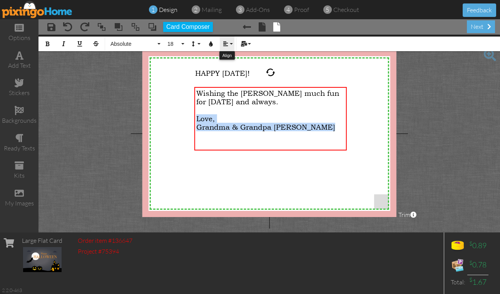
click at [223, 45] on icon "button" at bounding box center [225, 43] width 5 height 5
click at [230, 67] on icon at bounding box center [231, 68] width 5 height 6
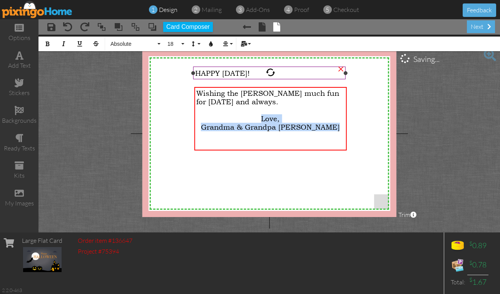
click at [206, 73] on span "HAPPY [DATE]!" at bounding box center [222, 73] width 55 height 8
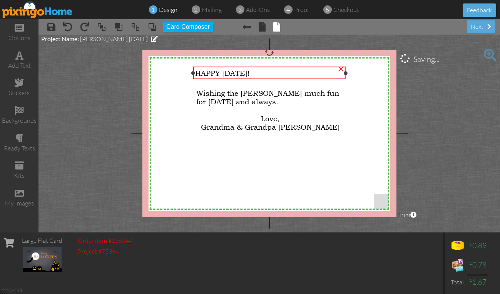
click at [206, 73] on span "HAPPY [DATE]!" at bounding box center [222, 73] width 55 height 8
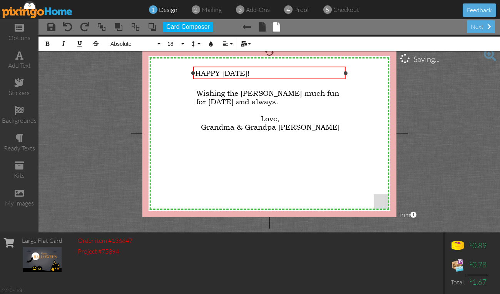
click at [206, 73] on span "HAPPY [DATE]!" at bounding box center [222, 73] width 55 height 8
drag, startPoint x: 206, startPoint y: 73, endPoint x: 285, endPoint y: 72, distance: 79.3
click at [285, 72] on div "HAPPY [DATE]!" at bounding box center [269, 73] width 149 height 8
click at [227, 47] on button "Align" at bounding box center [227, 44] width 15 height 15
click at [228, 64] on link "[GEOGRAPHIC_DATA]" at bounding box center [231, 69] width 23 height 12
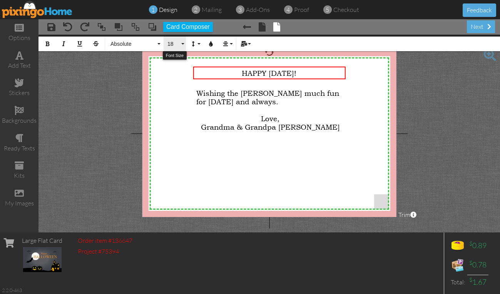
click at [171, 38] on button "18" at bounding box center [175, 44] width 22 height 15
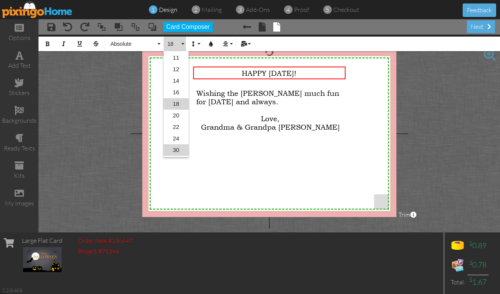
click at [179, 152] on link "30" at bounding box center [176, 150] width 25 height 12
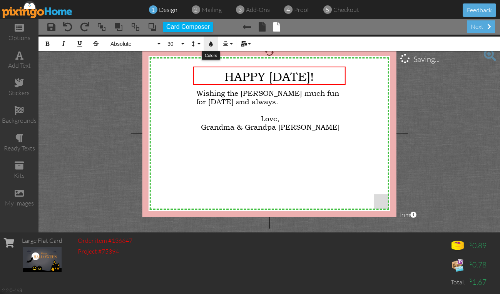
click at [209, 42] on icon "button" at bounding box center [210, 43] width 5 height 5
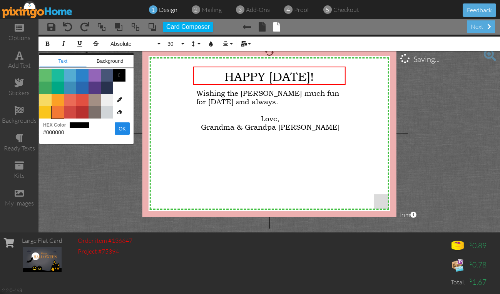
click at [55, 114] on span "Color #F37934" at bounding box center [58, 112] width 12 height 12
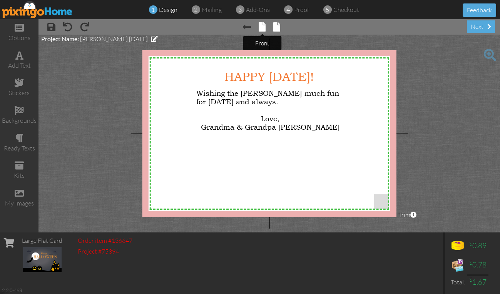
click at [260, 31] on span at bounding box center [262, 26] width 7 height 9
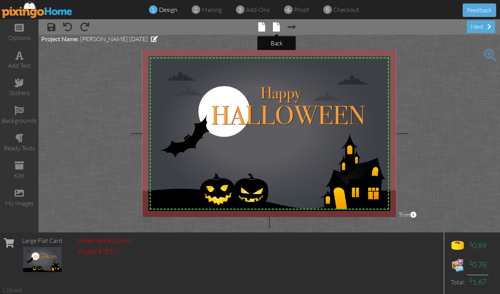
click at [277, 27] on span at bounding box center [276, 26] width 7 height 9
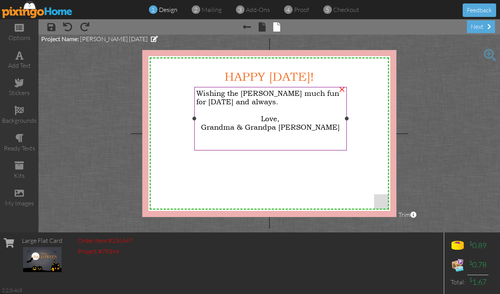
click at [274, 97] on span "Wishing the [PERSON_NAME] much fun for [DATE] and always." at bounding box center [267, 97] width 143 height 17
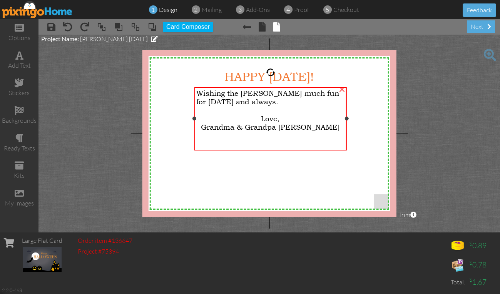
click at [271, 92] on span "Wishing the [PERSON_NAME] much fun for [DATE] and always." at bounding box center [267, 97] width 143 height 17
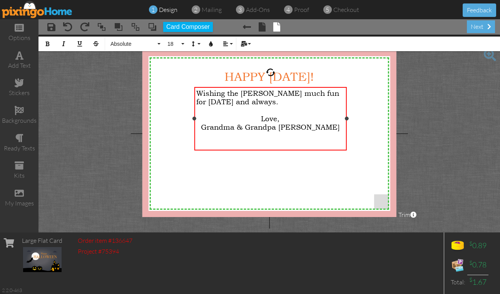
click at [271, 94] on span "Wishing the [PERSON_NAME] much fun for [DATE] and always." at bounding box center [267, 97] width 143 height 17
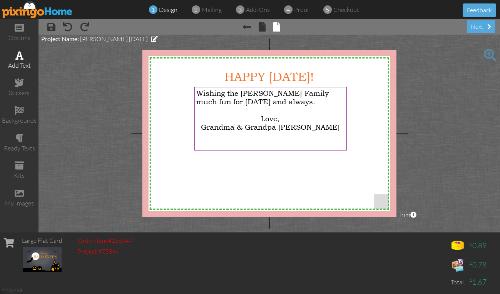
click at [8, 60] on div "add text" at bounding box center [19, 60] width 39 height 27
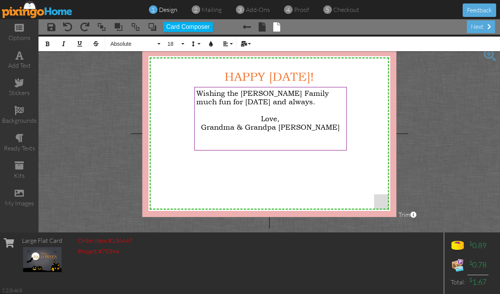
drag, startPoint x: 334, startPoint y: 100, endPoint x: 93, endPoint y: 144, distance: 245.3
click at [93, 144] on project-studio-wrapper "X X X X X X X X X X X X X X X X X X X X X X X X X X X X X X X X X X X X X X X X…" at bounding box center [270, 134] width 462 height 198
click at [20, 91] on div "stickers" at bounding box center [19, 93] width 39 height 9
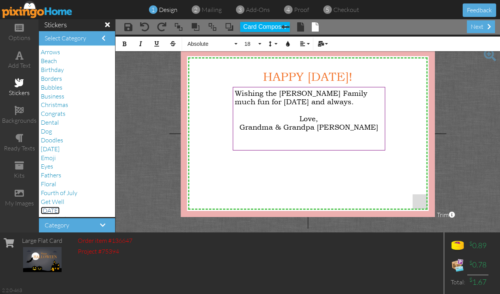
click at [55, 211] on span "[DATE]" at bounding box center [50, 211] width 19 height 8
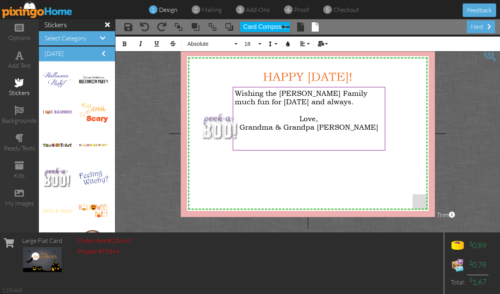
drag, startPoint x: 56, startPoint y: 174, endPoint x: 214, endPoint y: 123, distance: 166.2
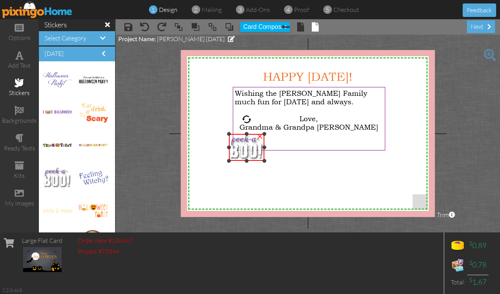
drag, startPoint x: 200, startPoint y: 114, endPoint x: 218, endPoint y: 135, distance: 27.9
click at [218, 135] on div "X X X X X X X X X X X X X X X X X X X X X X X X X X X X X X X X X X X X X X X X…" at bounding box center [308, 133] width 254 height 167
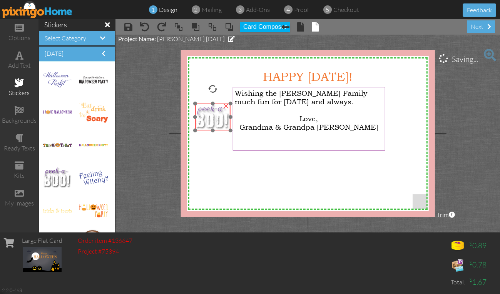
drag, startPoint x: 238, startPoint y: 141, endPoint x: 204, endPoint y: 110, distance: 45.5
click at [204, 110] on img at bounding box center [213, 117] width 36 height 27
drag, startPoint x: 52, startPoint y: 143, endPoint x: 295, endPoint y: 189, distance: 247.4
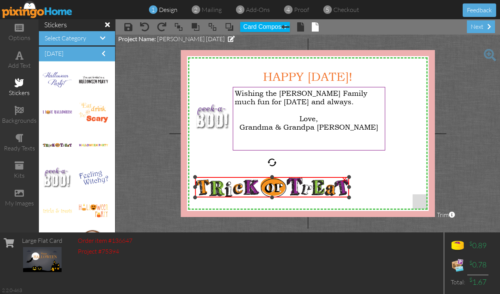
drag, startPoint x: 285, startPoint y: 187, endPoint x: 245, endPoint y: 199, distance: 42.2
click at [245, 198] on div "×" at bounding box center [272, 187] width 154 height 20
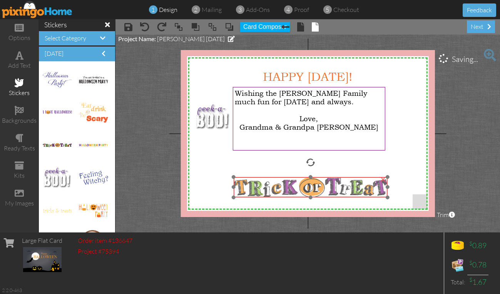
drag, startPoint x: 270, startPoint y: 180, endPoint x: 309, endPoint y: 180, distance: 38.5
click at [309, 180] on img at bounding box center [311, 187] width 154 height 20
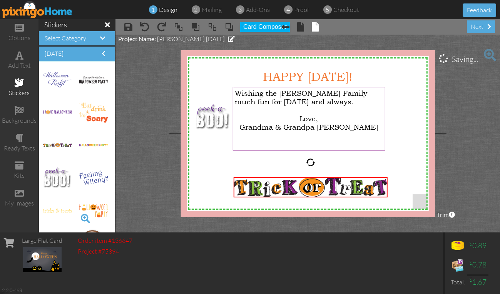
click at [83, 216] on span at bounding box center [85, 218] width 13 height 13
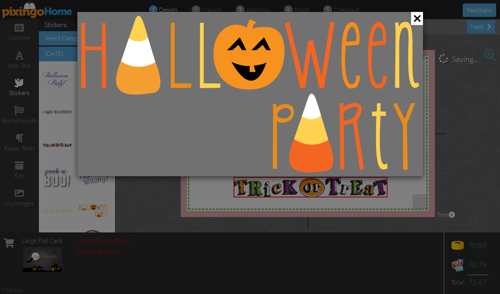
click at [83, 216] on div at bounding box center [250, 147] width 500 height 294
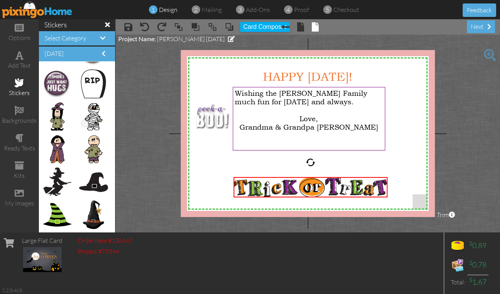
scroll to position [193, 0]
drag, startPoint x: 55, startPoint y: 81, endPoint x: 382, endPoint y: 146, distance: 332.5
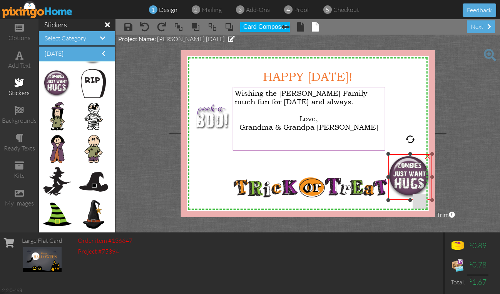
drag, startPoint x: 370, startPoint y: 133, endPoint x: 407, endPoint y: 164, distance: 48.7
click at [395, 156] on div "×" at bounding box center [410, 177] width 44 height 46
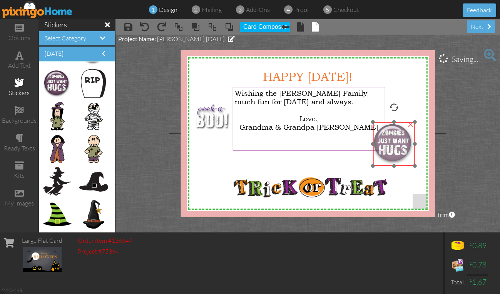
drag, startPoint x: 411, startPoint y: 173, endPoint x: 394, endPoint y: 139, distance: 38.4
click at [394, 139] on img at bounding box center [394, 144] width 42 height 44
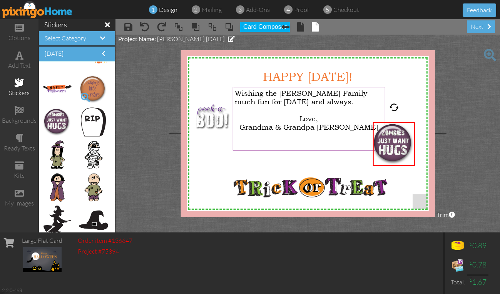
click at [79, 94] on span at bounding box center [85, 97] width 13 height 13
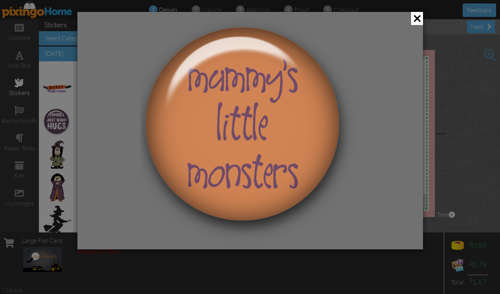
click at [77, 94] on div at bounding box center [250, 131] width 346 height 238
click at [414, 19] on span at bounding box center [417, 18] width 12 height 13
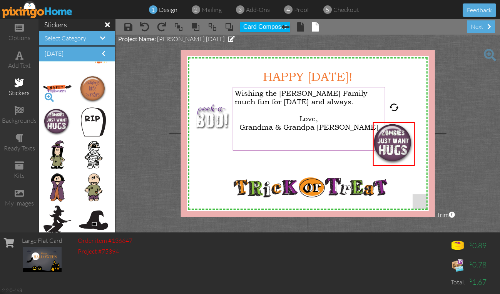
click at [50, 93] on span at bounding box center [49, 97] width 13 height 13
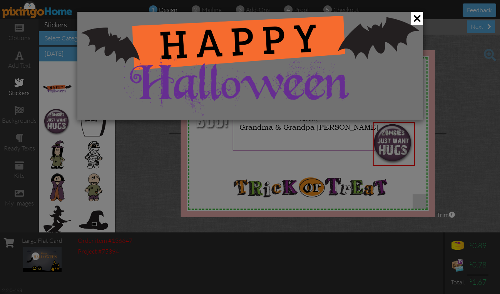
click at [50, 93] on div at bounding box center [250, 147] width 500 height 294
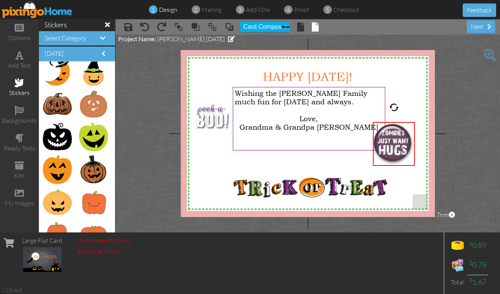
scroll to position [419, 0]
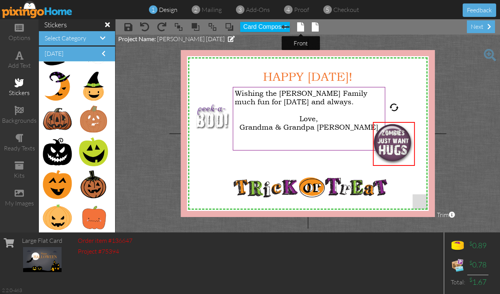
click at [298, 26] on span at bounding box center [300, 26] width 7 height 9
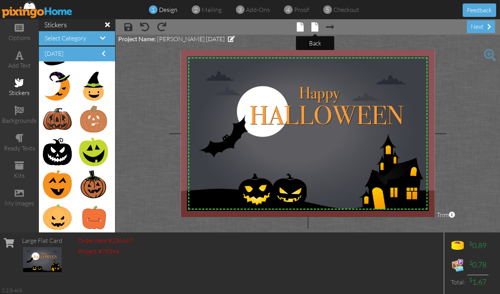
click at [317, 27] on span at bounding box center [315, 26] width 7 height 9
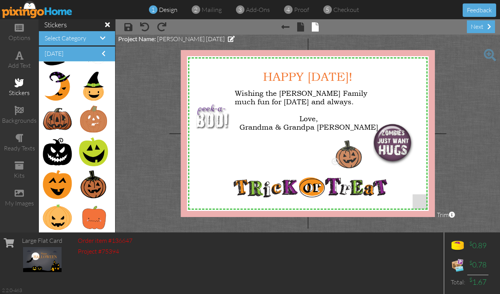
drag, startPoint x: 89, startPoint y: 181, endPoint x: 346, endPoint y: 151, distance: 258.2
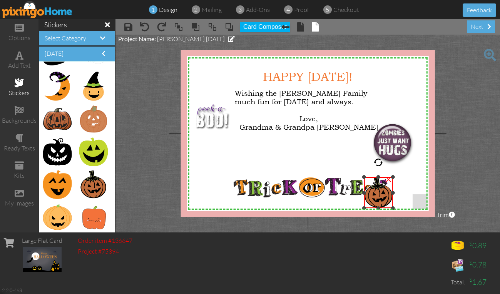
drag, startPoint x: 328, startPoint y: 139, endPoint x: 375, endPoint y: 176, distance: 59.8
click at [375, 177] on div "×" at bounding box center [378, 192] width 29 height 31
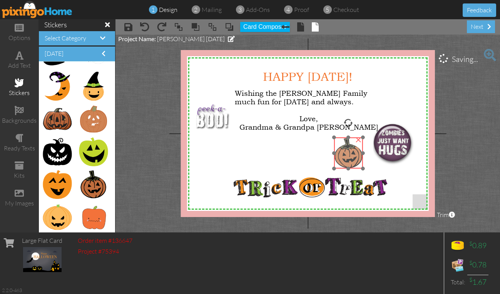
drag, startPoint x: 380, startPoint y: 194, endPoint x: 350, endPoint y: 155, distance: 49.8
click at [350, 155] on img at bounding box center [348, 152] width 29 height 31
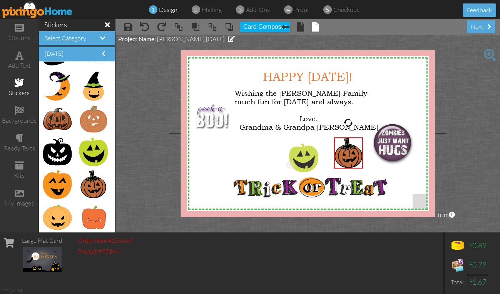
drag, startPoint x: 82, startPoint y: 145, endPoint x: 294, endPoint y: 151, distance: 211.9
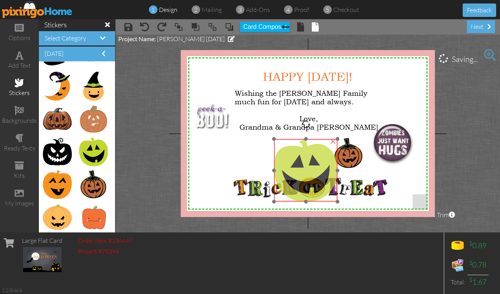
drag, startPoint x: 300, startPoint y: 162, endPoint x: 289, endPoint y: 157, distance: 11.7
click at [289, 157] on img at bounding box center [306, 170] width 64 height 63
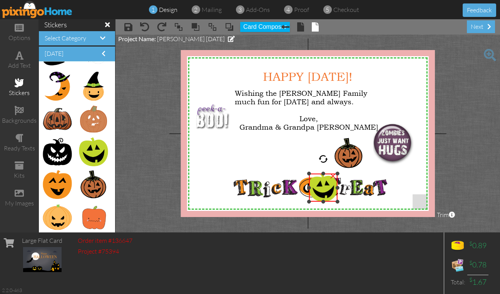
drag, startPoint x: 274, startPoint y: 138, endPoint x: 308, endPoint y: 173, distance: 48.5
click at [308, 173] on div at bounding box center [309, 174] width 4 height 4
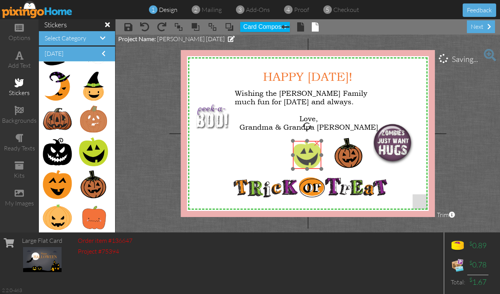
drag, startPoint x: 322, startPoint y: 187, endPoint x: 306, endPoint y: 154, distance: 36.5
click at [306, 154] on img at bounding box center [307, 155] width 28 height 28
drag, startPoint x: 292, startPoint y: 140, endPoint x: 297, endPoint y: 143, distance: 5.6
click at [297, 143] on div at bounding box center [296, 144] width 4 height 4
click at [308, 151] on img at bounding box center [307, 155] width 25 height 25
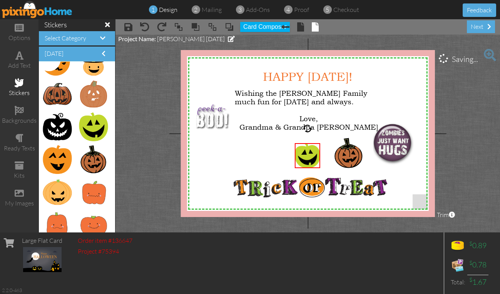
scroll to position [457, 0]
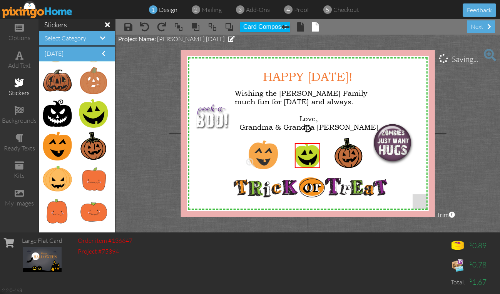
drag, startPoint x: 58, startPoint y: 143, endPoint x: 260, endPoint y: 152, distance: 201.6
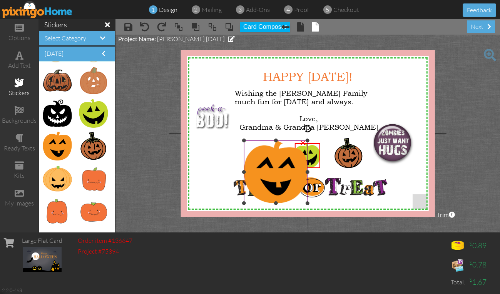
click at [242, 139] on div at bounding box center [275, 172] width 67 height 67
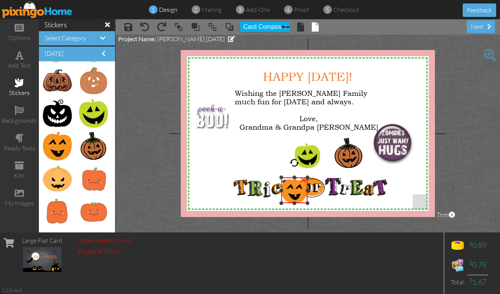
drag, startPoint x: 244, startPoint y: 139, endPoint x: 282, endPoint y: 176, distance: 53.4
click at [282, 176] on div at bounding box center [282, 178] width 4 height 4
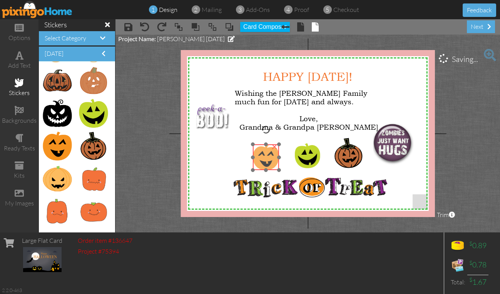
drag, startPoint x: 294, startPoint y: 189, endPoint x: 265, endPoint y: 156, distance: 43.7
click at [265, 156] on img at bounding box center [266, 157] width 26 height 26
click at [256, 147] on div at bounding box center [255, 146] width 4 height 4
click at [266, 155] on img at bounding box center [268, 157] width 24 height 24
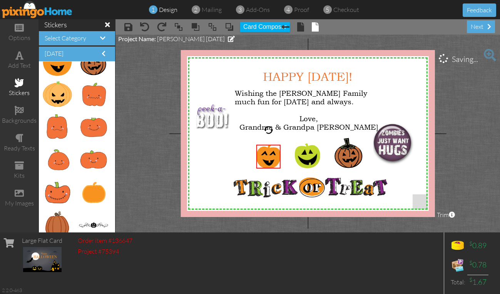
scroll to position [546, 0]
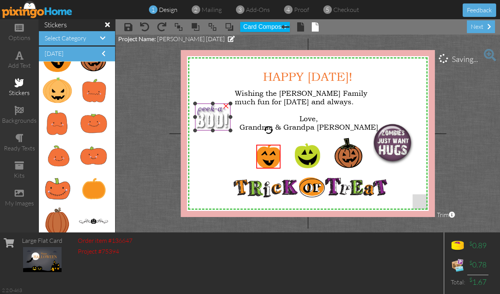
click at [209, 112] on img at bounding box center [213, 117] width 36 height 27
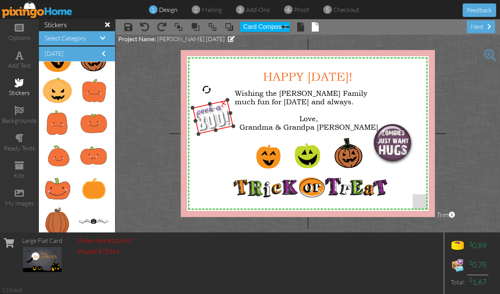
drag, startPoint x: 214, startPoint y: 89, endPoint x: 207, endPoint y: 90, distance: 7.9
click at [207, 90] on div at bounding box center [206, 89] width 11 height 11
drag, startPoint x: 210, startPoint y: 111, endPoint x: 212, endPoint y: 117, distance: 6.5
click at [212, 117] on img at bounding box center [214, 123] width 41 height 34
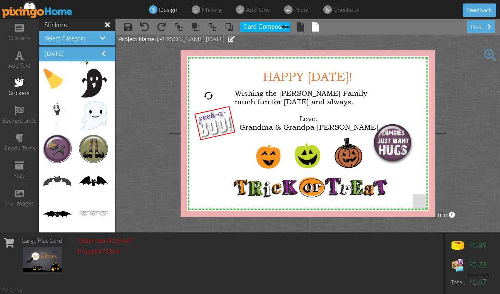
scroll to position [818, 0]
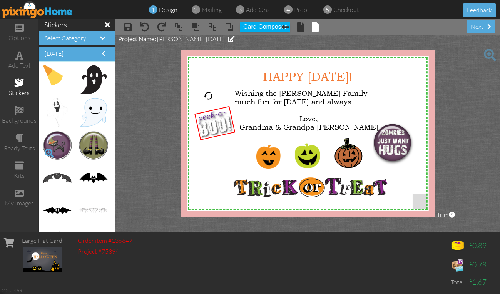
click at [46, 155] on span at bounding box center [49, 153] width 13 height 13
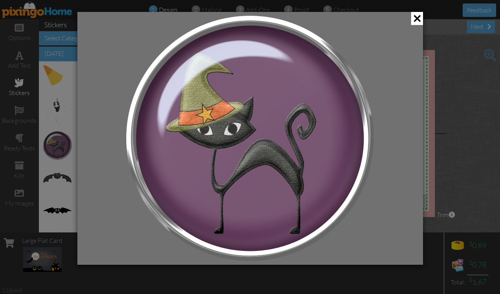
click at [46, 155] on div at bounding box center [250, 147] width 500 height 294
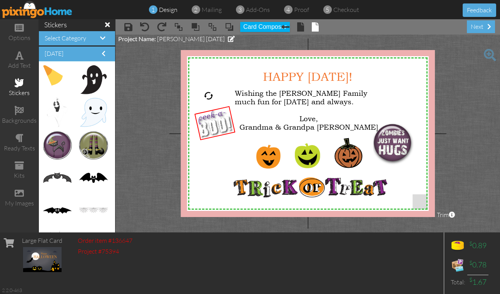
click at [79, 153] on span at bounding box center [85, 153] width 13 height 13
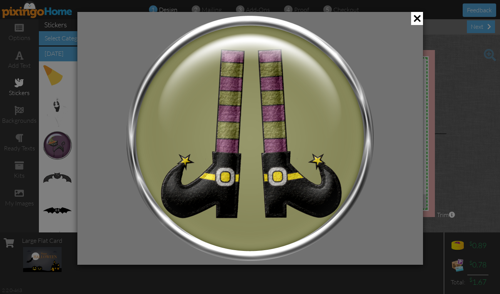
click at [78, 153] on div at bounding box center [250, 138] width 346 height 253
click at [69, 160] on div at bounding box center [250, 147] width 500 height 294
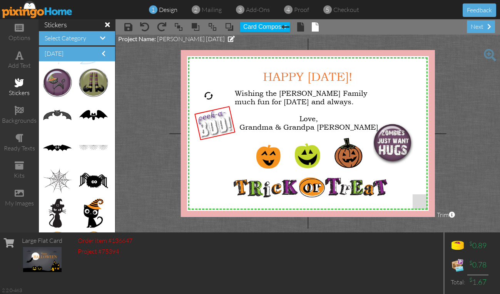
scroll to position [885, 0]
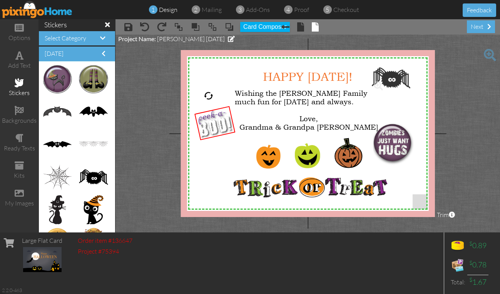
drag, startPoint x: 87, startPoint y: 175, endPoint x: 386, endPoint y: 76, distance: 314.9
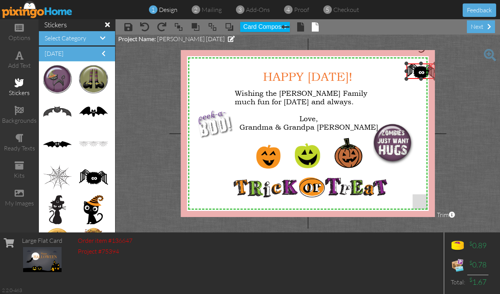
drag, startPoint x: 373, startPoint y: 97, endPoint x: 401, endPoint y: 78, distance: 33.2
click at [401, 78] on div "X X X X X X X X X X X X X X X X X X X X X X X X X X X X X X X X X X X X X X X X…" at bounding box center [308, 133] width 254 height 167
drag, startPoint x: 419, startPoint y: 70, endPoint x: 399, endPoint y: 78, distance: 21.2
click at [399, 78] on img at bounding box center [402, 79] width 28 height 15
drag, startPoint x: 386, startPoint y: 71, endPoint x: 395, endPoint y: 76, distance: 10.2
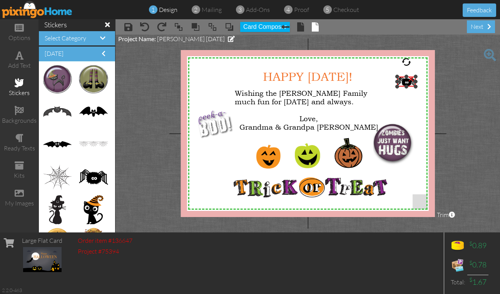
click at [395, 76] on div "X X X X X X X X X X X X X X X X X X X X X X X X X X X X X X X X X X X X X X X X…" at bounding box center [308, 133] width 254 height 167
click at [400, 79] on img at bounding box center [403, 80] width 19 height 10
drag, startPoint x: 404, startPoint y: 60, endPoint x: 407, endPoint y: 66, distance: 7.1
click at [407, 66] on div "X X X X X X X X X X X X X X X X X X X X X X X X X X X X X X X X X X X X X X X X…" at bounding box center [308, 133] width 254 height 167
drag, startPoint x: 54, startPoint y: 173, endPoint x: 388, endPoint y: 96, distance: 342.9
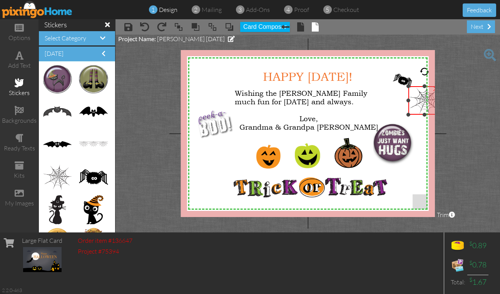
drag, startPoint x: 378, startPoint y: 141, endPoint x: 398, endPoint y: 113, distance: 35.1
click at [398, 113] on div "X X X X X X X X X X X X X X X X X X X X X X X X X X X X X X X X X X X X X X X X…" at bounding box center [308, 133] width 254 height 167
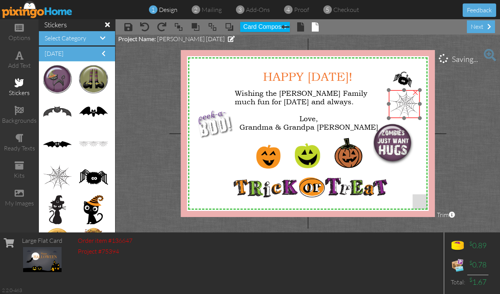
drag, startPoint x: 422, startPoint y: 101, endPoint x: 401, endPoint y: 105, distance: 20.8
click at [401, 105] on img at bounding box center [405, 104] width 32 height 28
drag, startPoint x: 421, startPoint y: 120, endPoint x: 425, endPoint y: 122, distance: 5.0
click at [423, 121] on div "×" at bounding box center [406, 105] width 35 height 31
drag, startPoint x: 410, startPoint y: 106, endPoint x: 404, endPoint y: 105, distance: 6.3
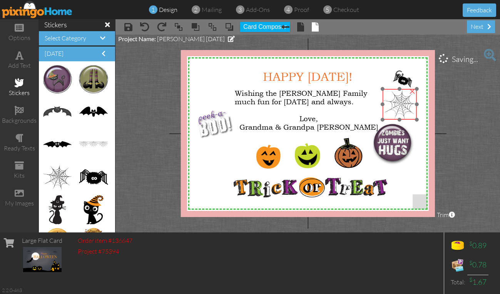
click at [404, 105] on img at bounding box center [399, 104] width 35 height 31
click at [402, 77] on img at bounding box center [404, 77] width 21 height 15
click at [401, 98] on img at bounding box center [401, 102] width 35 height 31
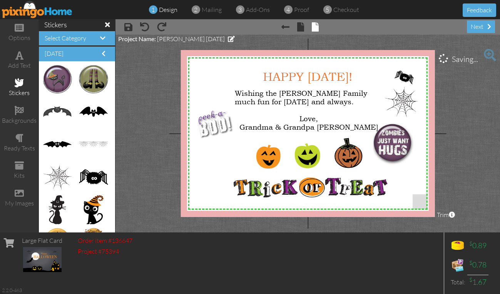
click at [163, 158] on project-studio-wrapper "X X X X X X X X X X X X X X X X X X X X X X X X X X X X X X X X X X X X X X X X…" at bounding box center [308, 134] width 385 height 198
click at [79, 146] on span at bounding box center [85, 152] width 13 height 13
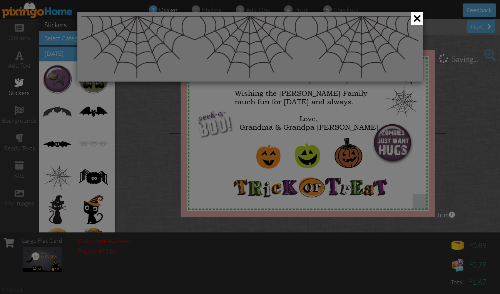
click at [76, 151] on div at bounding box center [250, 147] width 500 height 294
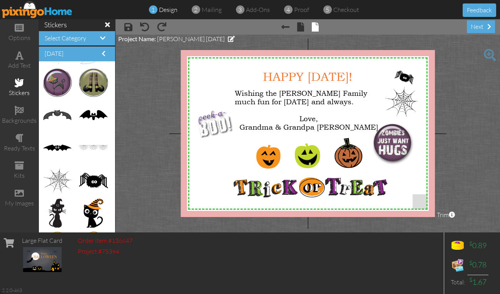
scroll to position [929, 0]
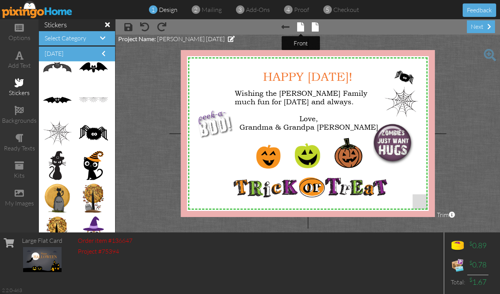
click at [300, 25] on span at bounding box center [300, 26] width 7 height 9
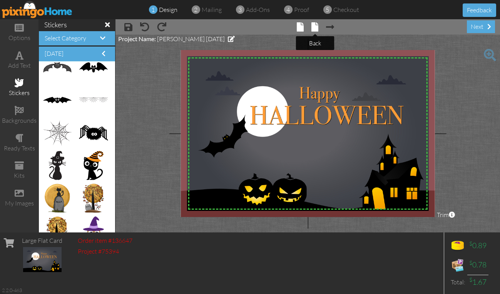
click at [318, 24] on span at bounding box center [315, 26] width 7 height 9
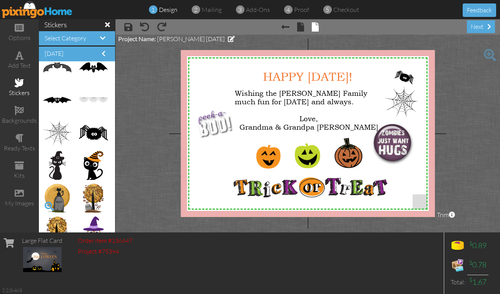
click at [49, 207] on span at bounding box center [49, 206] width 13 height 13
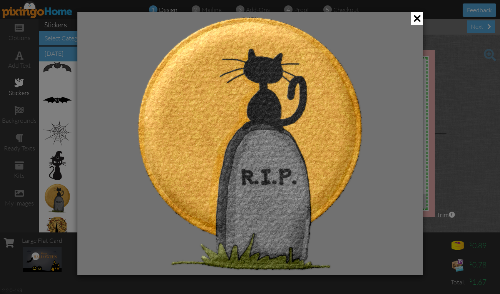
click at [49, 207] on div at bounding box center [250, 147] width 500 height 294
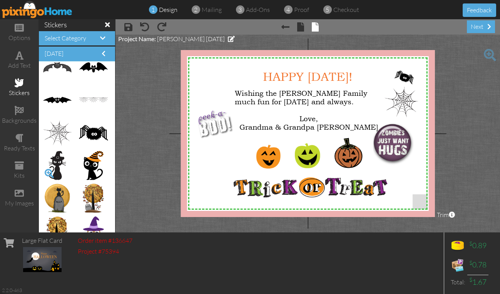
click at [50, 174] on span at bounding box center [49, 173] width 13 height 13
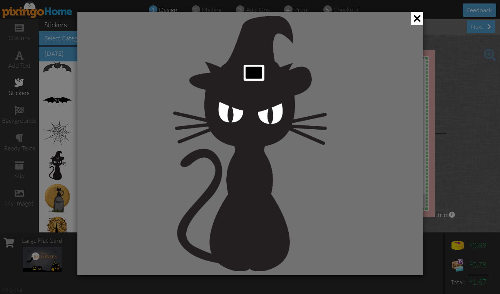
click at [50, 174] on div at bounding box center [250, 147] width 500 height 294
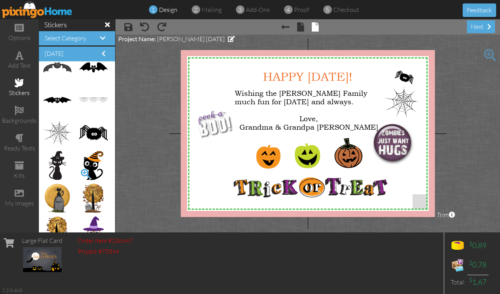
click at [79, 173] on span at bounding box center [85, 173] width 13 height 13
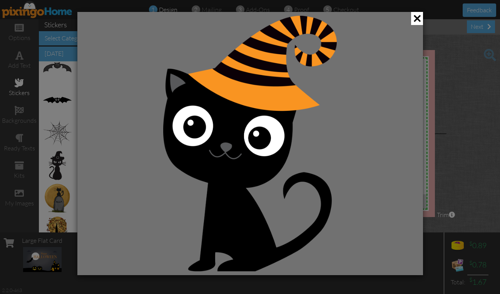
click at [79, 173] on div at bounding box center [250, 143] width 346 height 263
click at [72, 176] on div at bounding box center [250, 147] width 500 height 294
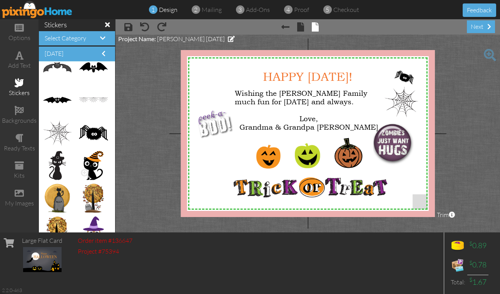
click at [87, 165] on img at bounding box center [94, 165] width 20 height 29
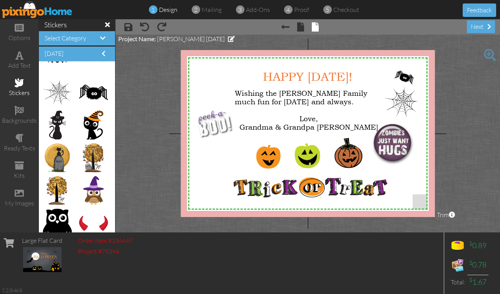
scroll to position [1006, 0]
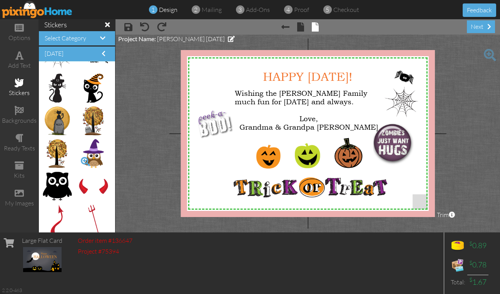
click at [79, 162] on span at bounding box center [85, 161] width 13 height 13
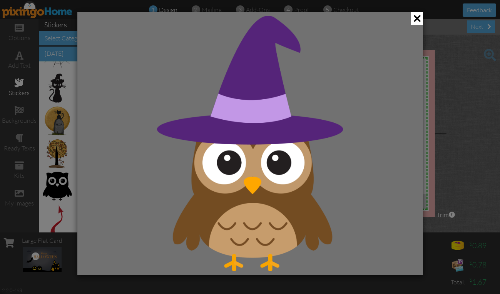
click at [77, 162] on div at bounding box center [250, 143] width 346 height 263
click at [68, 161] on div at bounding box center [250, 147] width 500 height 294
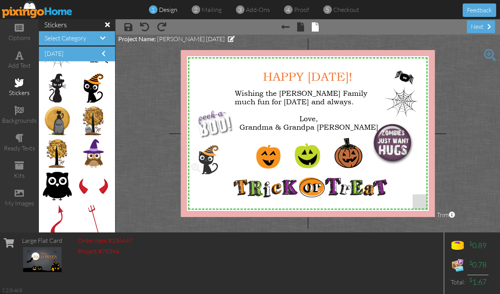
drag, startPoint x: 80, startPoint y: 85, endPoint x: 196, endPoint y: 157, distance: 136.6
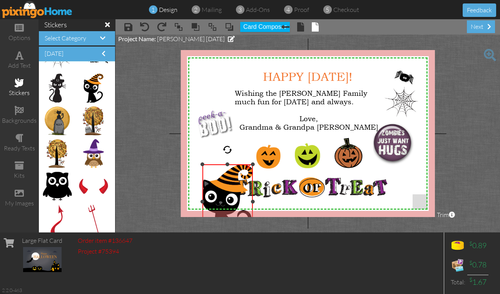
drag, startPoint x: 189, startPoint y: 146, endPoint x: 216, endPoint y: 180, distance: 43.6
click at [216, 180] on div "×" at bounding box center [227, 201] width 51 height 75
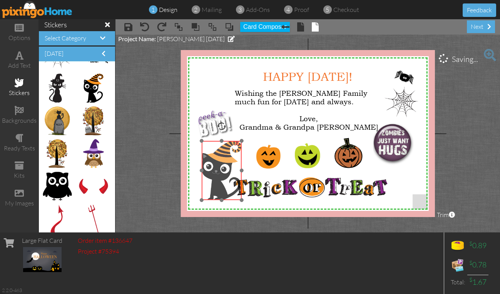
drag, startPoint x: 221, startPoint y: 190, endPoint x: 212, endPoint y: 158, distance: 33.1
click at [212, 158] on img at bounding box center [222, 170] width 40 height 59
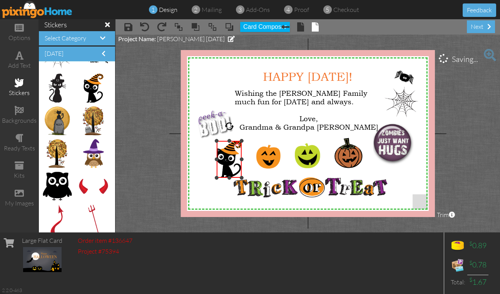
drag, startPoint x: 201, startPoint y: 199, endPoint x: 208, endPoint y: 176, distance: 23.8
click at [208, 176] on div "X X X X X X X X X X X X X X X X X X X X X X X X X X X X X X X X X X X X X X X X…" at bounding box center [308, 133] width 254 height 167
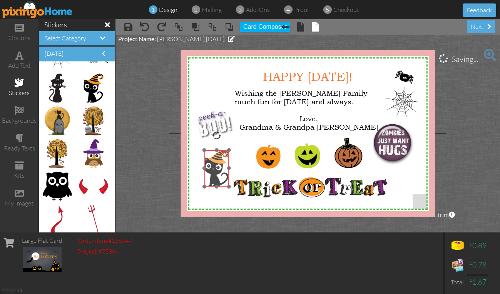
drag, startPoint x: 228, startPoint y: 159, endPoint x: 215, endPoint y: 168, distance: 15.7
click at [215, 168] on img at bounding box center [216, 168] width 25 height 37
drag, startPoint x: 205, startPoint y: 187, endPoint x: 213, endPoint y: 173, distance: 15.7
click at [213, 173] on div at bounding box center [214, 173] width 4 height 4
drag, startPoint x: 221, startPoint y: 134, endPoint x: 227, endPoint y: 137, distance: 7.2
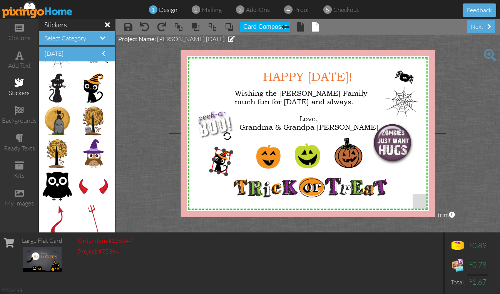
click at [227, 137] on div at bounding box center [227, 136] width 11 height 11
drag, startPoint x: 217, startPoint y: 161, endPoint x: 216, endPoint y: 155, distance: 6.6
click at [216, 155] on img at bounding box center [221, 154] width 20 height 25
click at [168, 184] on project-studio-wrapper "X X X X X X X X X X X X X X X X X X X X X X X X X X X X X X X X X X X X X X X X…" at bounding box center [308, 134] width 385 height 198
drag, startPoint x: 218, startPoint y: 153, endPoint x: 215, endPoint y: 161, distance: 8.1
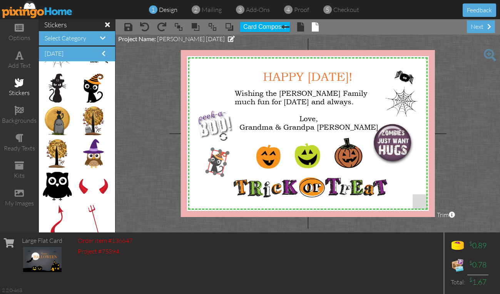
click at [215, 161] on img at bounding box center [218, 161] width 20 height 25
click at [165, 174] on project-studio-wrapper "X X X X X X X X X X X X X X X X X X X X X X X X X X X X X X X X X X X X X X X X…" at bounding box center [308, 134] width 385 height 198
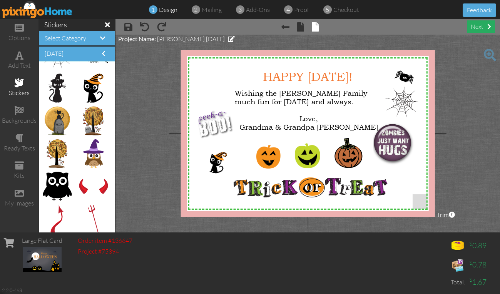
click at [480, 26] on div "next" at bounding box center [481, 26] width 28 height 13
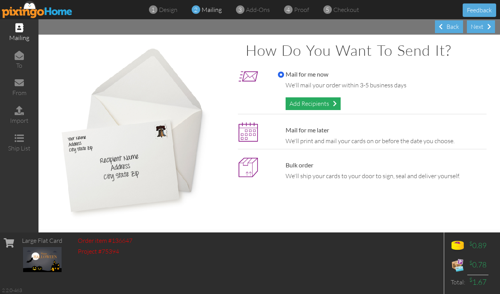
click at [317, 105] on div "Add Recipients" at bounding box center [313, 103] width 55 height 13
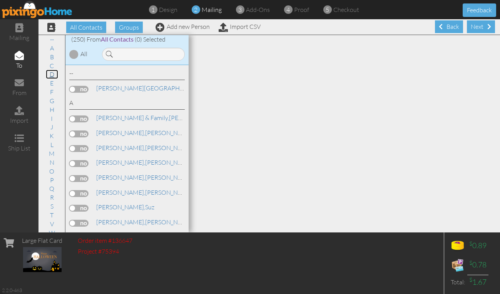
click at [50, 75] on link "D" at bounding box center [52, 74] width 12 height 9
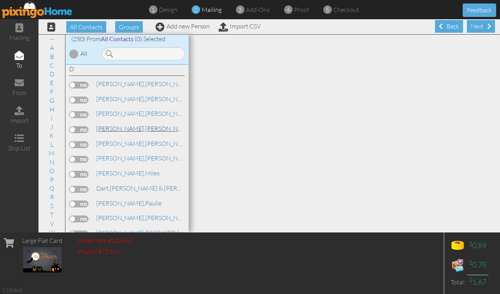
click at [121, 125] on link "[PERSON_NAME]" at bounding box center [145, 128] width 98 height 9
click at [85, 129] on label at bounding box center [78, 129] width 19 height 7
click at [0, 0] on input "checkbox" at bounding box center [0, 0] width 0 height 0
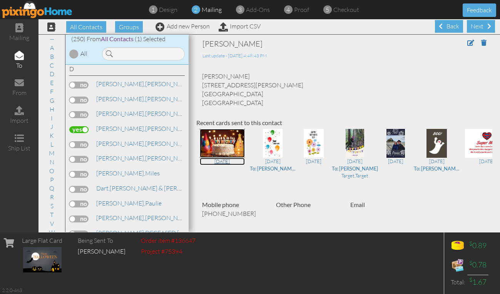
click at [223, 135] on img at bounding box center [222, 143] width 45 height 29
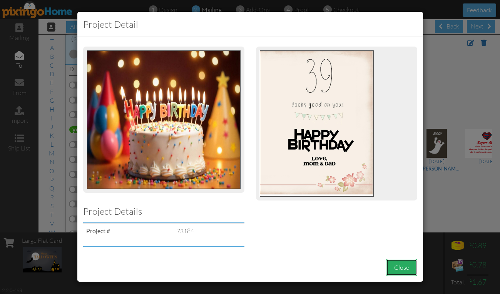
click at [398, 268] on button "Close" at bounding box center [401, 267] width 31 height 17
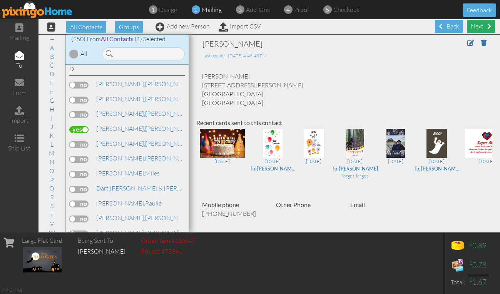
click at [478, 23] on div "Next" at bounding box center [481, 26] width 28 height 13
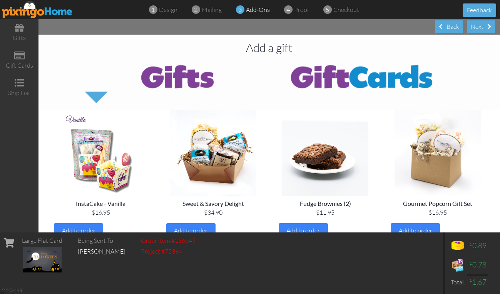
click at [478, 23] on div "Next" at bounding box center [481, 26] width 28 height 13
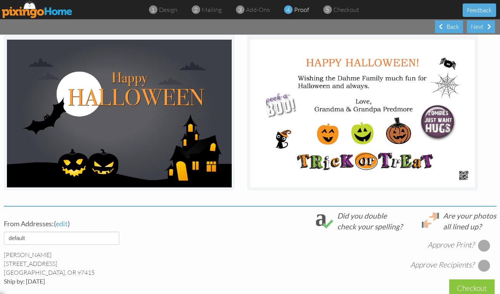
scroll to position [193, 0]
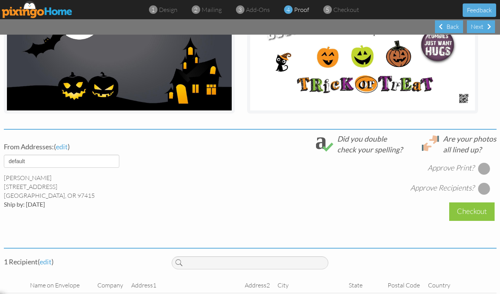
click at [483, 170] on div at bounding box center [484, 169] width 12 height 12
click at [479, 188] on div at bounding box center [484, 189] width 12 height 12
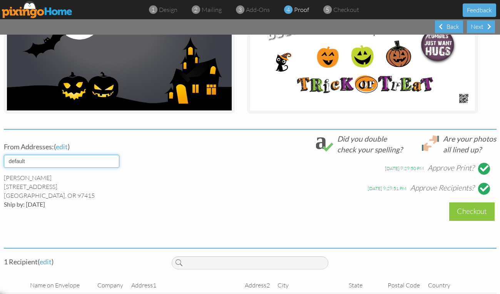
click at [110, 159] on select "default" at bounding box center [62, 161] width 116 height 13
select select "object:25892"
click at [4, 155] on select "default" at bounding box center [62, 161] width 116 height 13
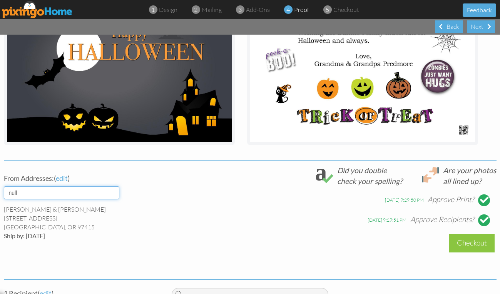
scroll to position [228, 0]
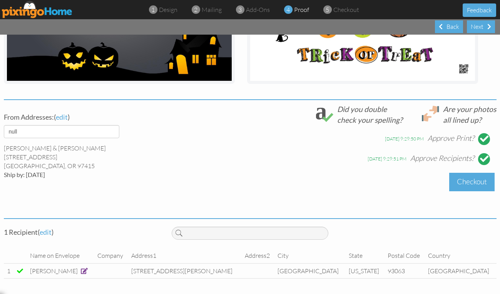
click at [461, 176] on div "Checkout" at bounding box center [471, 182] width 45 height 18
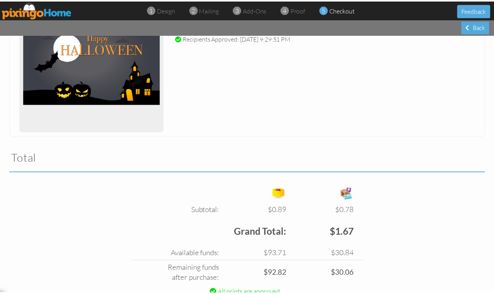
scroll to position [195, 0]
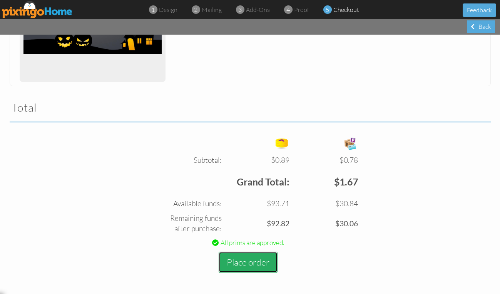
click at [246, 263] on button "Place order" at bounding box center [248, 262] width 59 height 21
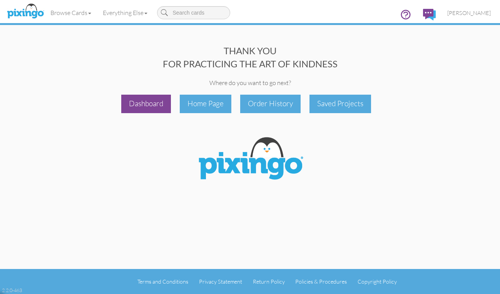
click at [141, 108] on div "Dashboard" at bounding box center [146, 104] width 50 height 18
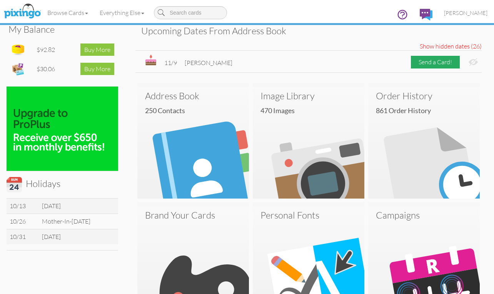
scroll to position [116, 0]
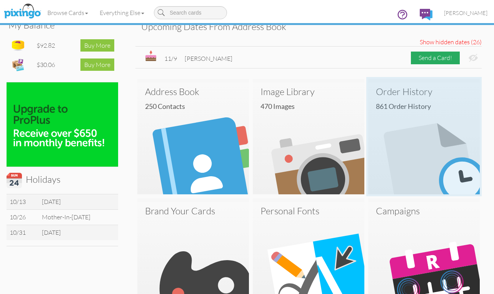
click at [418, 127] on img at bounding box center [425, 139] width 112 height 112
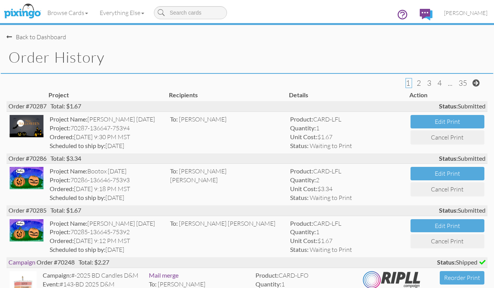
click at [59, 36] on div "Back to Dashboard" at bounding box center [37, 37] width 60 height 9
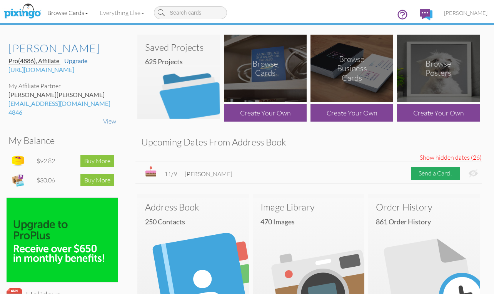
click at [77, 14] on link "Browse Cards" at bounding box center [68, 12] width 52 height 19
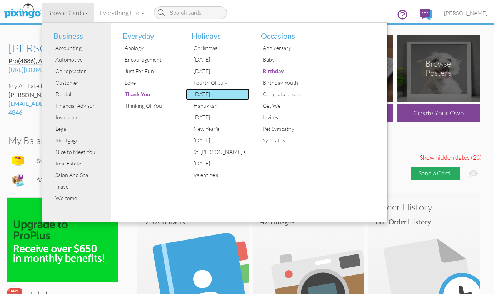
click at [202, 94] on div "[DATE]" at bounding box center [221, 95] width 58 height 12
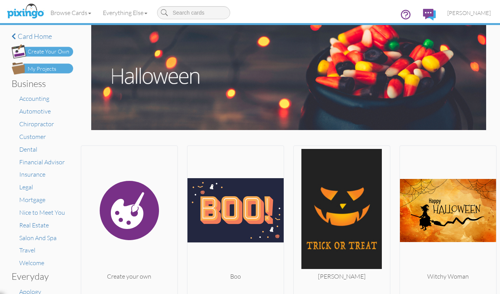
click at [42, 67] on div "My Projects" at bounding box center [42, 69] width 28 height 8
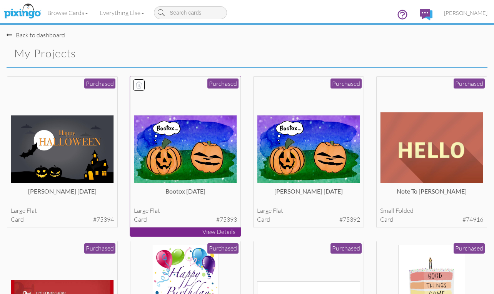
click at [192, 155] on img at bounding box center [186, 149] width 104 height 68
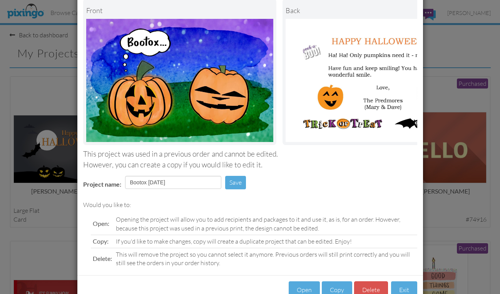
scroll to position [72, 0]
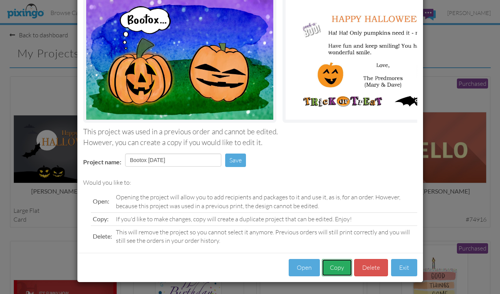
click at [335, 265] on button "Copy" at bounding box center [337, 267] width 30 height 17
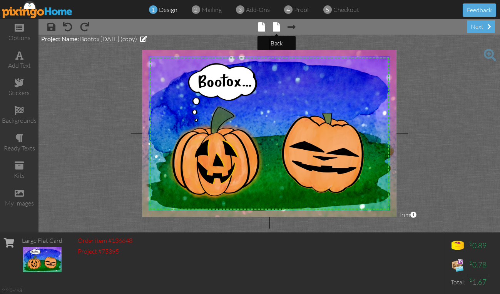
click at [275, 29] on span at bounding box center [276, 26] width 7 height 9
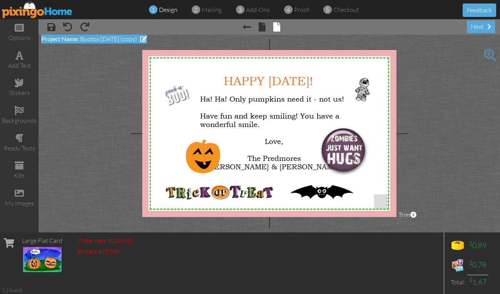
click at [147, 37] on span at bounding box center [143, 39] width 7 height 6
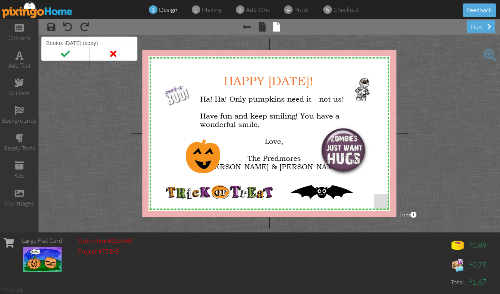
drag, startPoint x: 103, startPoint y: 41, endPoint x: 149, endPoint y: 37, distance: 46.0
click at [149, 37] on project-studio-wrapper "X X X X X X X X X X X X X X X X X X X X X X X X X X X X X X X X X X X X X X X X…" at bounding box center [270, 134] width 462 height 198
type input "Bootox [DATE] [PERSON_NAME]"
click at [62, 54] on span at bounding box center [65, 54] width 48 height 14
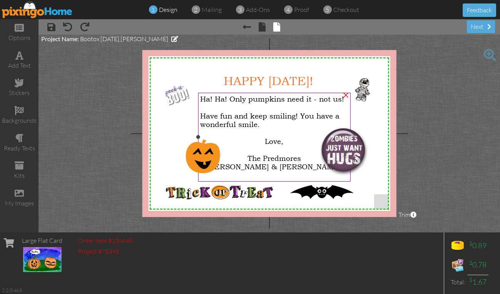
click at [255, 158] on span "The Predmores" at bounding box center [275, 158] width 54 height 8
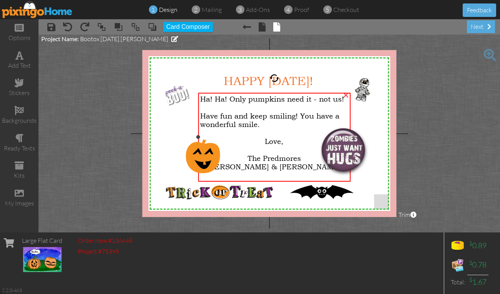
click at [255, 158] on span "The Predmores" at bounding box center [275, 158] width 54 height 8
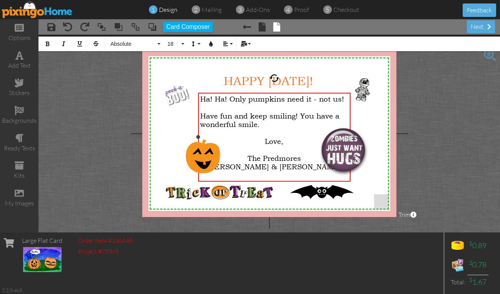
click at [255, 158] on span "The Predmores" at bounding box center [275, 158] width 54 height 8
drag, startPoint x: 298, startPoint y: 167, endPoint x: 252, endPoint y: 168, distance: 46.2
click at [252, 168] on span "([PERSON_NAME] & [PERSON_NAME])" at bounding box center [274, 167] width 138 height 8
click at [307, 157] on div "[PERSON_NAME]" at bounding box center [274, 158] width 149 height 8
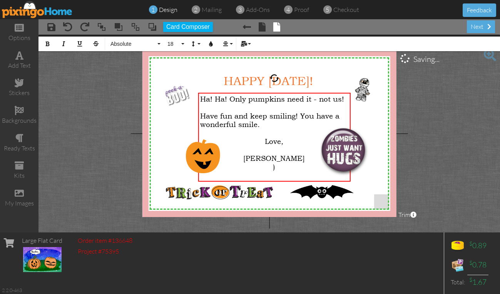
click at [104, 139] on project-studio-wrapper "X X X X X X X X X X X X X X X X X X X X X X X X X X X X X X X X X X X X X X X X…" at bounding box center [270, 134] width 462 height 198
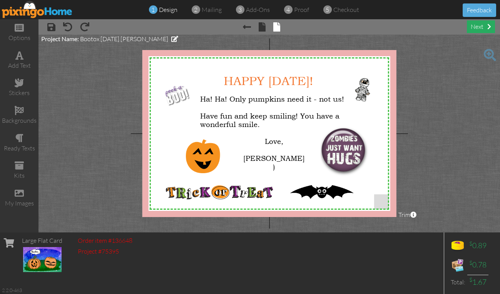
click at [479, 23] on div "next" at bounding box center [481, 26] width 28 height 13
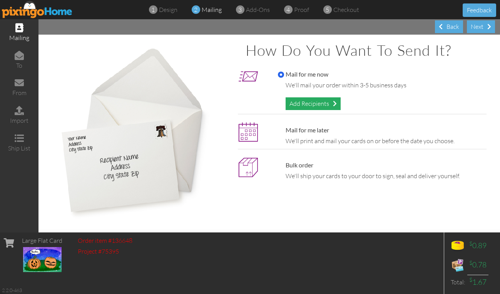
click at [310, 101] on div "Add Recipients" at bounding box center [313, 103] width 55 height 13
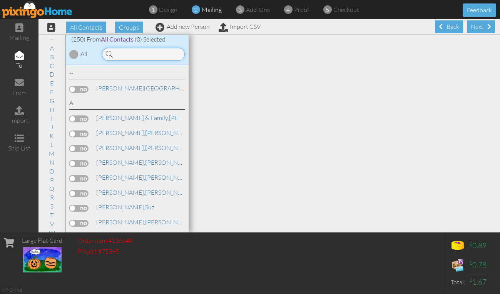
click at [139, 55] on input at bounding box center [143, 54] width 83 height 13
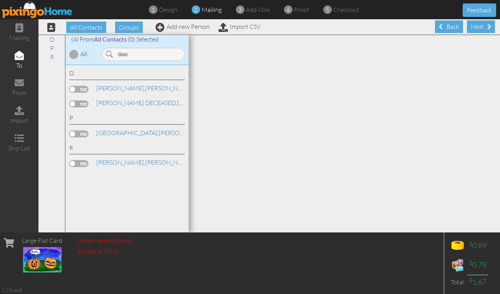
click at [87, 88] on label at bounding box center [78, 89] width 19 height 7
click at [0, 0] on input "checkbox" at bounding box center [0, 0] width 0 height 0
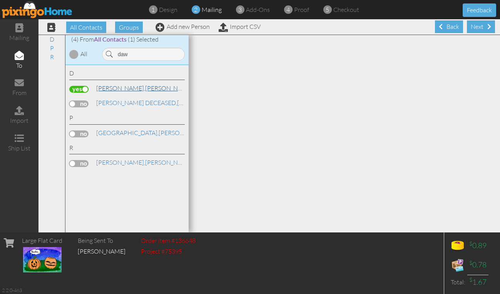
click at [130, 89] on link "[PERSON_NAME]" at bounding box center [145, 88] width 98 height 9
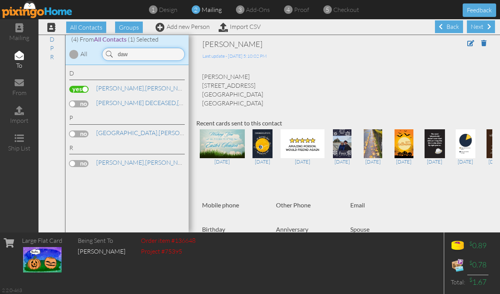
drag, startPoint x: 132, startPoint y: 54, endPoint x: 109, endPoint y: 52, distance: 22.8
click at [109, 52] on div "daw" at bounding box center [143, 54] width 83 height 13
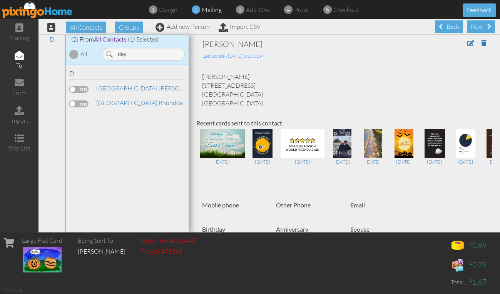
click at [86, 104] on label at bounding box center [78, 104] width 19 height 7
click at [0, 0] on input "checkbox" at bounding box center [0, 0] width 0 height 0
click at [112, 104] on span "[GEOGRAPHIC_DATA]," at bounding box center [127, 103] width 62 height 8
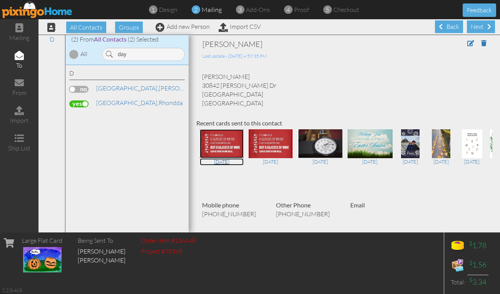
click at [225, 144] on img at bounding box center [222, 143] width 44 height 29
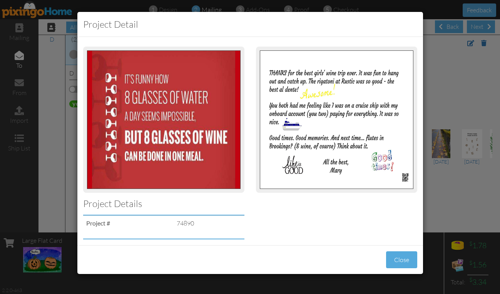
click at [454, 99] on div "Project detail Project Details Project # 74890 Close" at bounding box center [250, 147] width 500 height 294
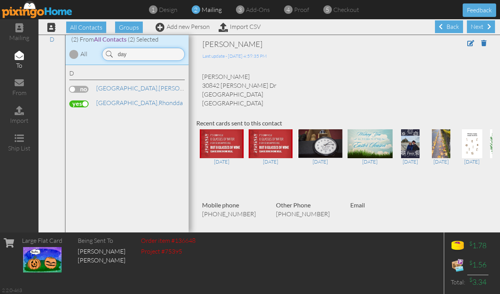
drag, startPoint x: 132, startPoint y: 51, endPoint x: 109, endPoint y: 52, distance: 23.5
click at [109, 52] on div "day" at bounding box center [143, 54] width 83 height 13
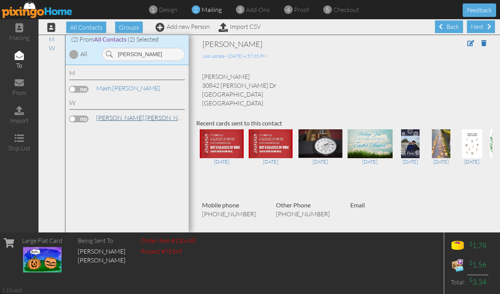
click at [107, 121] on span "[PERSON_NAME]," at bounding box center [120, 118] width 49 height 8
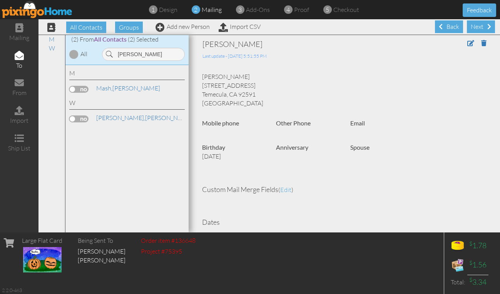
click at [84, 119] on label at bounding box center [78, 119] width 19 height 7
click at [0, 0] on input "checkbox" at bounding box center [0, 0] width 0 height 0
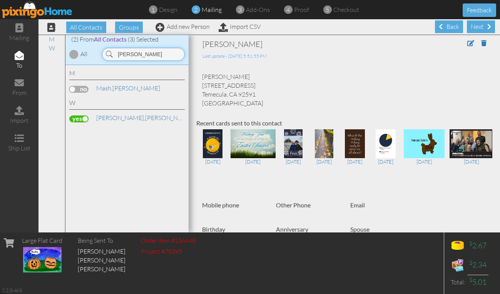
drag, startPoint x: 132, startPoint y: 54, endPoint x: 114, endPoint y: 53, distance: 18.1
click at [114, 53] on input "[PERSON_NAME]" at bounding box center [143, 54] width 83 height 13
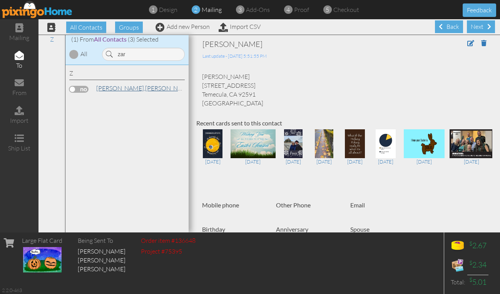
click at [127, 86] on link "[PERSON_NAME]" at bounding box center [145, 88] width 98 height 9
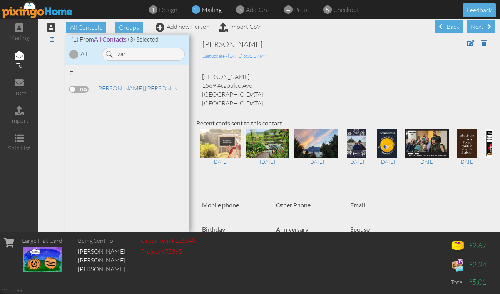
click at [86, 89] on label at bounding box center [78, 89] width 19 height 7
click at [0, 0] on input "checkbox" at bounding box center [0, 0] width 0 height 0
drag, startPoint x: 132, startPoint y: 57, endPoint x: 104, endPoint y: 56, distance: 28.5
click at [104, 56] on input "zar" at bounding box center [143, 54] width 83 height 13
type input "rub"
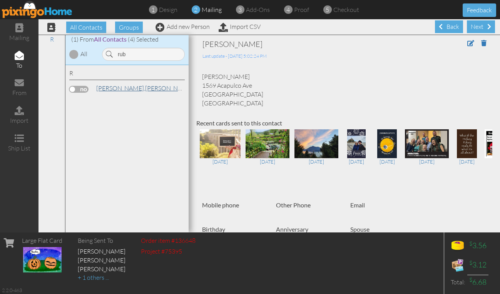
click at [107, 85] on span "[PERSON_NAME]," at bounding box center [120, 88] width 49 height 8
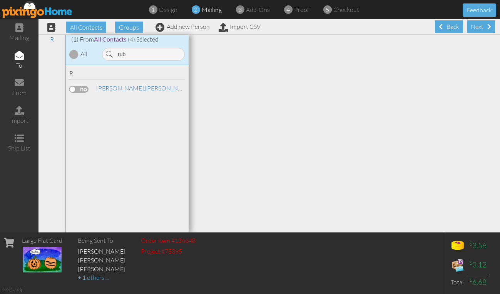
click at [82, 89] on label at bounding box center [78, 89] width 19 height 7
click at [0, 0] on input "checkbox" at bounding box center [0, 0] width 0 height 0
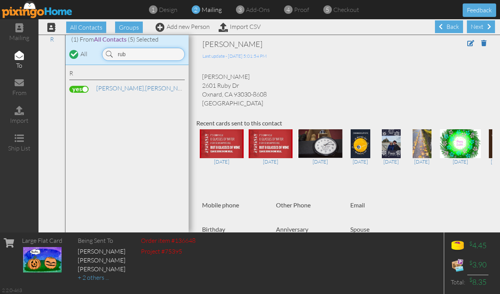
drag, startPoint x: 135, startPoint y: 54, endPoint x: 113, endPoint y: 54, distance: 22.0
click at [113, 54] on input "rub" at bounding box center [143, 54] width 83 height 13
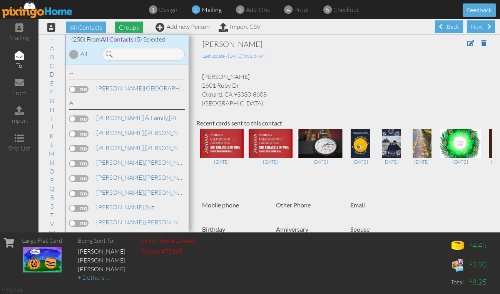
click at [129, 26] on span "Groups" at bounding box center [129, 28] width 28 height 12
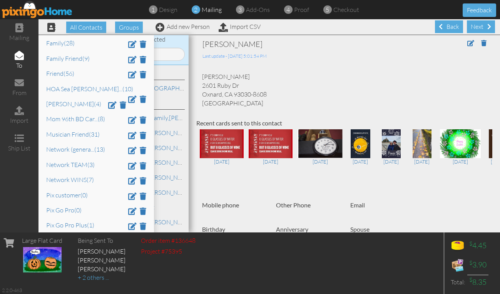
scroll to position [136, 0]
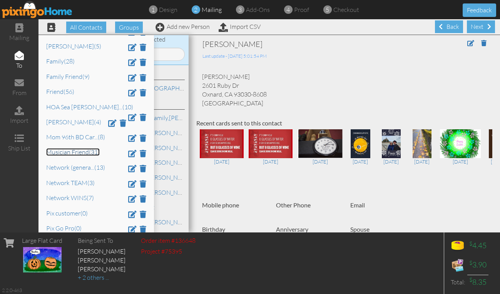
click at [62, 150] on link "Musician Friend (31)" at bounding box center [73, 152] width 54 height 8
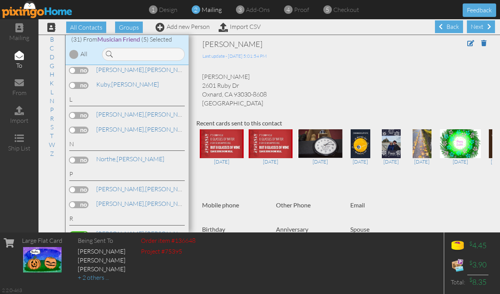
scroll to position [385, 0]
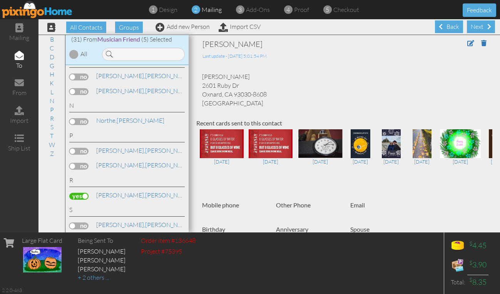
click at [84, 121] on label at bounding box center [78, 121] width 19 height 7
click at [0, 0] on input "checkbox" at bounding box center [0, 0] width 0 height 0
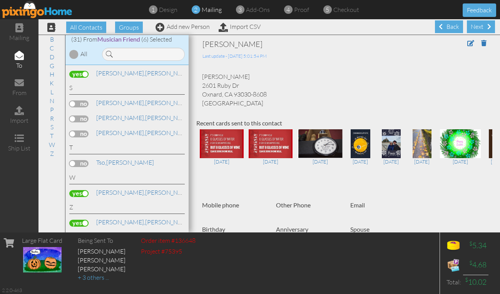
scroll to position [0, 0]
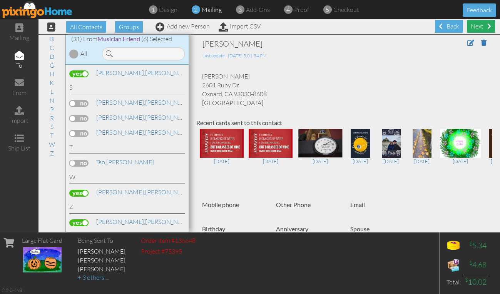
click at [476, 25] on div "Next" at bounding box center [481, 26] width 28 height 13
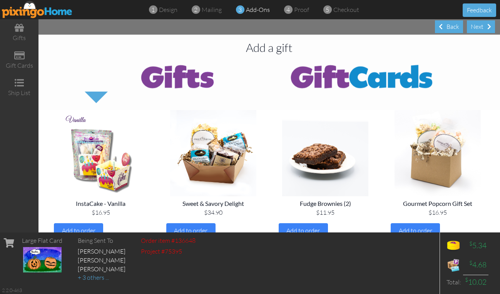
click at [476, 25] on div "Next" at bounding box center [481, 26] width 28 height 13
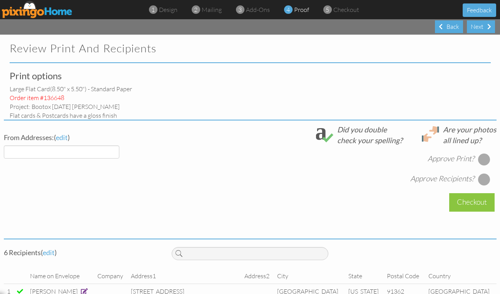
select select "object:31360"
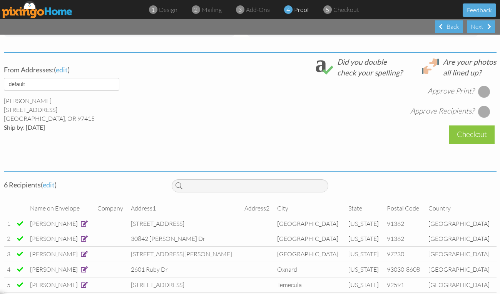
scroll to position [305, 0]
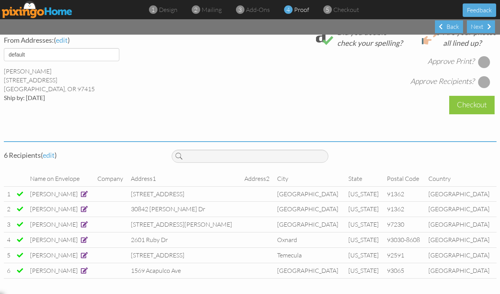
click at [480, 56] on div at bounding box center [484, 62] width 12 height 12
click at [486, 76] on div at bounding box center [484, 82] width 12 height 12
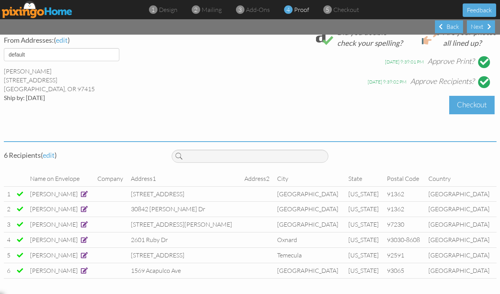
click at [469, 96] on div "Checkout" at bounding box center [471, 105] width 45 height 18
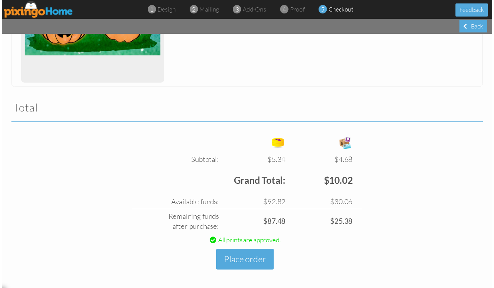
scroll to position [195, 0]
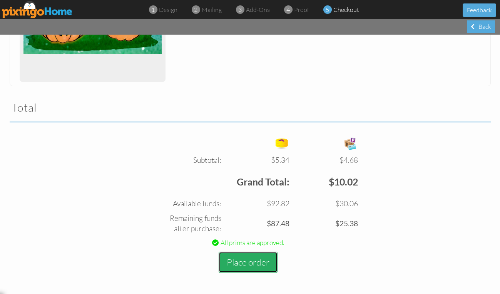
click at [258, 259] on button "Place order" at bounding box center [248, 262] width 59 height 21
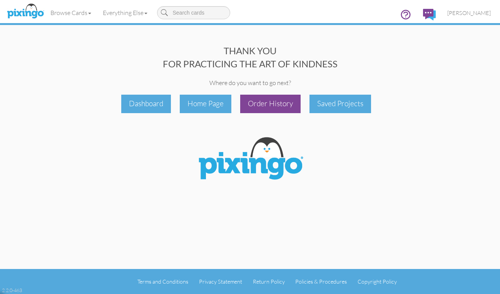
click at [285, 101] on div "Order History" at bounding box center [270, 104] width 60 height 18
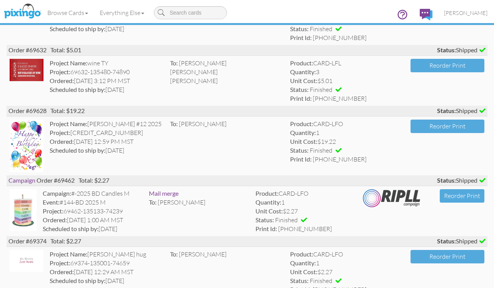
scroll to position [424, 0]
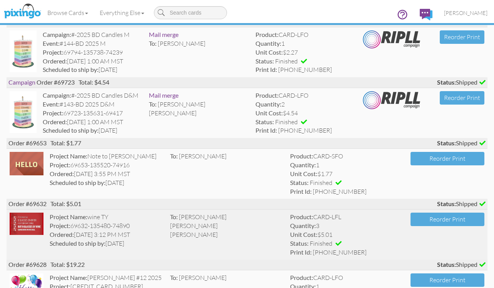
click at [30, 221] on img at bounding box center [27, 224] width 34 height 22
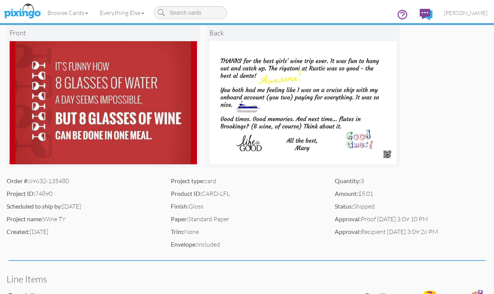
scroll to position [76, 0]
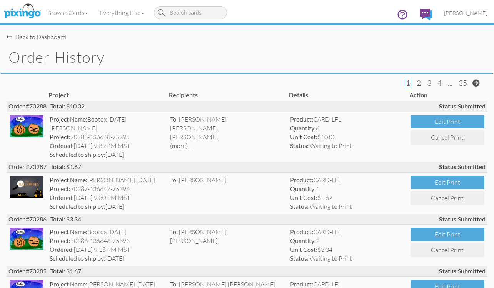
click at [39, 38] on div "Back to Dashboard" at bounding box center [37, 37] width 60 height 9
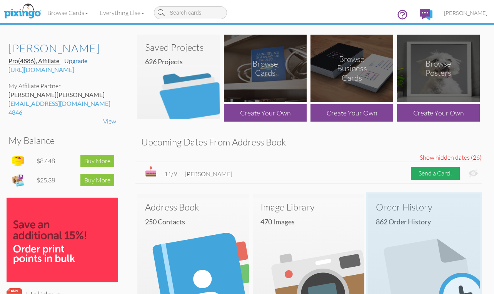
click at [407, 237] on img at bounding box center [425, 254] width 112 height 112
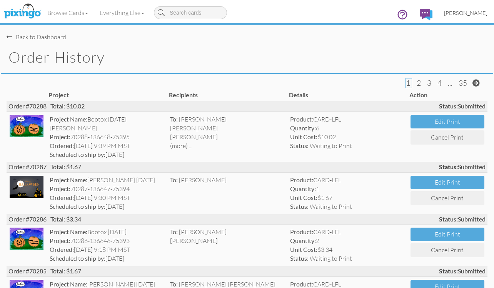
click at [469, 10] on span "[PERSON_NAME]" at bounding box center [466, 13] width 44 height 7
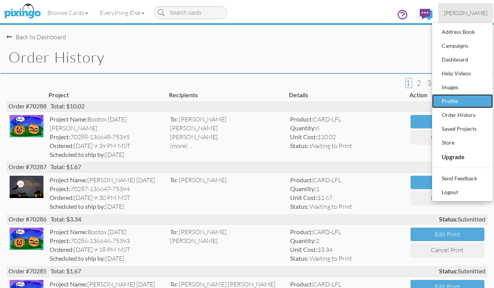
click at [446, 101] on div "Profile" at bounding box center [462, 102] width 45 height 12
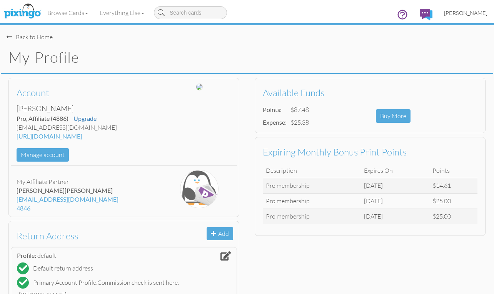
click at [470, 12] on span "[PERSON_NAME]" at bounding box center [466, 13] width 44 height 7
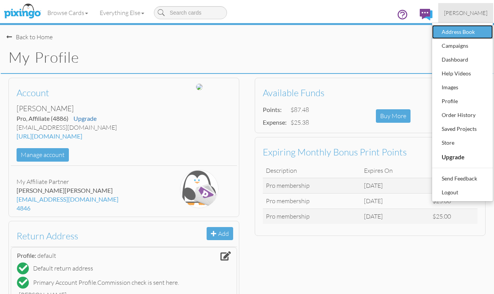
click at [458, 34] on div "Address Book" at bounding box center [462, 32] width 45 height 12
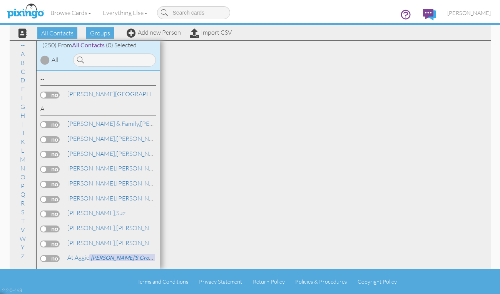
click at [95, 30] on div "Browse Cards Business Accounting Automotive Chiropractor Customer Dental Financ…" at bounding box center [250, 15] width 481 height 30
click at [98, 32] on span "Groups" at bounding box center [100, 33] width 28 height 12
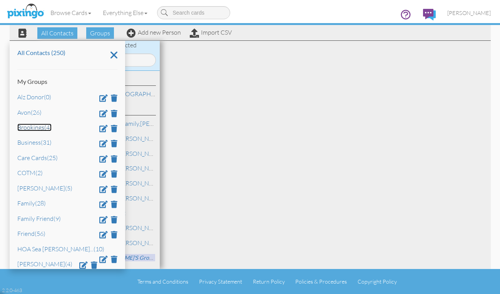
click at [19, 127] on link "Brookings (4)" at bounding box center [34, 128] width 34 height 8
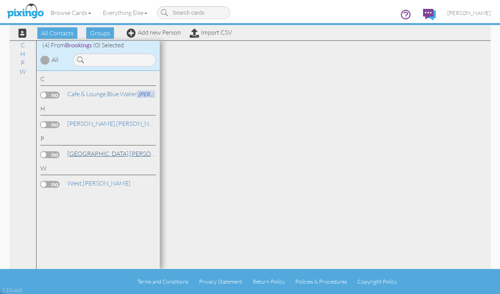
click at [80, 153] on span "[GEOGRAPHIC_DATA]," at bounding box center [98, 154] width 62 height 8
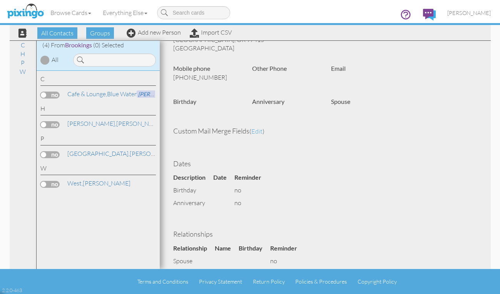
scroll to position [77, 0]
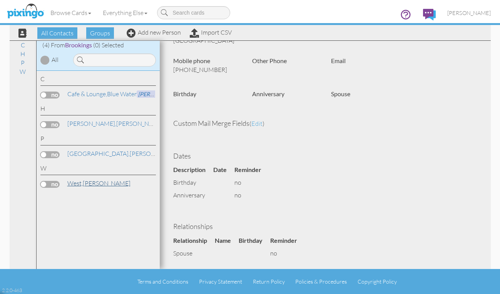
click at [82, 186] on span "West," at bounding box center [74, 183] width 15 height 8
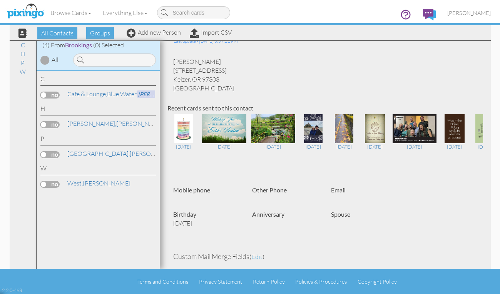
scroll to position [39, 0]
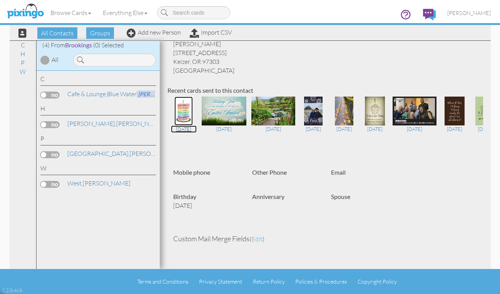
click at [185, 116] on img at bounding box center [183, 111] width 18 height 29
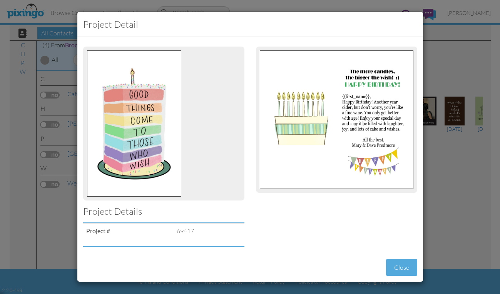
click at [62, 209] on div "Project detail Project Details Project # 69417 Close" at bounding box center [250, 147] width 500 height 294
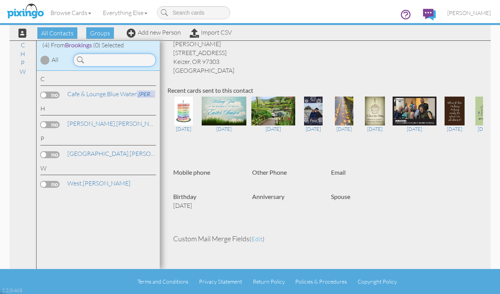
click at [117, 60] on input at bounding box center [114, 60] width 83 height 13
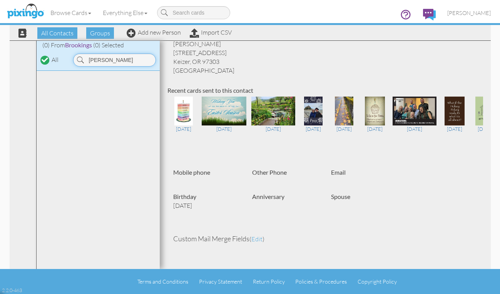
type input "[PERSON_NAME]"
click at [54, 34] on span "All Contacts" at bounding box center [57, 33] width 40 height 12
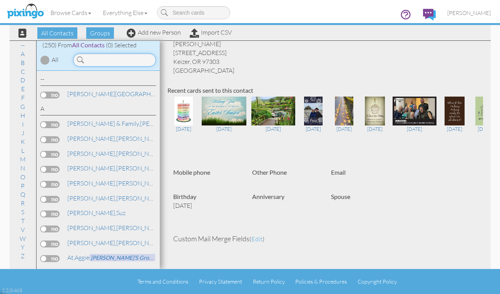
click at [99, 63] on input at bounding box center [114, 60] width 83 height 13
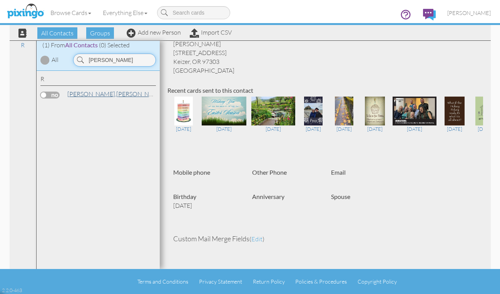
type input "[PERSON_NAME]"
click at [99, 94] on link "[PERSON_NAME], [PERSON_NAME]" at bounding box center [116, 93] width 98 height 9
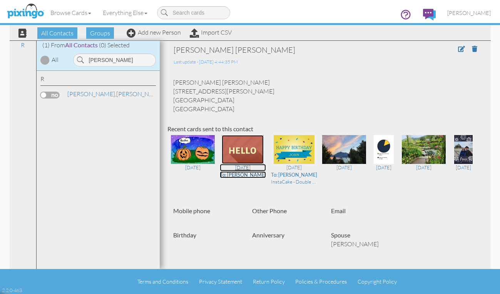
click at [243, 147] on img at bounding box center [243, 149] width 42 height 29
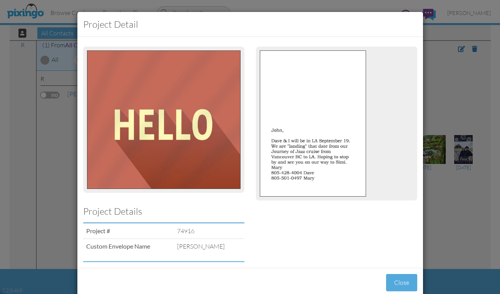
click at [442, 57] on div "Project detail Project Details Project # 74916 Custom Envelope Name [PERSON_NAM…" at bounding box center [250, 147] width 500 height 294
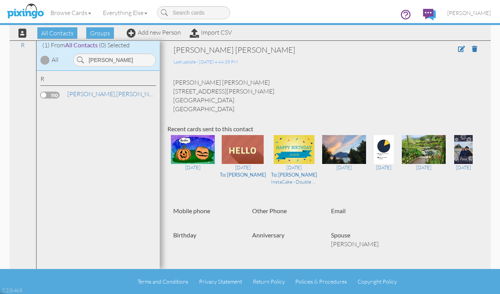
click at [105, 28] on div "Browse Cards Business Accounting Automotive Chiropractor Customer Dental Financ…" at bounding box center [250, 15] width 481 height 30
click at [104, 33] on span "Groups" at bounding box center [100, 33] width 28 height 12
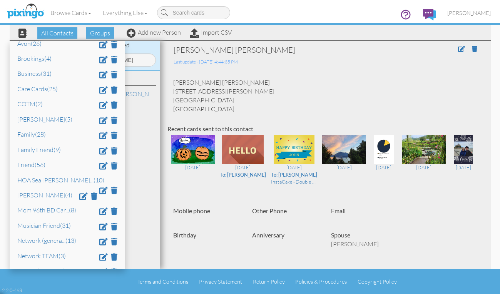
scroll to position [77, 0]
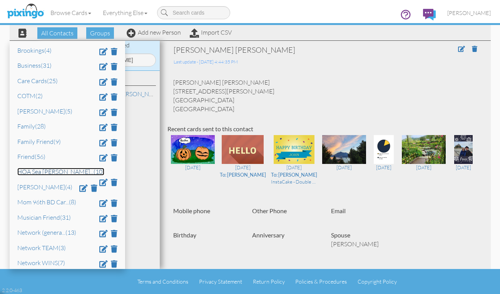
click at [42, 170] on link "HOA Sea [PERSON_NAME].. (10)" at bounding box center [60, 172] width 87 height 8
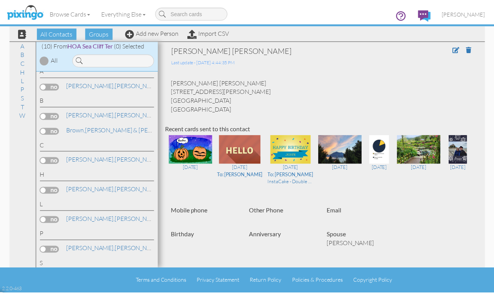
scroll to position [0, 0]
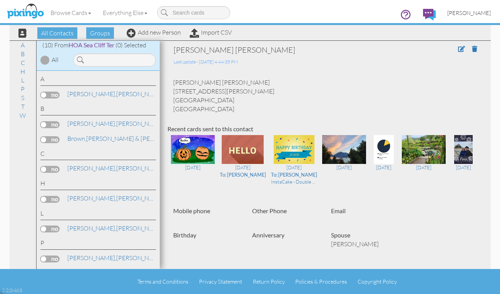
click at [474, 10] on span "[PERSON_NAME]" at bounding box center [469, 13] width 44 height 7
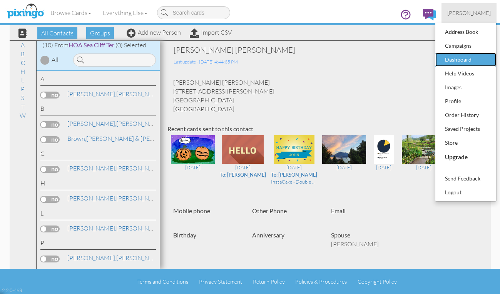
click at [461, 57] on div "Dashboard" at bounding box center [465, 60] width 45 height 12
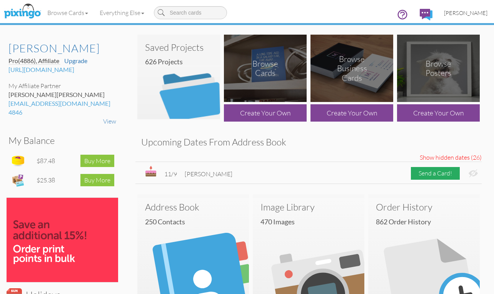
click at [458, 13] on span "[PERSON_NAME]" at bounding box center [466, 13] width 44 height 7
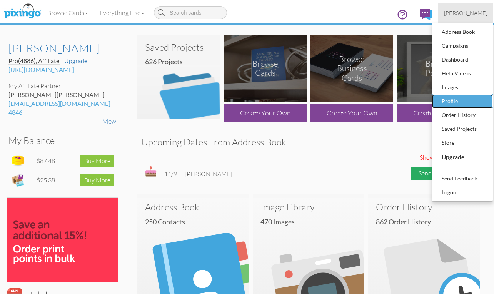
click at [452, 99] on div "Profile" at bounding box center [462, 102] width 45 height 12
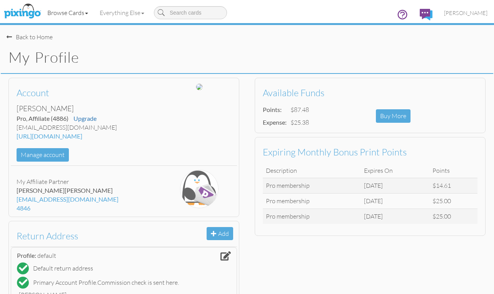
click at [69, 13] on link "Browse Cards" at bounding box center [68, 12] width 52 height 19
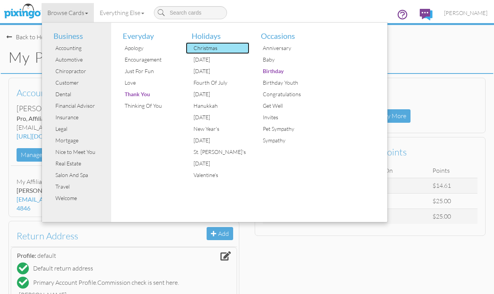
click at [211, 46] on div "Christmas" at bounding box center [221, 48] width 58 height 12
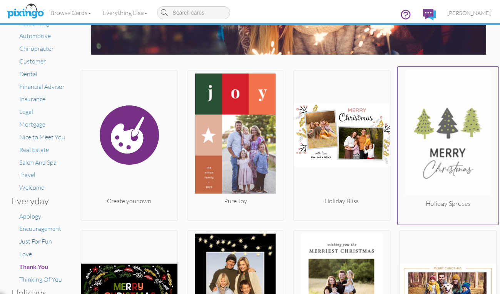
scroll to position [77, 0]
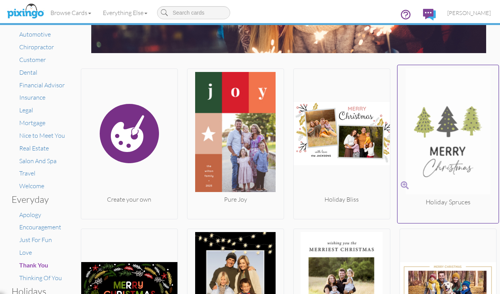
click at [401, 183] on span at bounding box center [405, 185] width 8 height 11
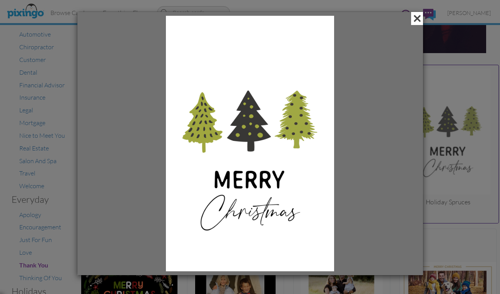
click at [416, 17] on span at bounding box center [417, 18] width 12 height 13
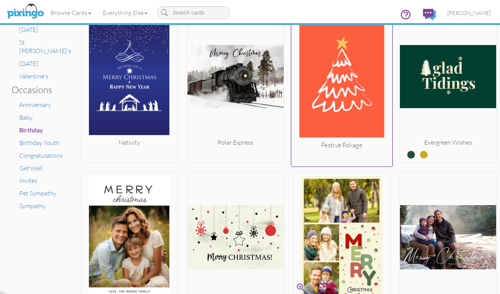
scroll to position [424, 0]
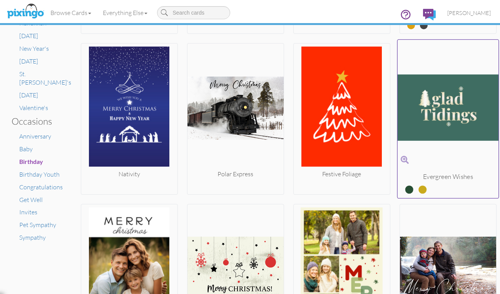
click at [417, 188] on label at bounding box center [417, 187] width 0 height 10
click at [0, 0] on input "radio" at bounding box center [0, 0] width 0 height 0
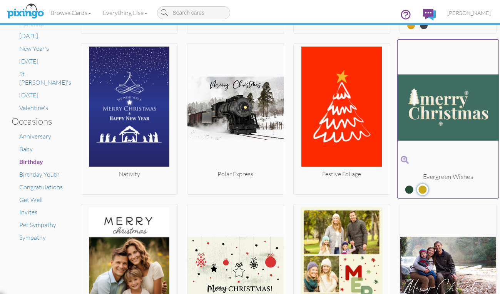
click at [404, 190] on label at bounding box center [404, 187] width 0 height 10
click at [0, 0] on input "radio" at bounding box center [0, 0] width 0 height 0
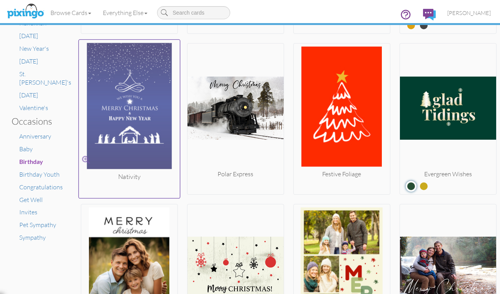
click at [82, 158] on span at bounding box center [86, 159] width 8 height 11
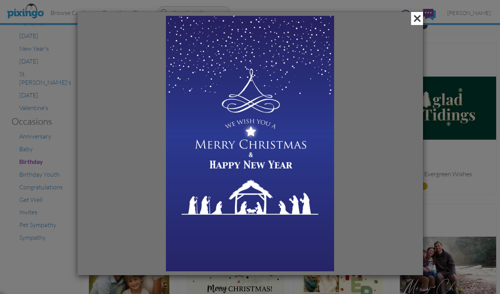
click at [414, 17] on span at bounding box center [417, 18] width 12 height 13
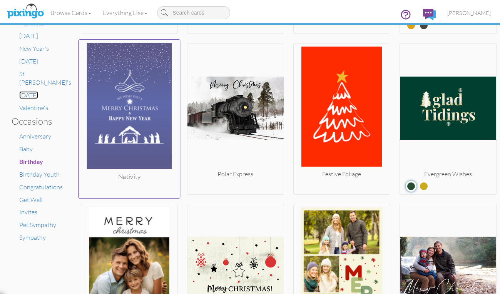
click at [30, 91] on span "[DATE]" at bounding box center [28, 95] width 19 height 8
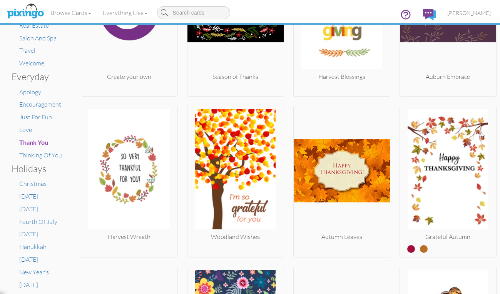
scroll to position [270, 0]
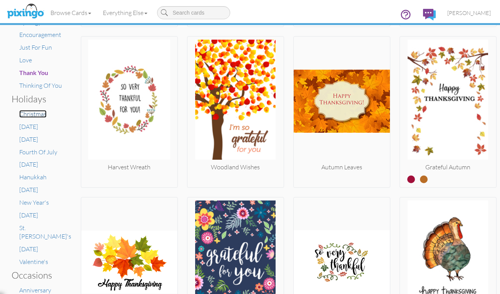
click at [23, 116] on span "Christmas" at bounding box center [32, 114] width 27 height 8
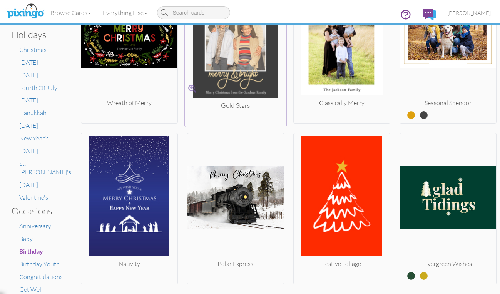
scroll to position [347, 0]
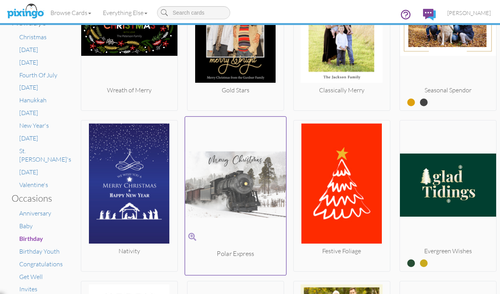
click at [190, 235] on span at bounding box center [192, 236] width 8 height 11
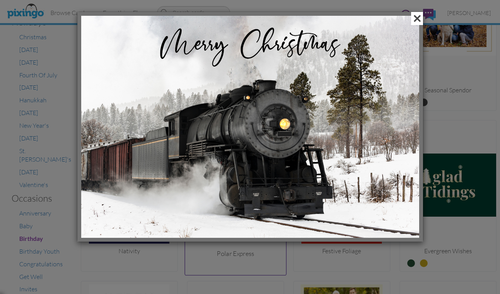
click at [417, 18] on span at bounding box center [417, 18] width 12 height 13
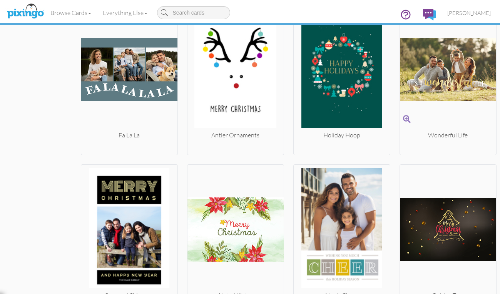
scroll to position [770, 0]
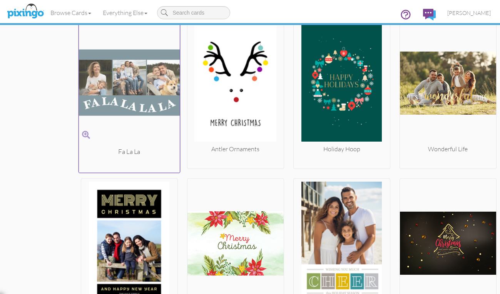
click at [82, 134] on span at bounding box center [86, 134] width 8 height 11
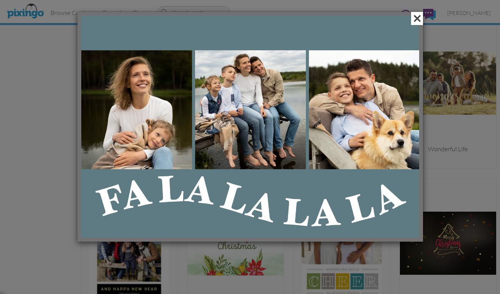
click at [415, 18] on span at bounding box center [417, 18] width 12 height 13
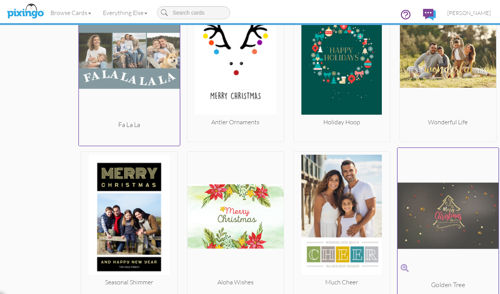
scroll to position [847, 0]
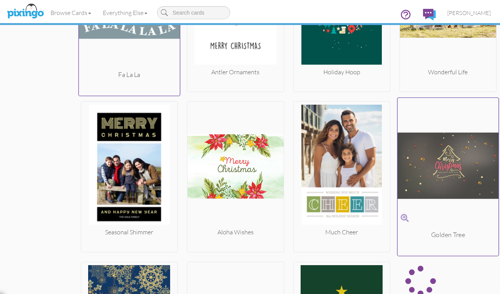
click at [406, 216] on span at bounding box center [405, 218] width 8 height 11
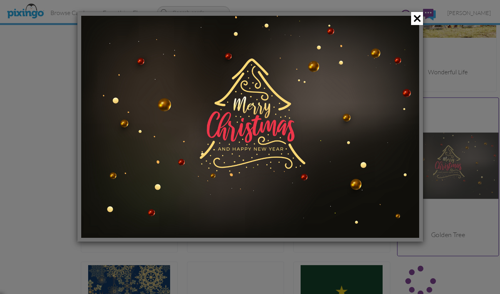
click at [466, 80] on div at bounding box center [250, 147] width 500 height 294
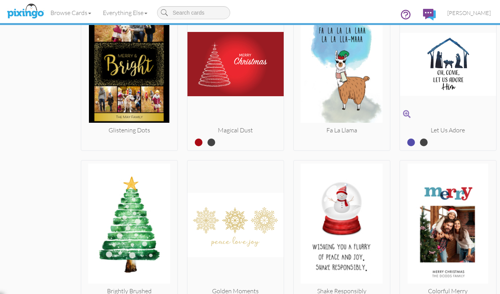
scroll to position [1232, 0]
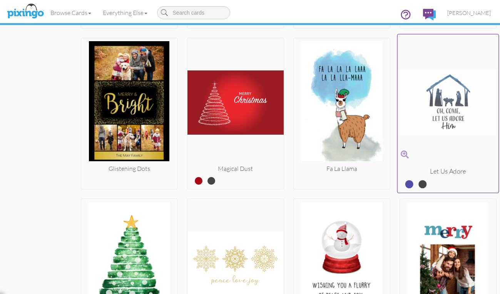
click at [401, 153] on span at bounding box center [405, 154] width 8 height 11
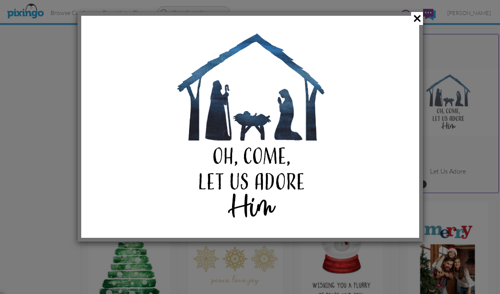
click at [466, 146] on div at bounding box center [250, 147] width 500 height 294
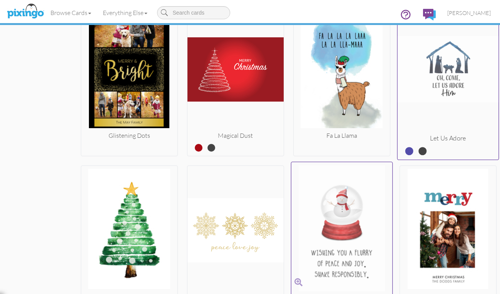
scroll to position [1309, 0]
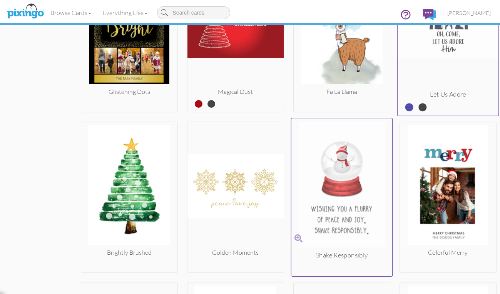
click at [295, 237] on span at bounding box center [299, 238] width 8 height 11
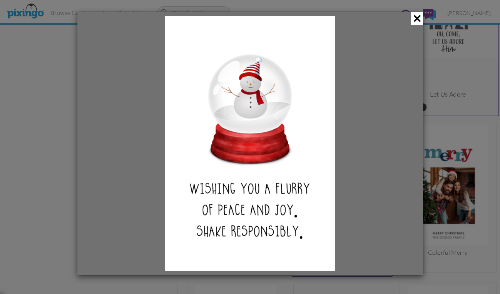
click at [466, 131] on div at bounding box center [250, 147] width 500 height 294
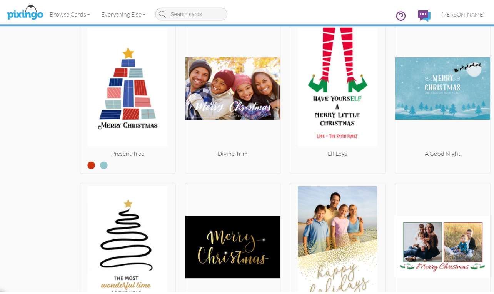
scroll to position [3201, 0]
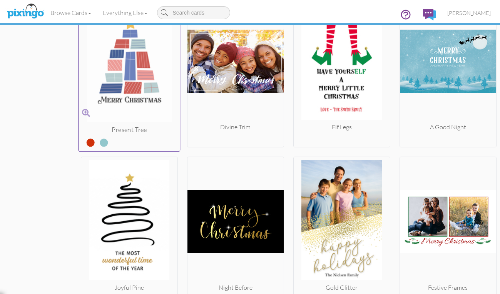
click at [103, 139] on div at bounding box center [129, 141] width 101 height 15
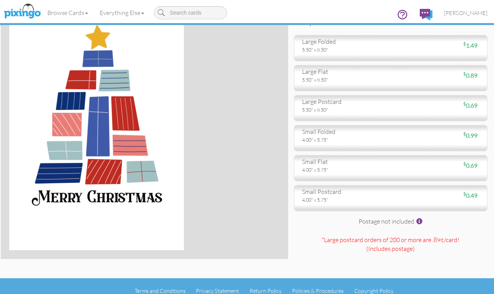
scroll to position [63, 0]
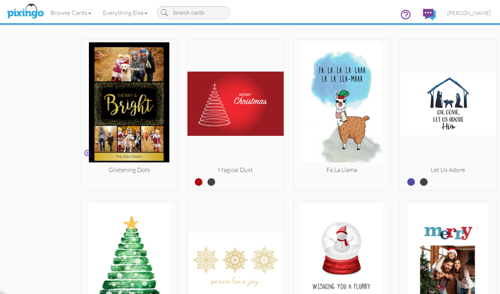
scroll to position [1229, 0]
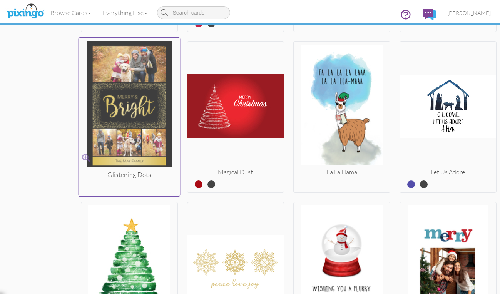
click at [84, 158] on span at bounding box center [86, 157] width 8 height 11
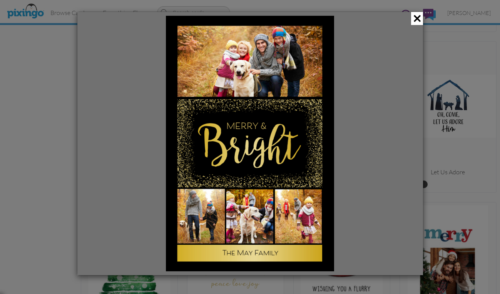
click at [439, 134] on div at bounding box center [250, 147] width 500 height 294
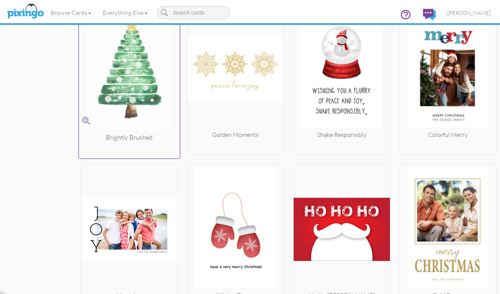
scroll to position [1383, 0]
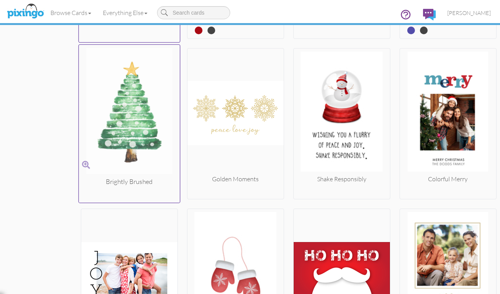
click at [82, 164] on span at bounding box center [86, 164] width 8 height 11
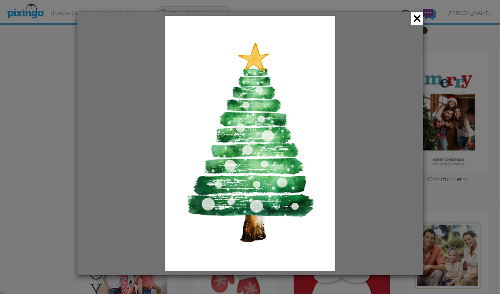
click at [82, 164] on div at bounding box center [250, 143] width 346 height 263
click at [72, 167] on div at bounding box center [250, 147] width 500 height 294
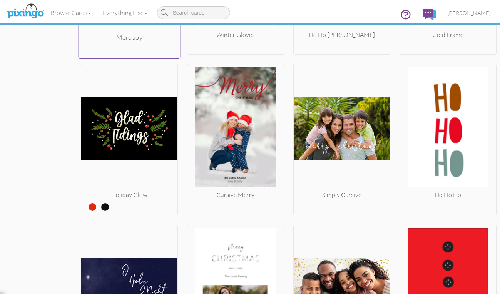
scroll to position [1691, 0]
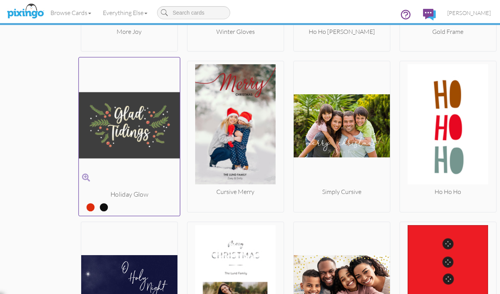
click at [98, 207] on label at bounding box center [98, 204] width 0 height 10
click at [0, 0] on input "radio" at bounding box center [0, 0] width 0 height 0
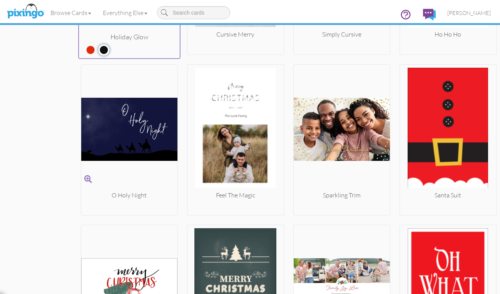
scroll to position [1922, 0]
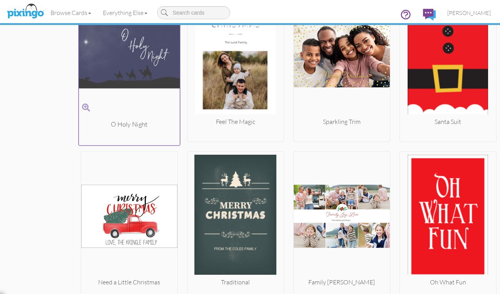
click at [82, 106] on span at bounding box center [86, 107] width 8 height 11
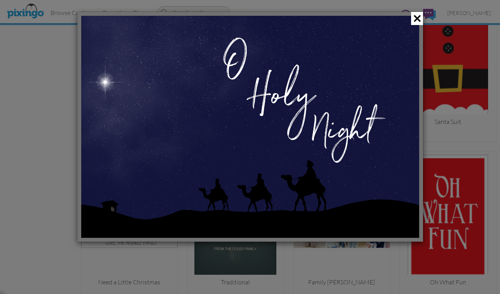
click at [52, 131] on div at bounding box center [250, 147] width 500 height 294
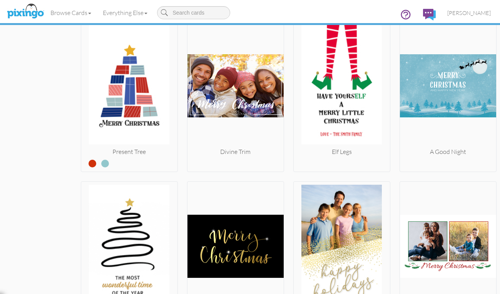
scroll to position [3201, 0]
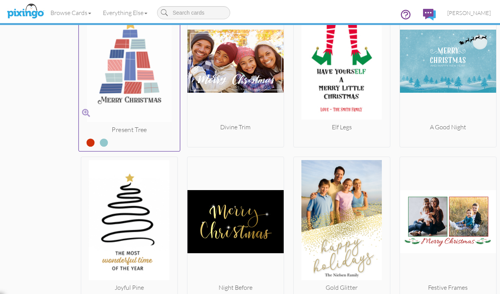
click at [98, 142] on label at bounding box center [98, 139] width 0 height 10
click at [0, 0] on input "radio" at bounding box center [0, 0] width 0 height 0
click at [85, 144] on label at bounding box center [85, 139] width 0 height 10
click at [0, 0] on input "radio" at bounding box center [0, 0] width 0 height 0
click at [83, 112] on span at bounding box center [86, 112] width 8 height 11
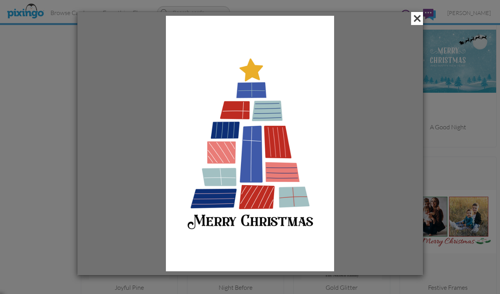
click at [418, 19] on span at bounding box center [417, 18] width 12 height 13
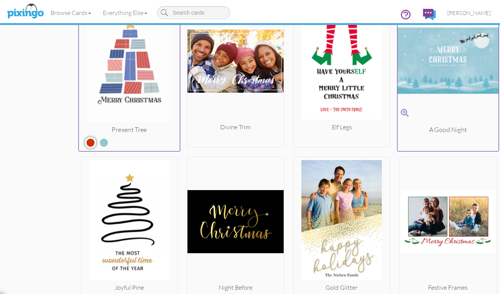
click at [403, 113] on span at bounding box center [405, 112] width 8 height 11
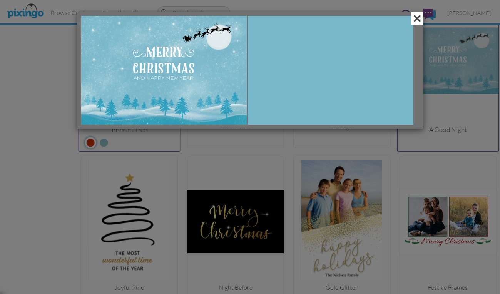
click at [414, 18] on span at bounding box center [417, 18] width 12 height 13
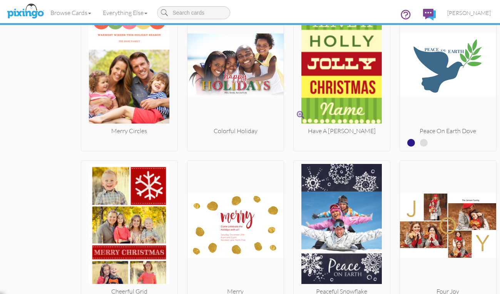
scroll to position [5520, 0]
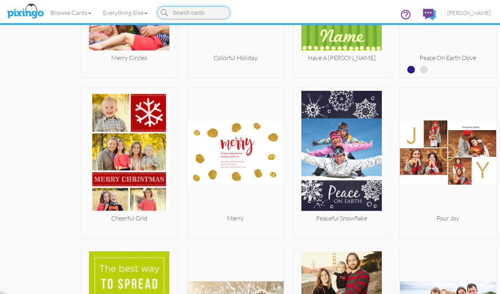
click at [187, 12] on input at bounding box center [193, 12] width 73 height 13
type input "melt"
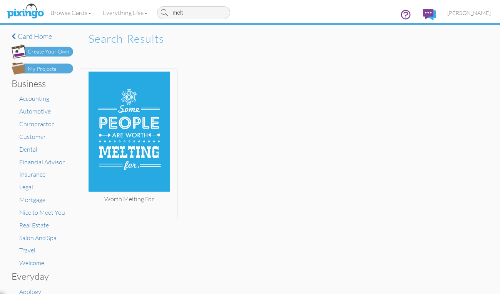
drag, startPoint x: 187, startPoint y: 12, endPoint x: 172, endPoint y: 13, distance: 15.0
click at [172, 13] on input "melt" at bounding box center [193, 12] width 73 height 13
type input "snow"
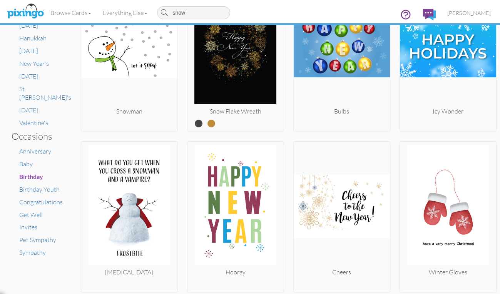
scroll to position [252, 0]
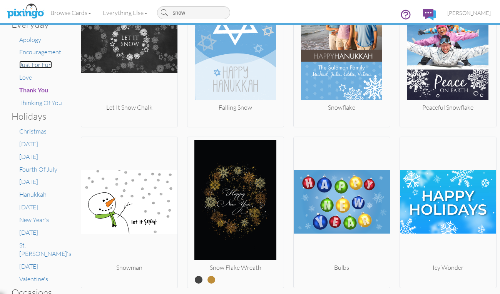
click at [26, 61] on span "Just For Fun" at bounding box center [35, 65] width 33 height 8
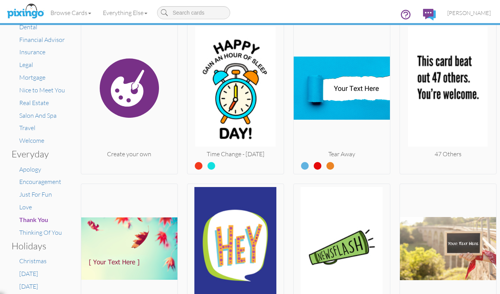
scroll to position [126, 0]
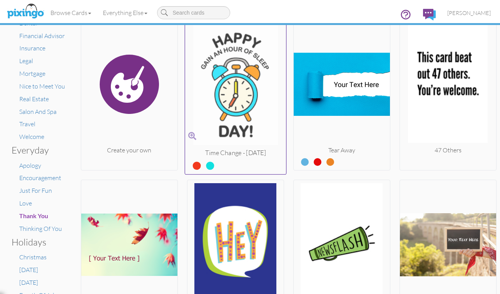
click at [204, 165] on label at bounding box center [204, 163] width 0 height 10
click at [0, 0] on input "radio" at bounding box center [0, 0] width 0 height 0
click at [191, 164] on label at bounding box center [191, 163] width 0 height 10
click at [0, 0] on input "radio" at bounding box center [0, 0] width 0 height 0
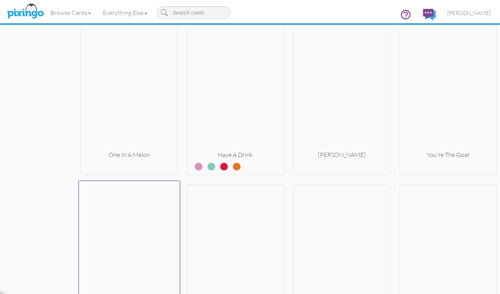
scroll to position [2809, 0]
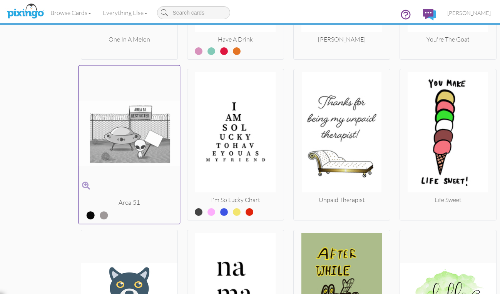
click at [98, 214] on label at bounding box center [98, 213] width 0 height 10
click at [0, 0] on input "radio" at bounding box center [0, 0] width 0 height 0
click at [85, 213] on label at bounding box center [85, 213] width 0 height 10
click at [0, 0] on input "radio" at bounding box center [0, 0] width 0 height 0
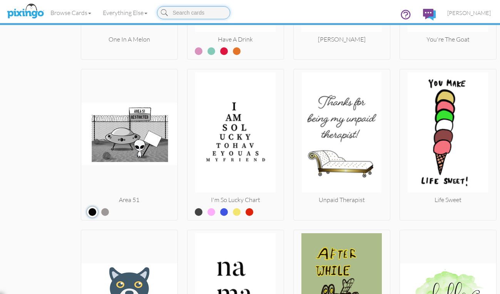
click at [189, 12] on input at bounding box center [193, 12] width 73 height 13
type input "lemon"
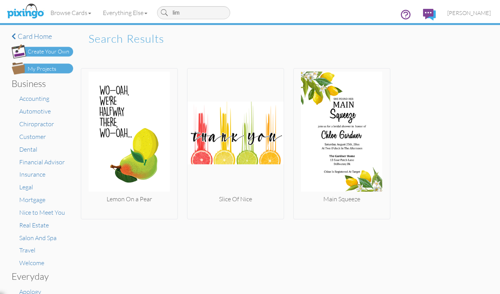
type input "lime"
